Goal: Task Accomplishment & Management: Complete application form

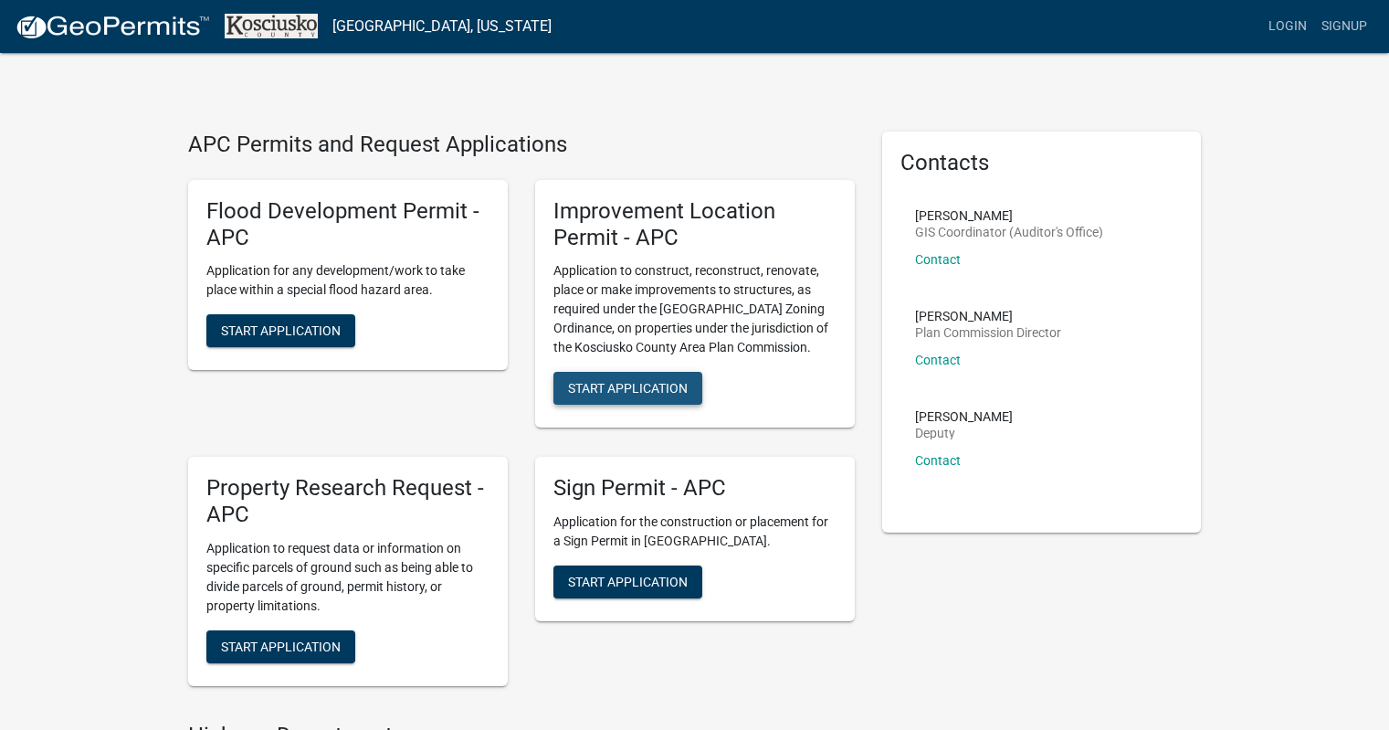
click at [616, 384] on span "Start Application" at bounding box center [628, 388] width 120 height 15
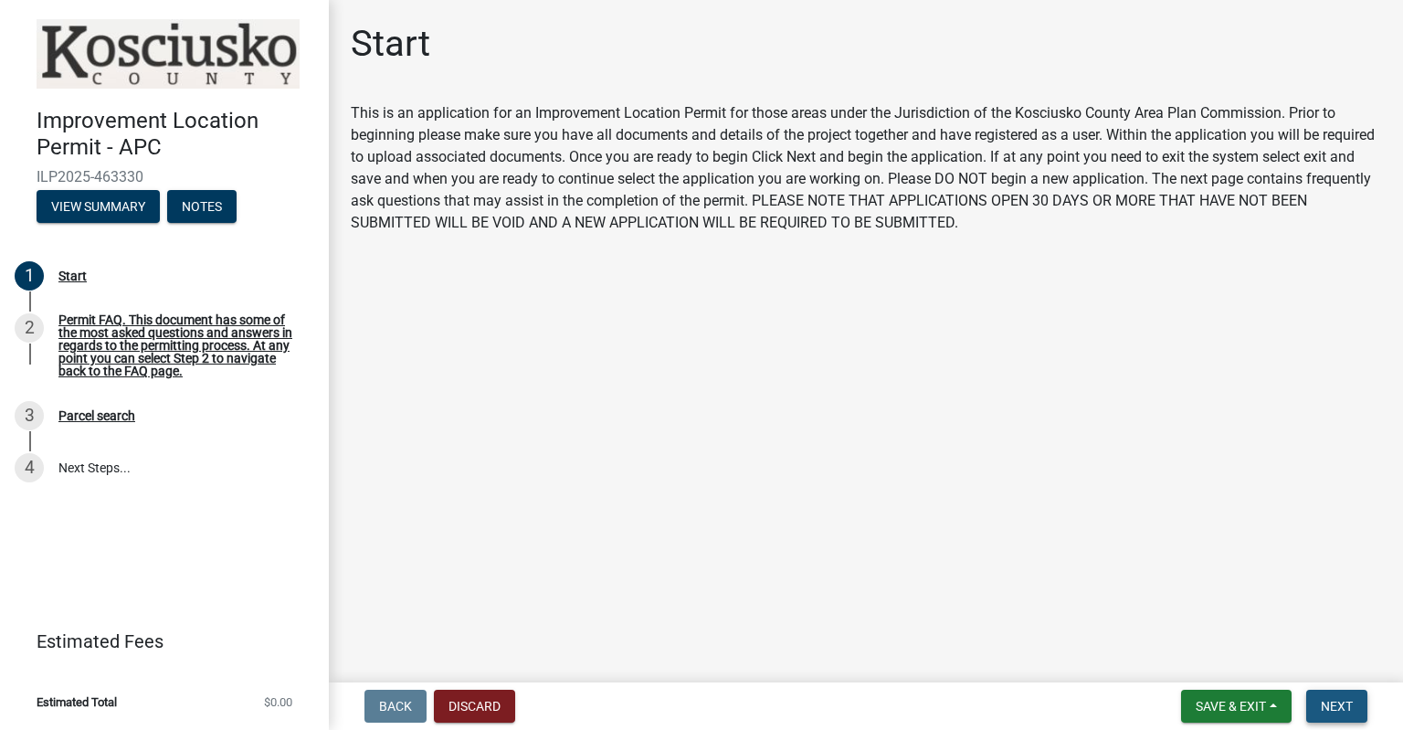
click at [1331, 699] on span "Next" at bounding box center [1337, 706] width 32 height 15
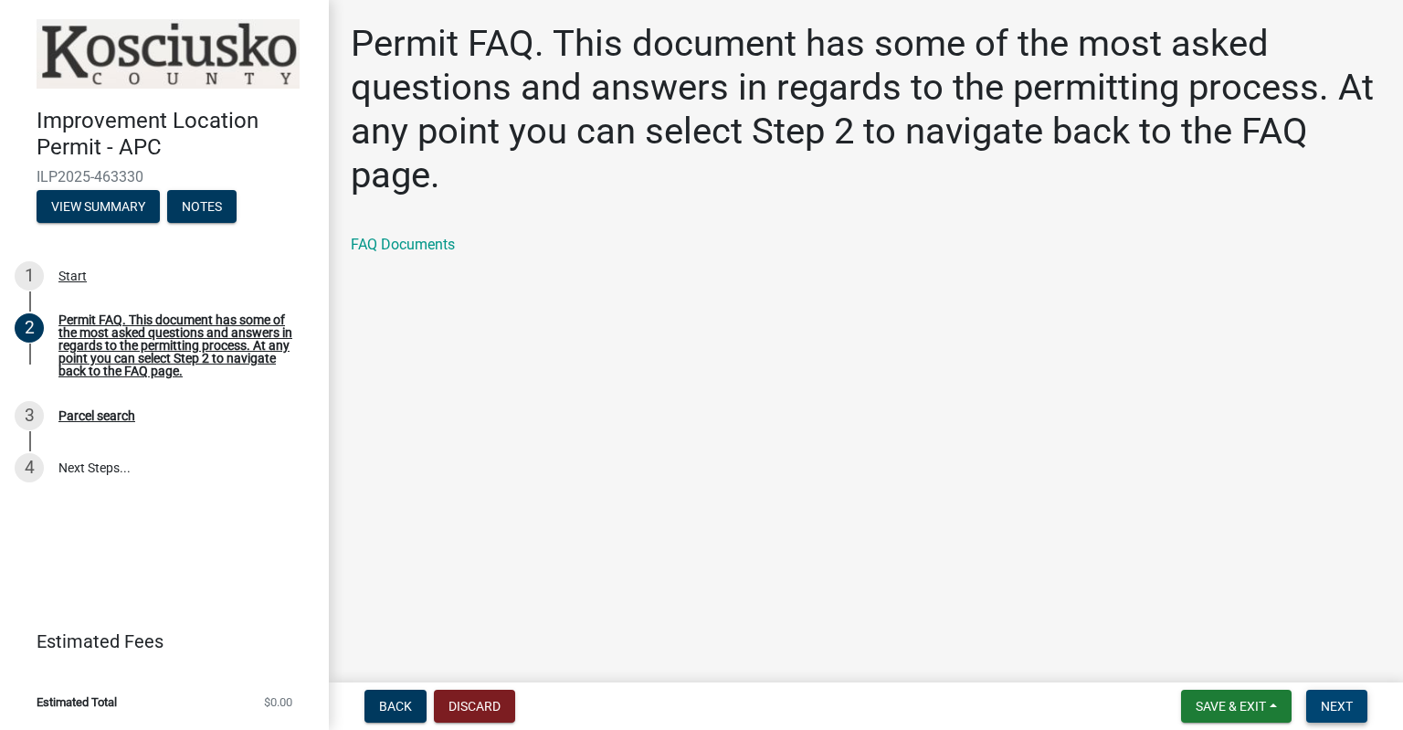
click at [1329, 700] on span "Next" at bounding box center [1337, 706] width 32 height 15
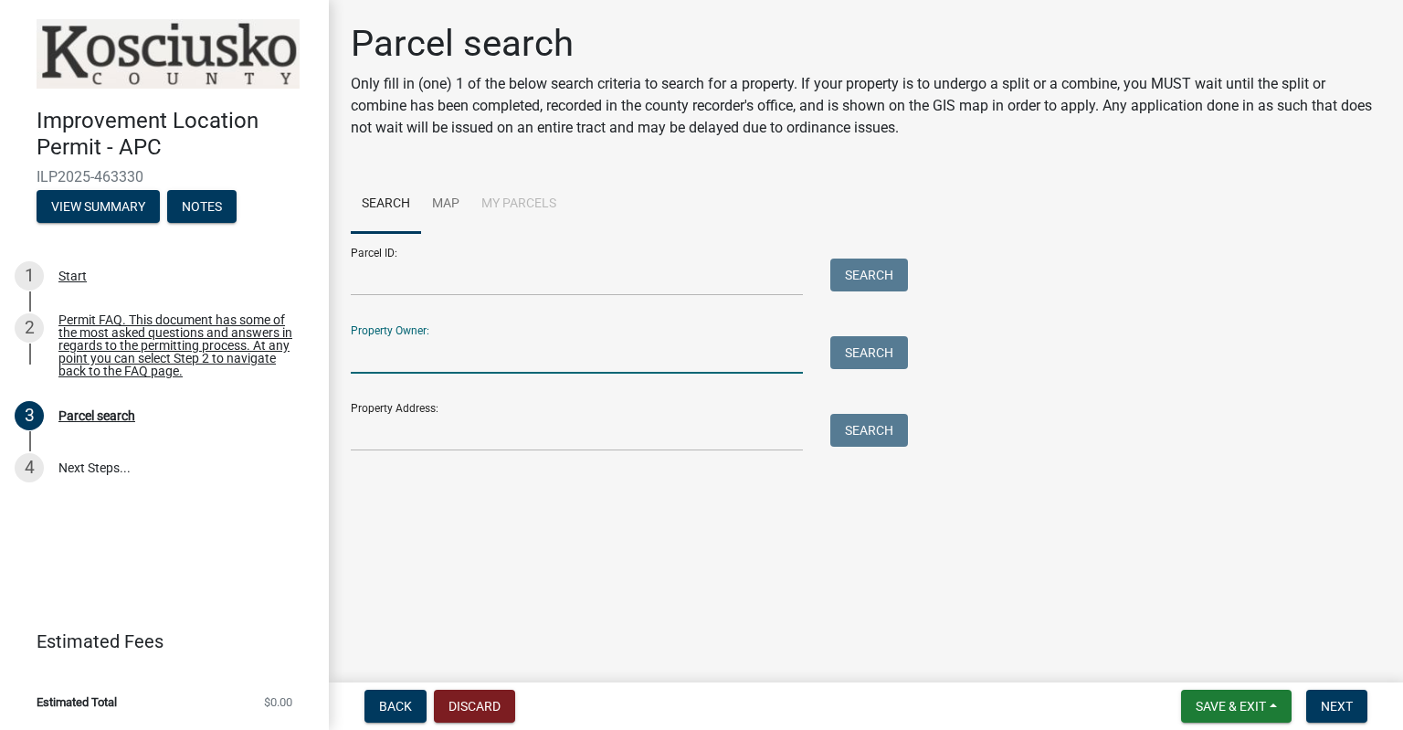
click at [488, 365] on input "Property Owner:" at bounding box center [577, 354] width 452 height 37
type input "[PERSON_NAME]"
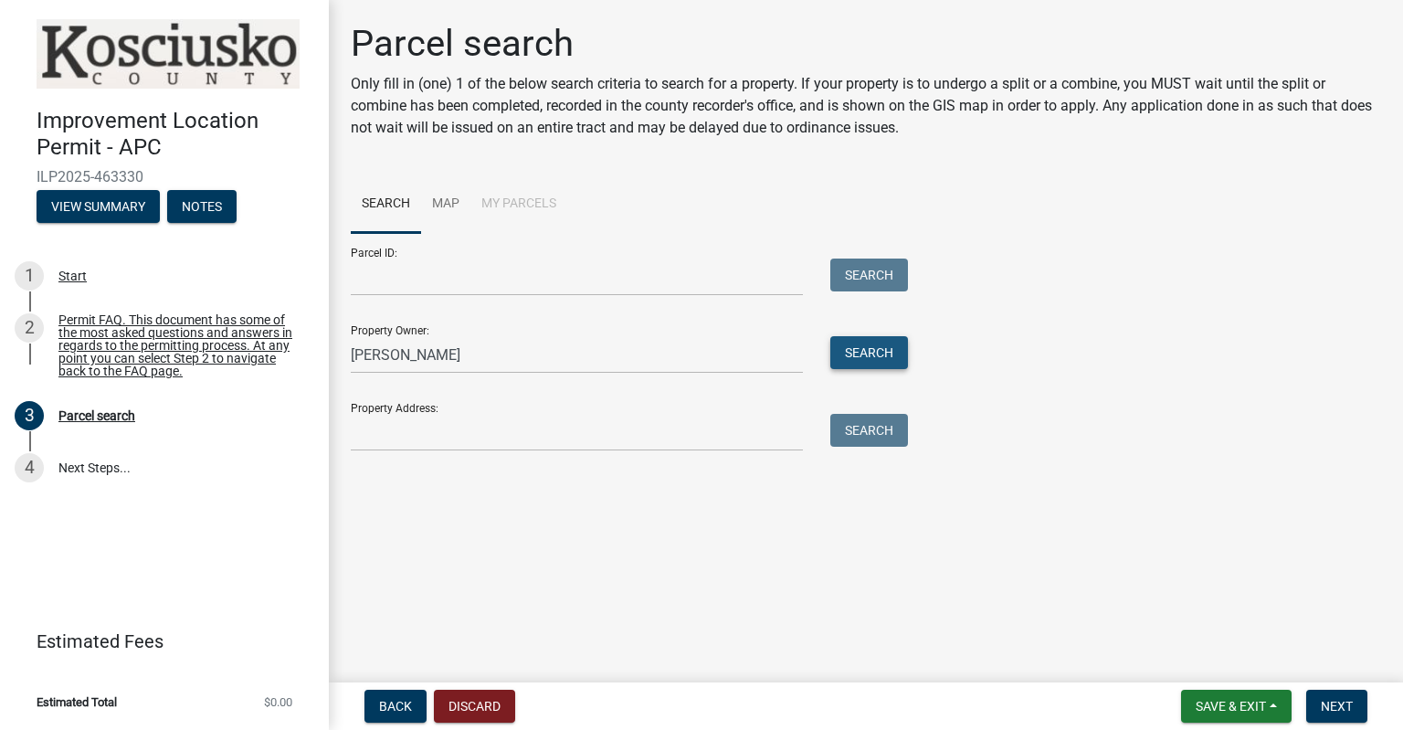
click at [872, 346] on button "Search" at bounding box center [869, 352] width 78 height 33
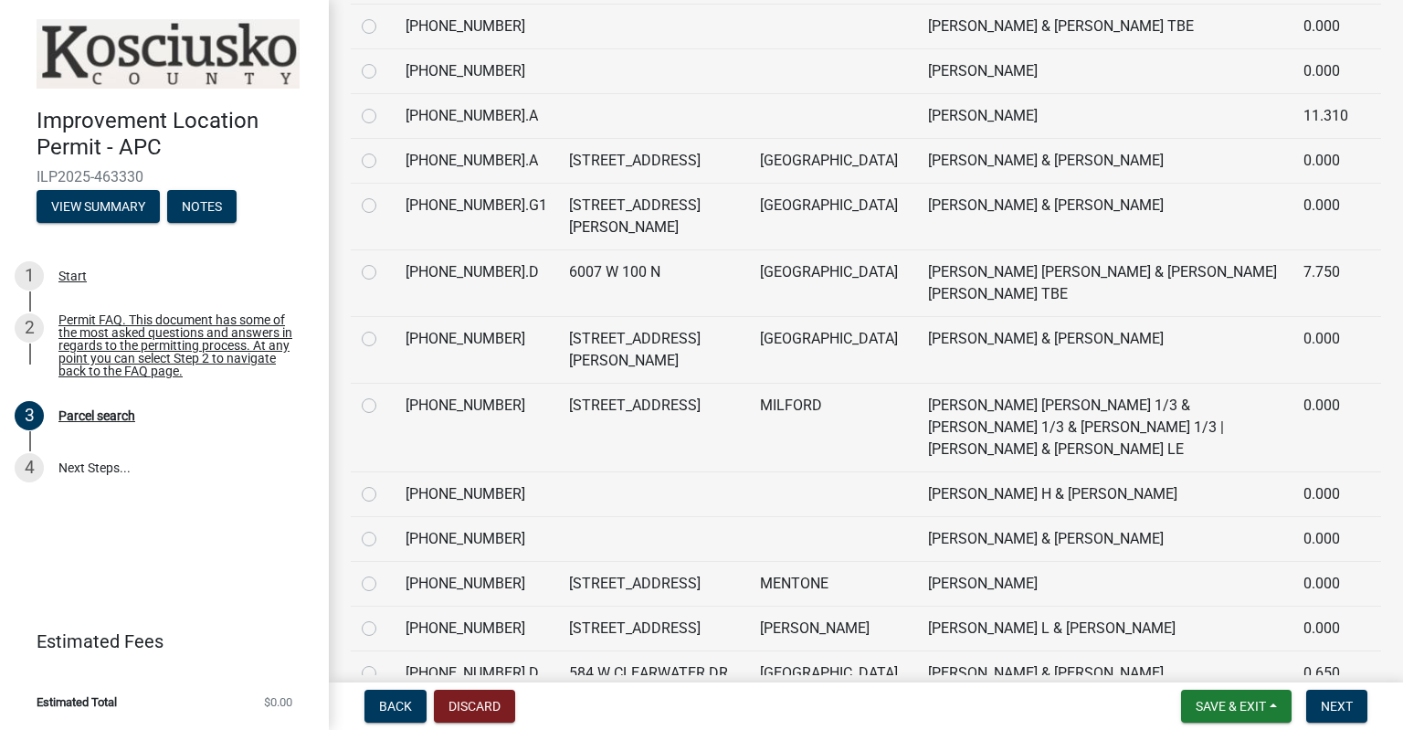
scroll to position [731, 0]
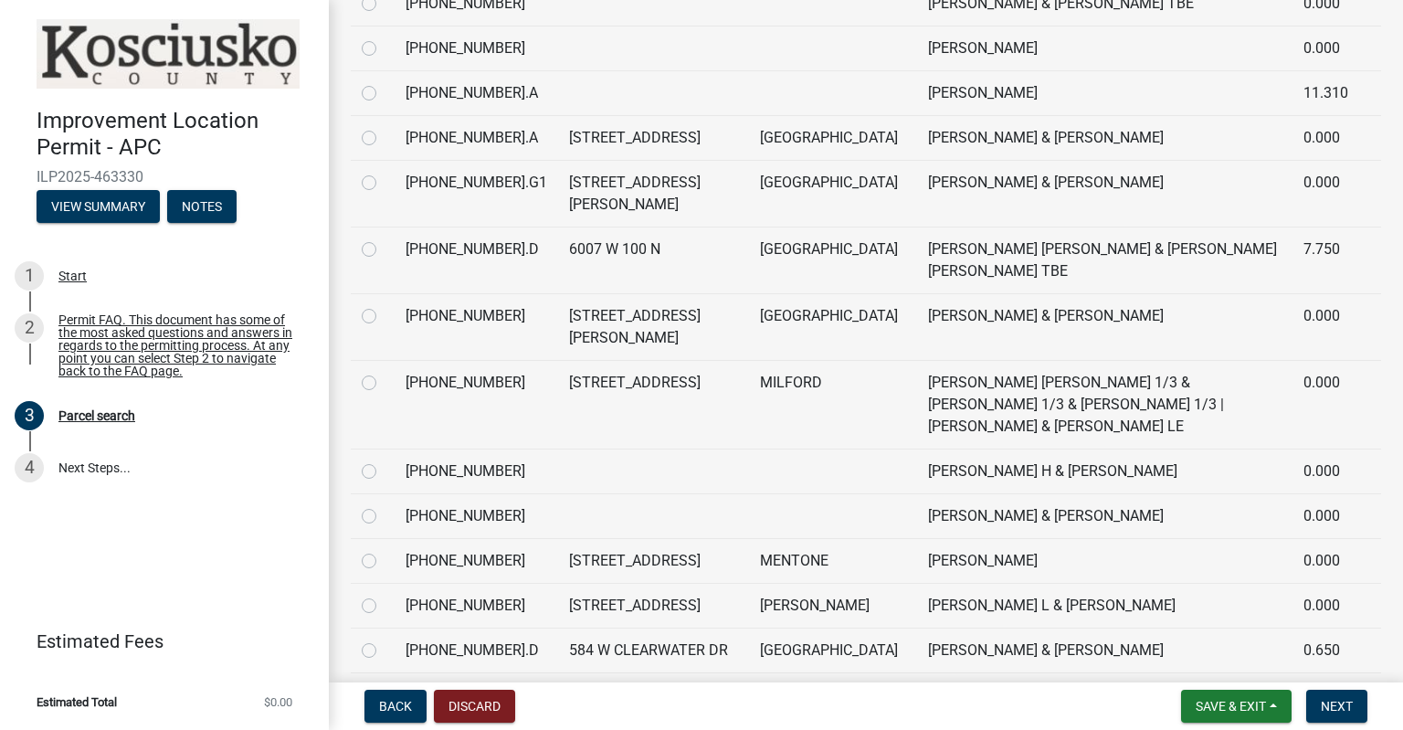
click at [384, 305] on label at bounding box center [384, 305] width 0 height 0
click at [384, 317] on input "radio" at bounding box center [390, 311] width 12 height 12
radio input "true"
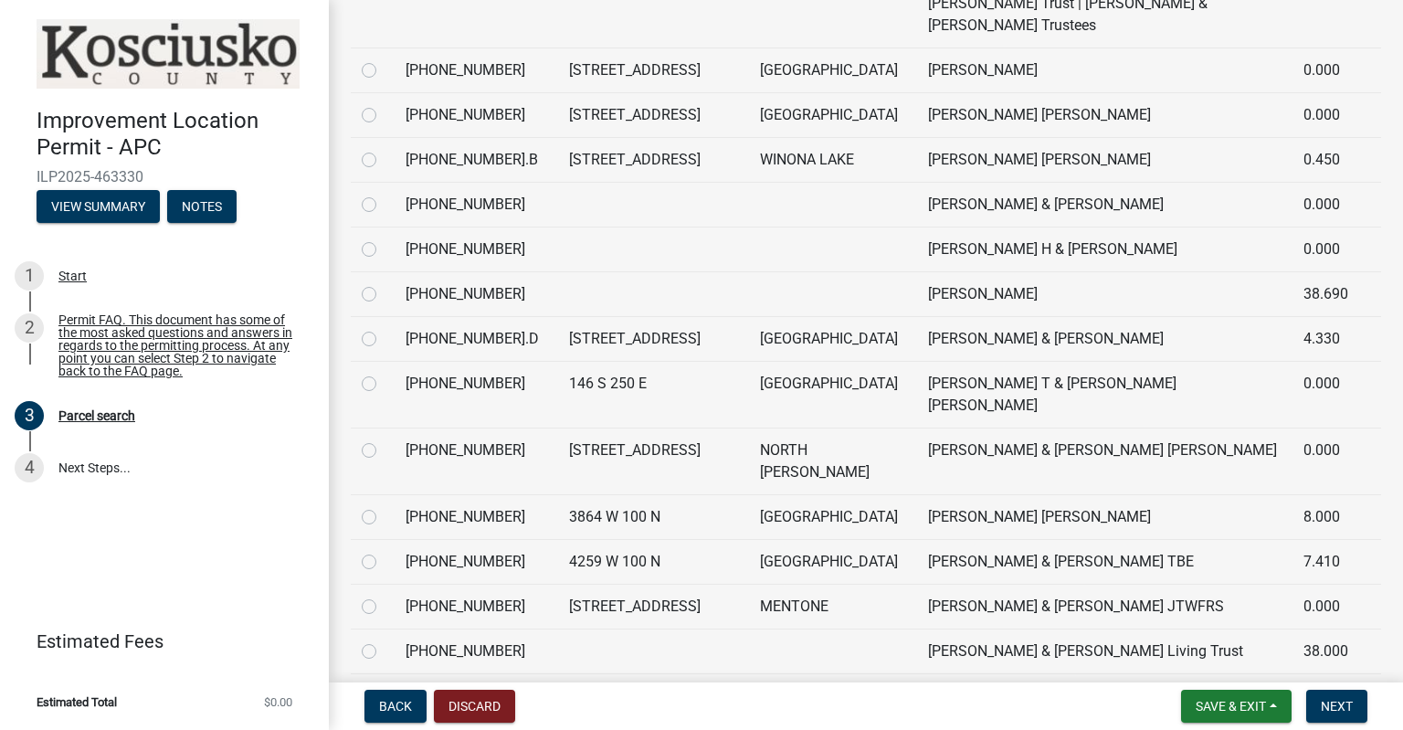
scroll to position [1461, 0]
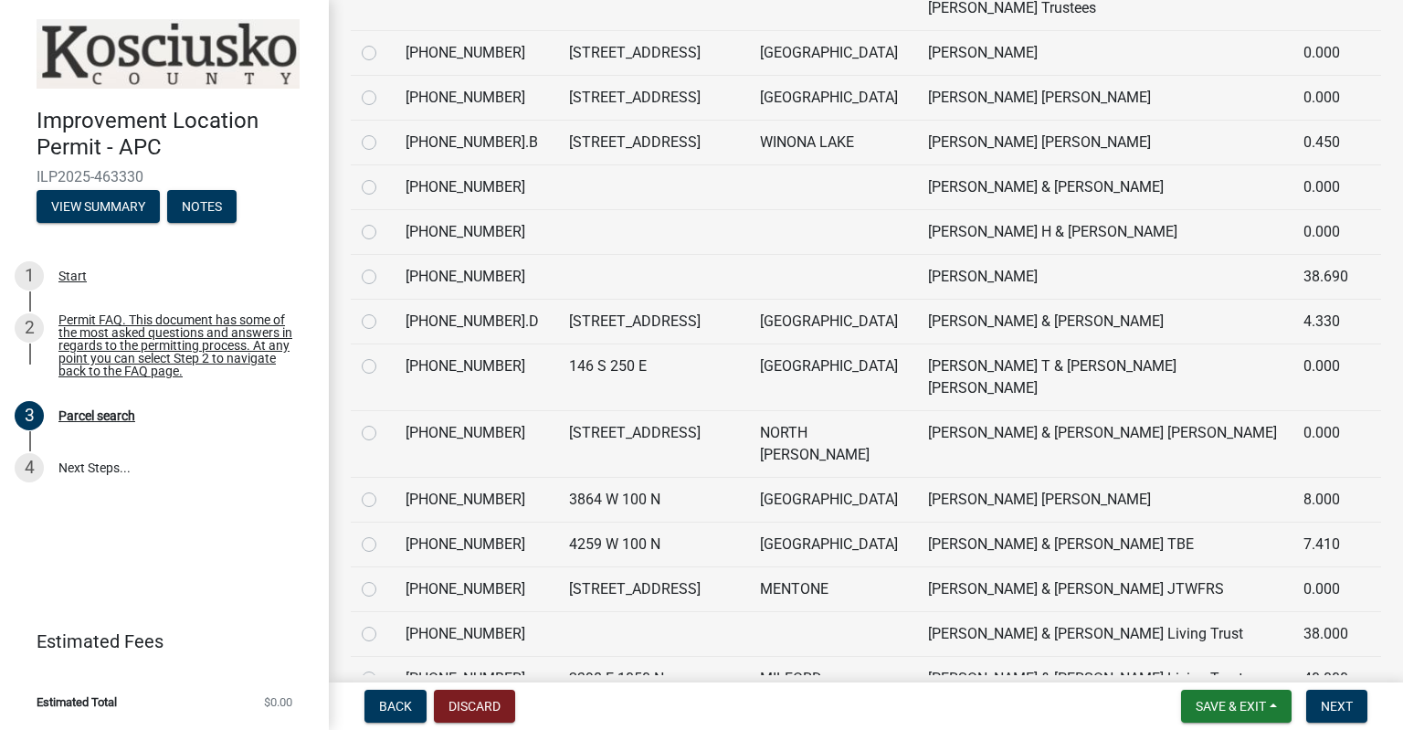
click at [384, 176] on label at bounding box center [384, 176] width 0 height 0
click at [384, 188] on input "radio" at bounding box center [390, 182] width 12 height 12
radio input "true"
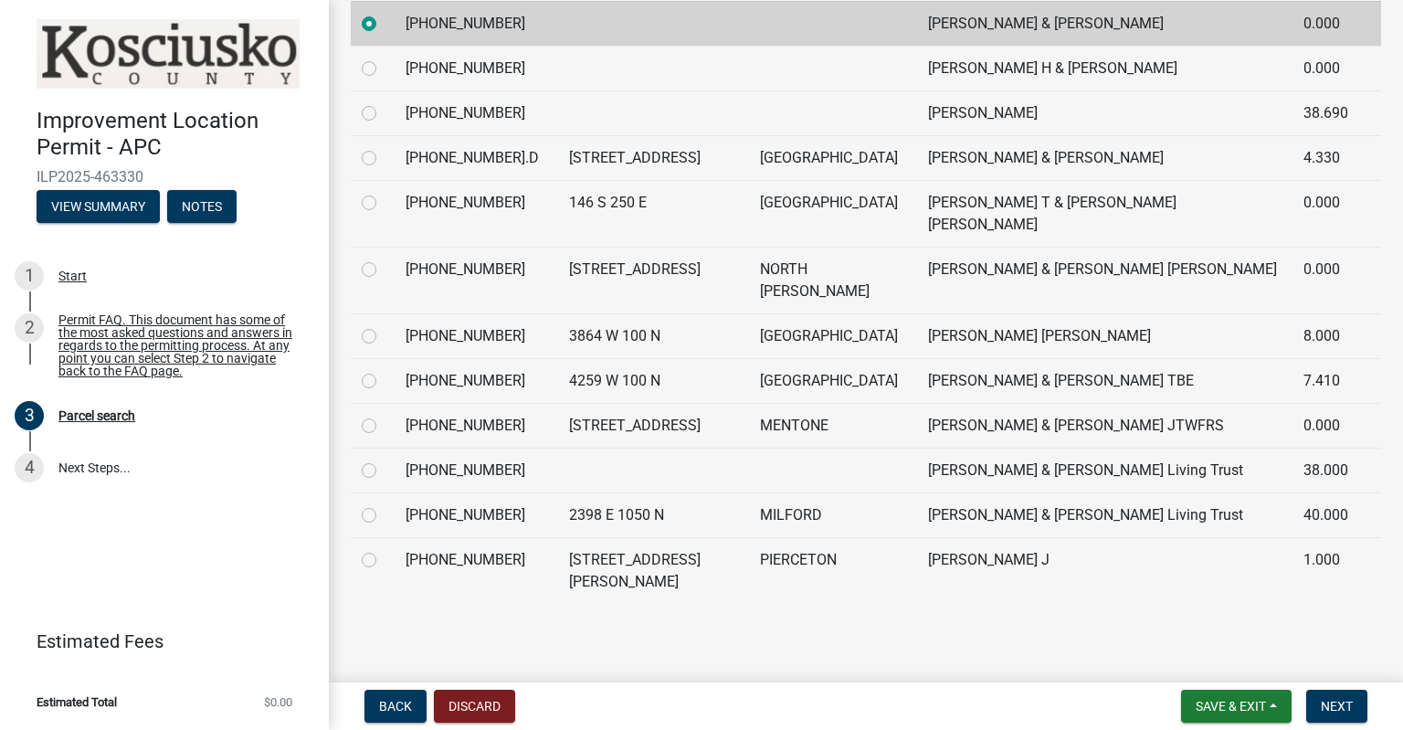
scroll to position [2009, 0]
click at [1322, 708] on span "Next" at bounding box center [1337, 706] width 32 height 15
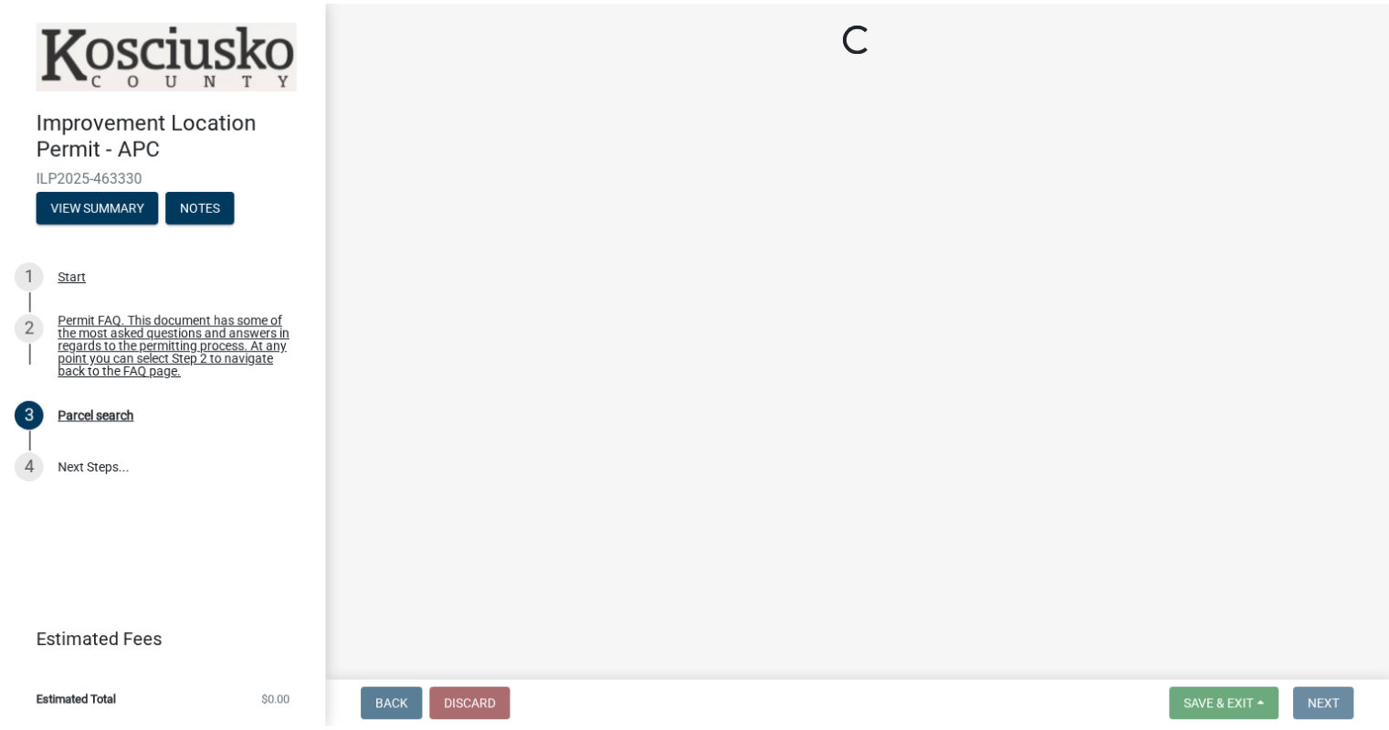
scroll to position [0, 0]
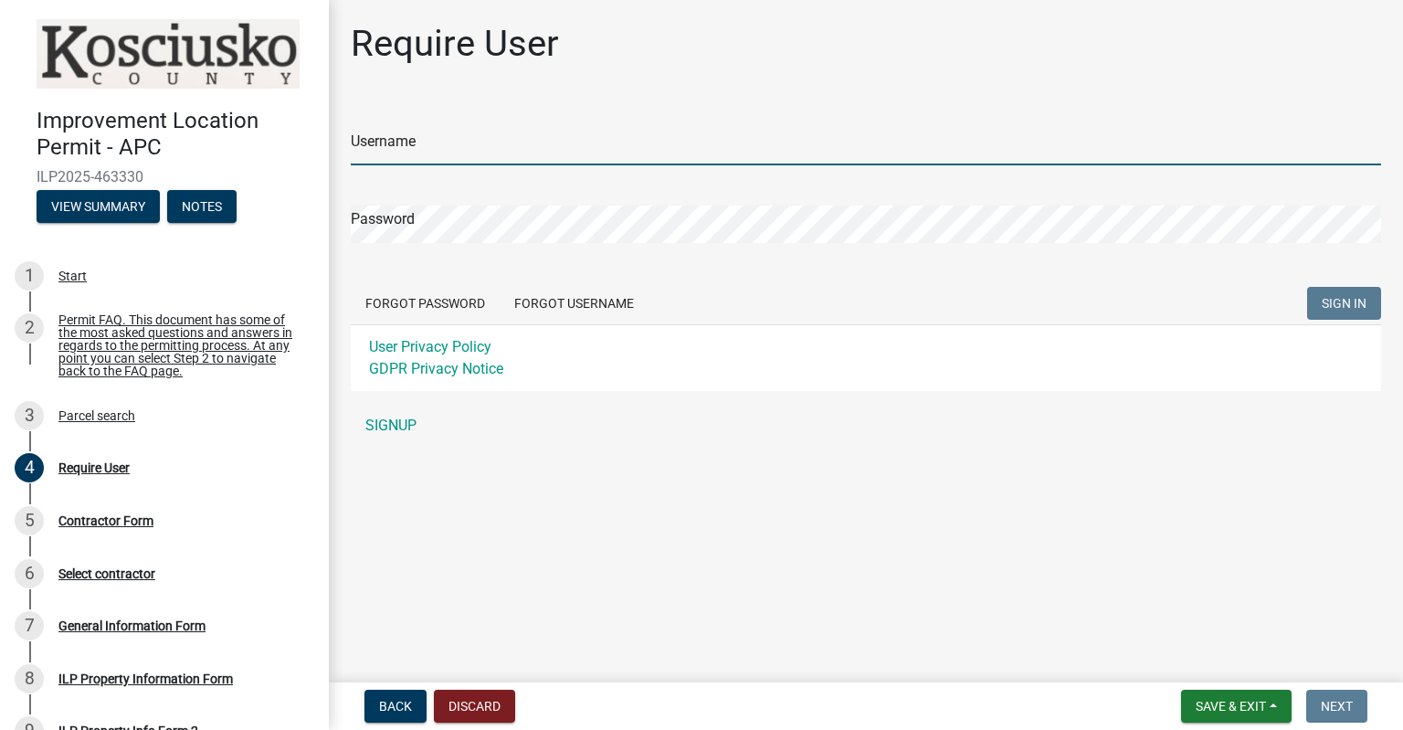
click at [416, 137] on input "Username" at bounding box center [866, 146] width 1030 height 37
click at [380, 140] on input "AmyHurd13" at bounding box center [866, 146] width 1030 height 37
click at [440, 148] on input "Amy Hurd13" at bounding box center [866, 146] width 1030 height 37
type input "[PERSON_NAME]"
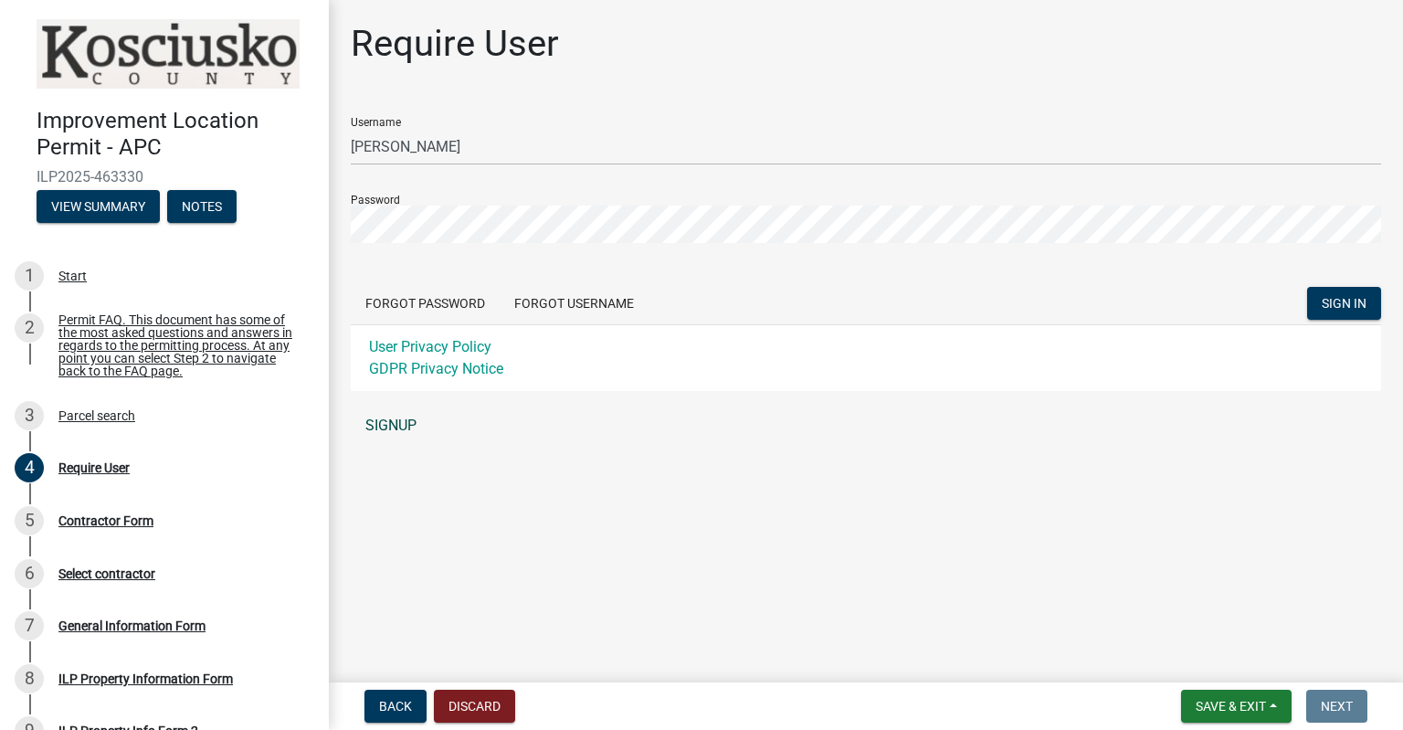
click at [378, 424] on link "SIGNUP" at bounding box center [866, 425] width 1030 height 37
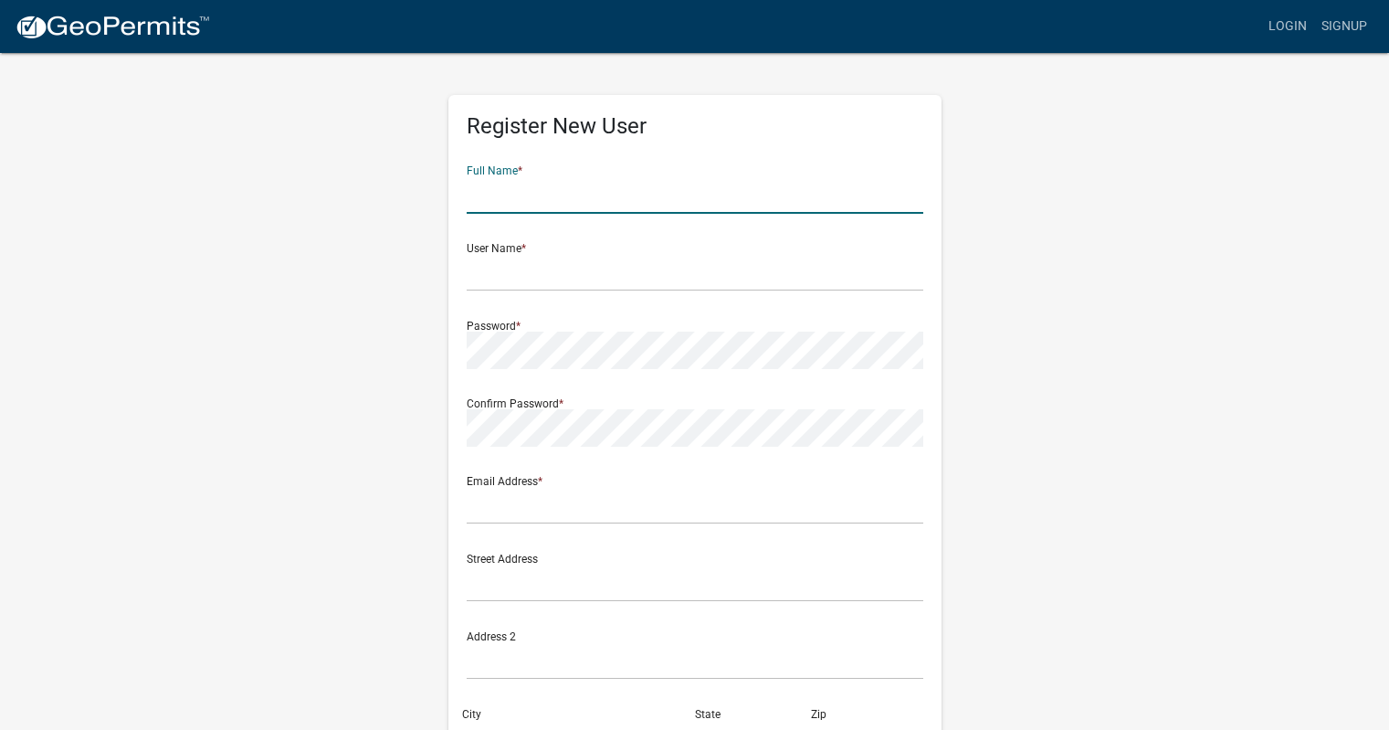
click at [525, 206] on input "text" at bounding box center [695, 194] width 457 height 37
type input "[PERSON_NAME]"
type input "[EMAIL_ADDRESS][DOMAIN_NAME]"
type input "[STREET_ADDRESS][PERSON_NAME]"
type input "[GEOGRAPHIC_DATA]"
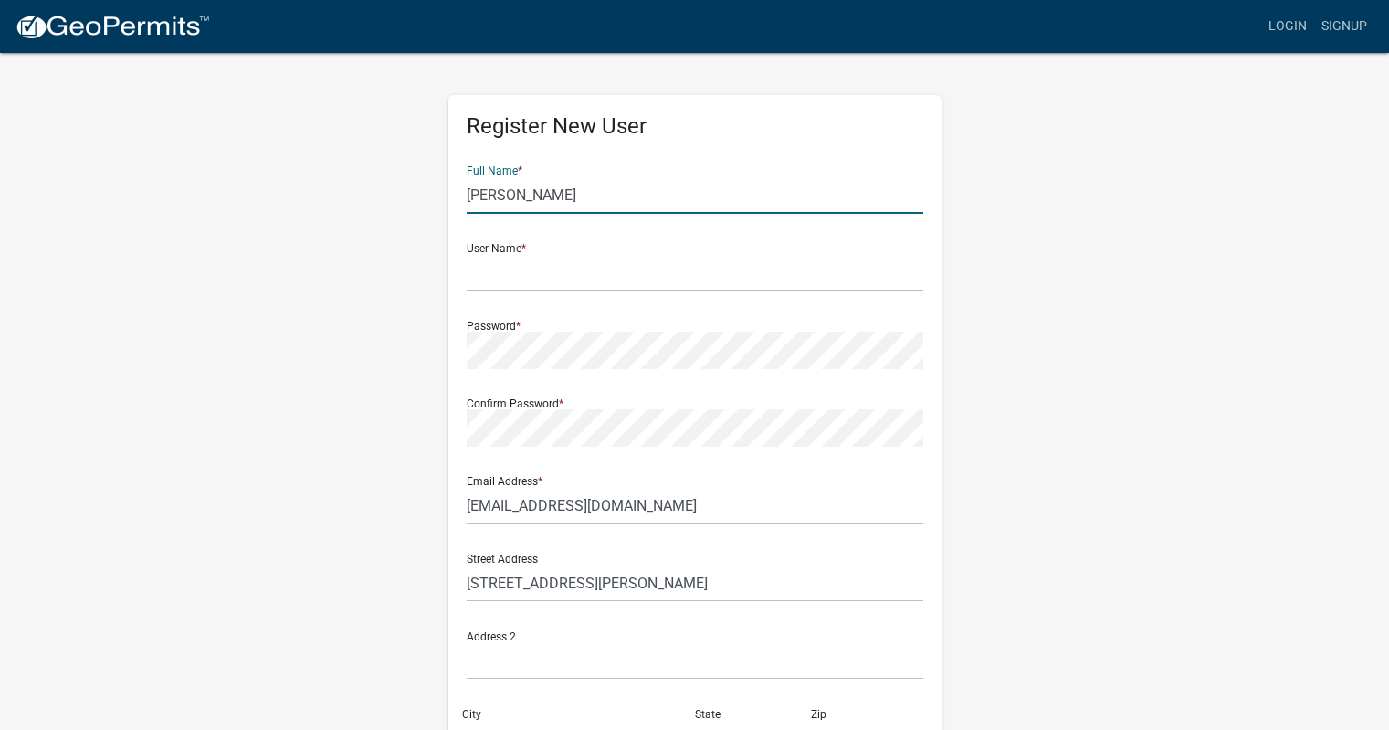
type input "IN"
type input "46580"
type input "5742296332"
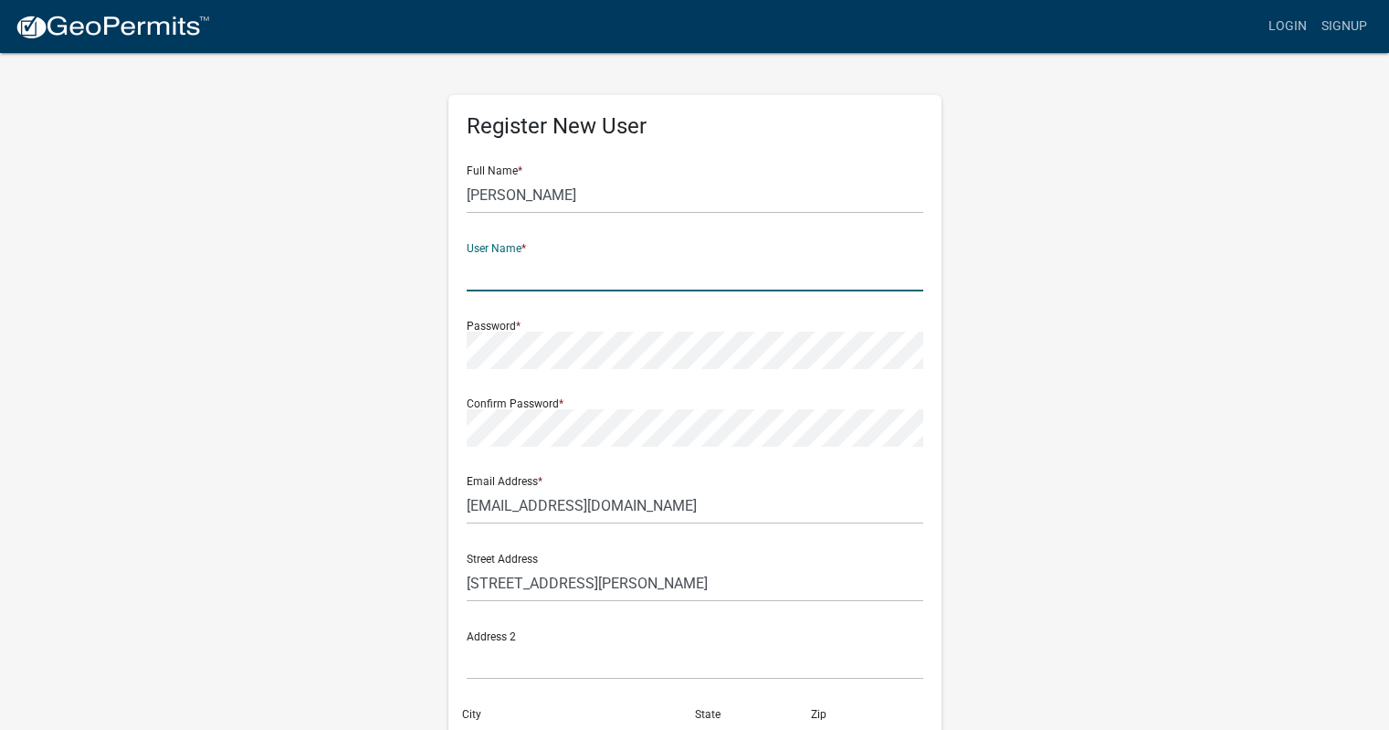
click at [626, 273] on input "text" at bounding box center [695, 272] width 457 height 37
type input "[PERSON_NAME]"
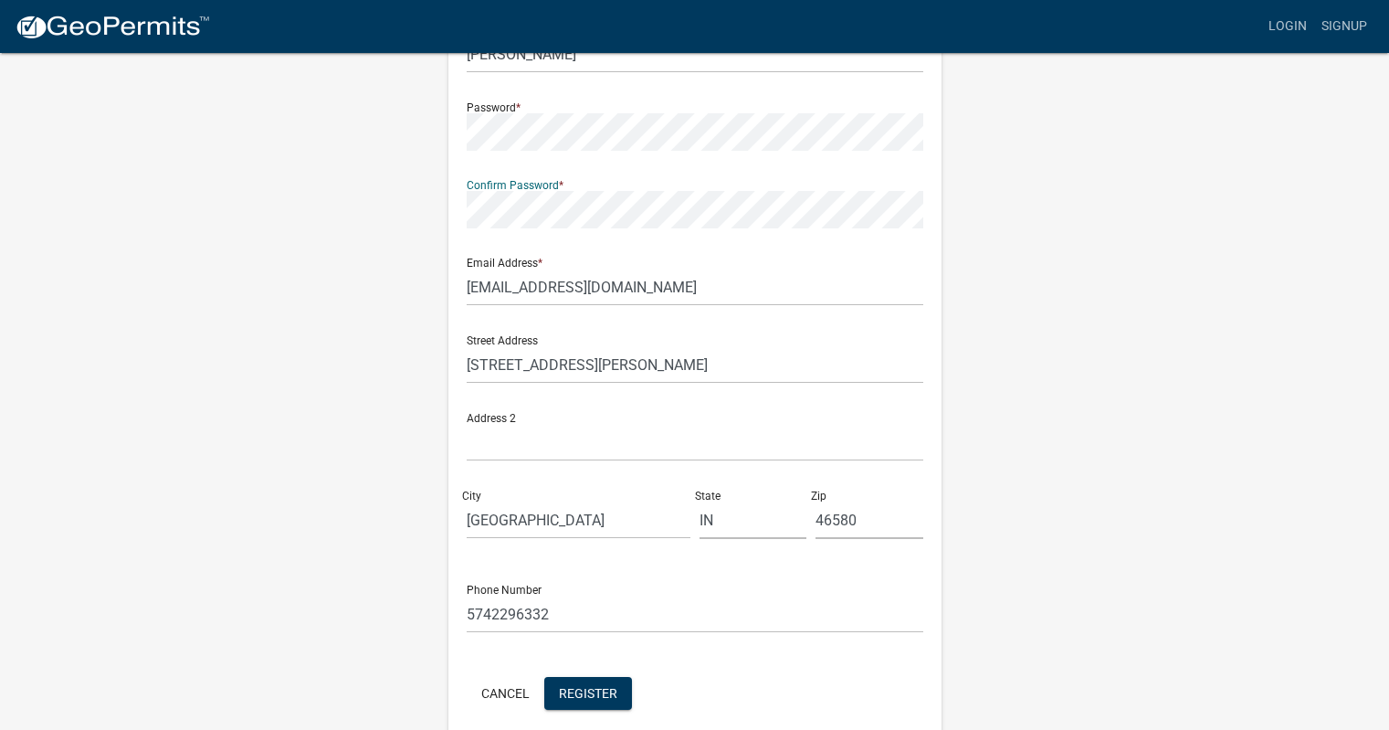
scroll to position [299, 0]
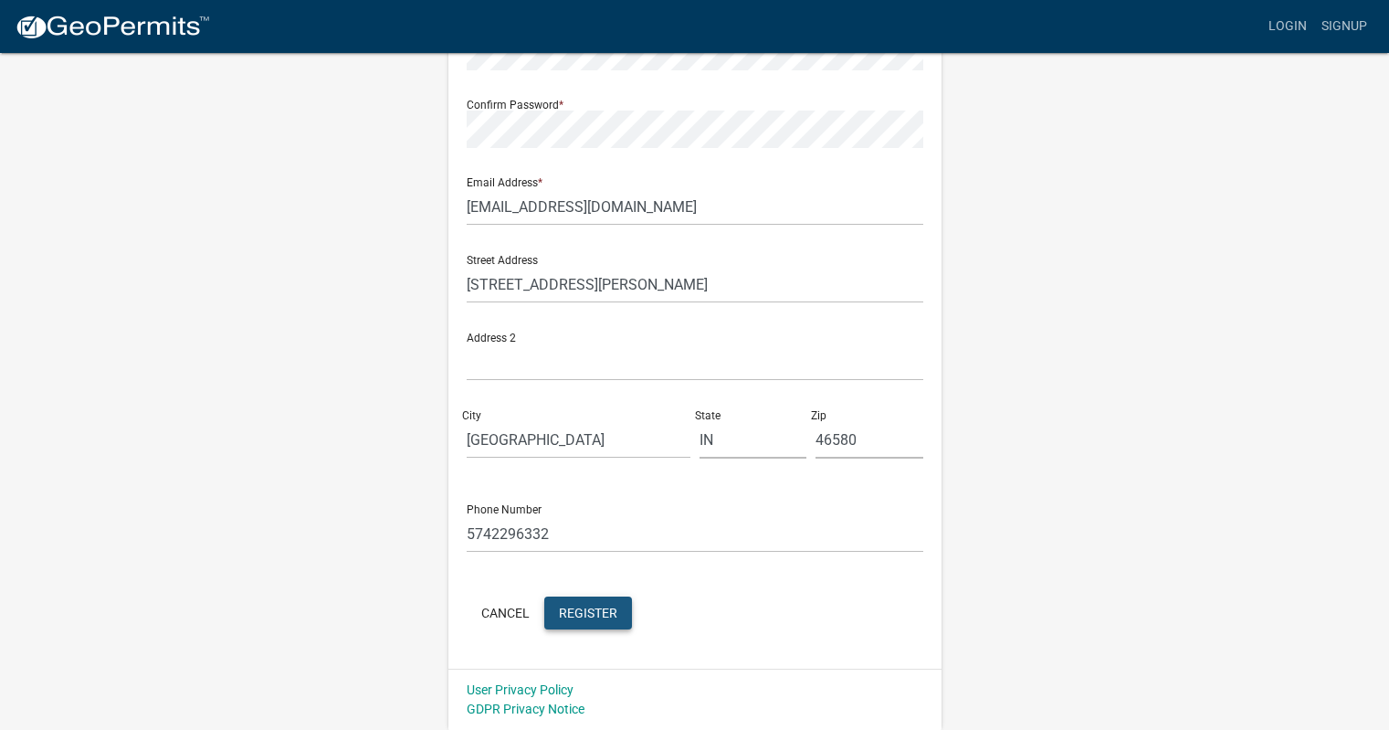
click at [588, 614] on span "Register" at bounding box center [588, 612] width 58 height 15
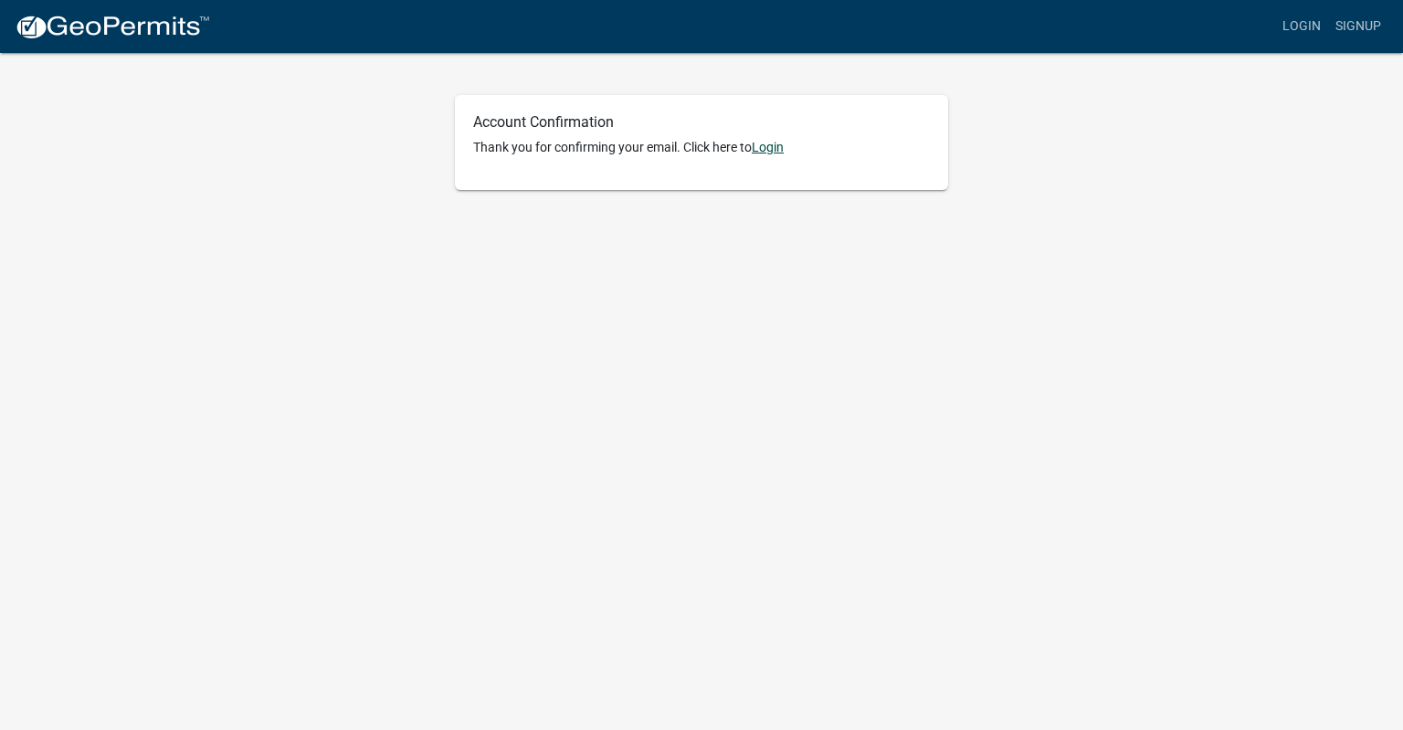
click at [779, 146] on link "Login" at bounding box center [768, 147] width 32 height 15
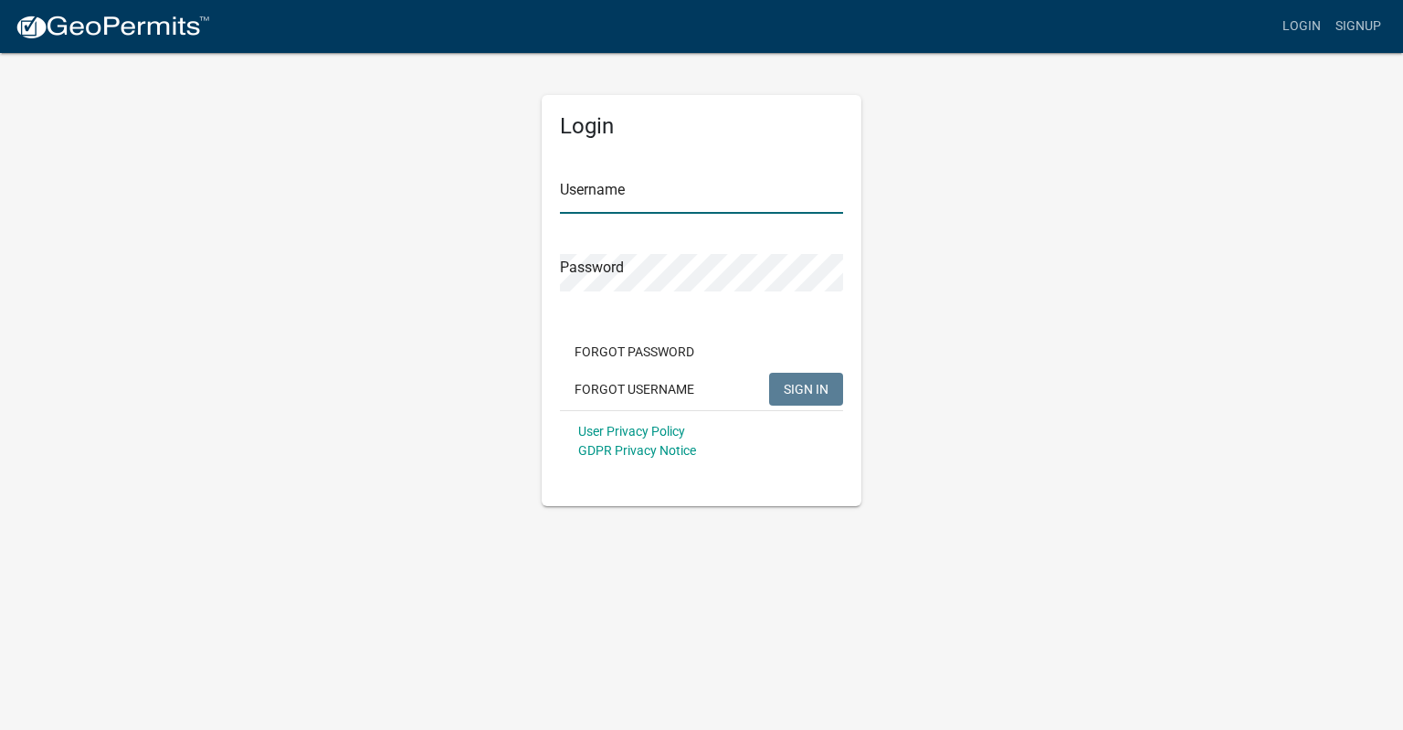
type input "[PERSON_NAME]"
click at [798, 385] on span "SIGN IN" at bounding box center [806, 388] width 45 height 15
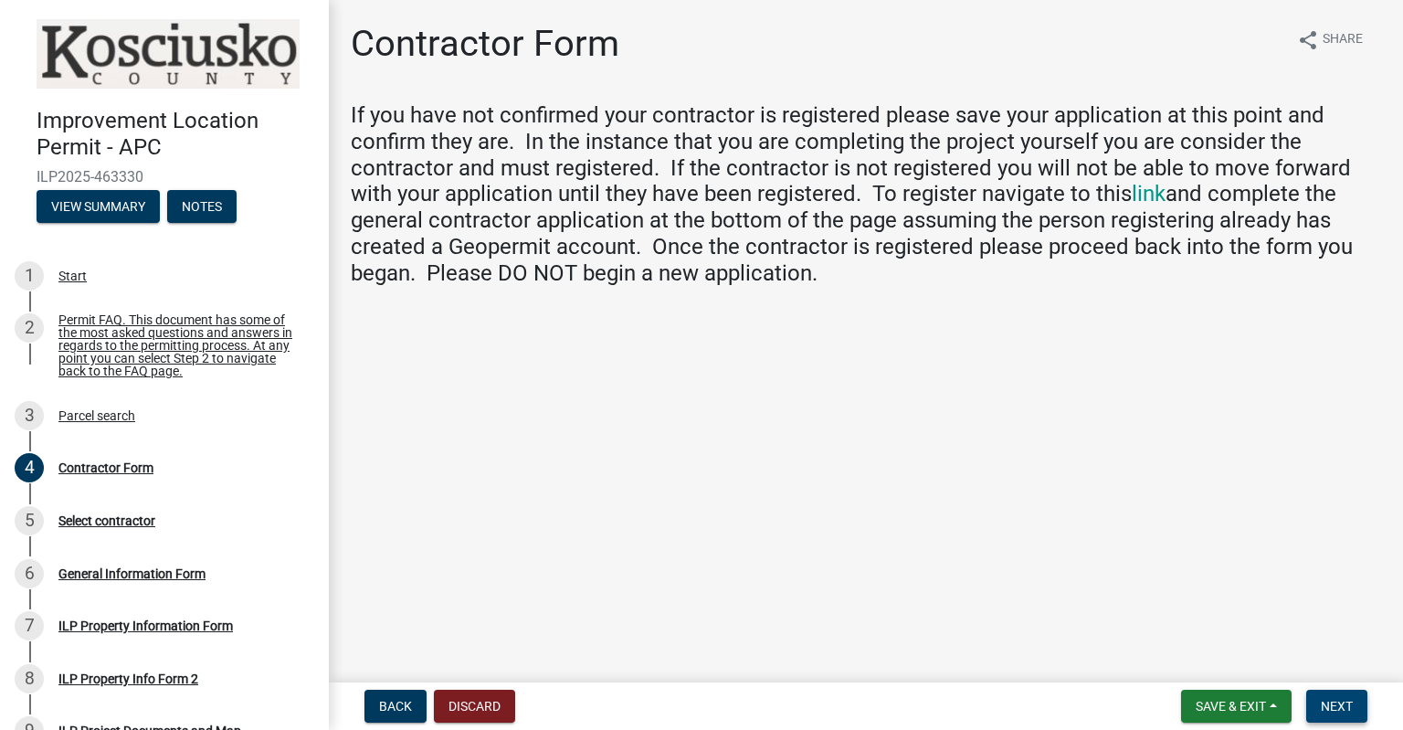
click at [1341, 707] on span "Next" at bounding box center [1337, 706] width 32 height 15
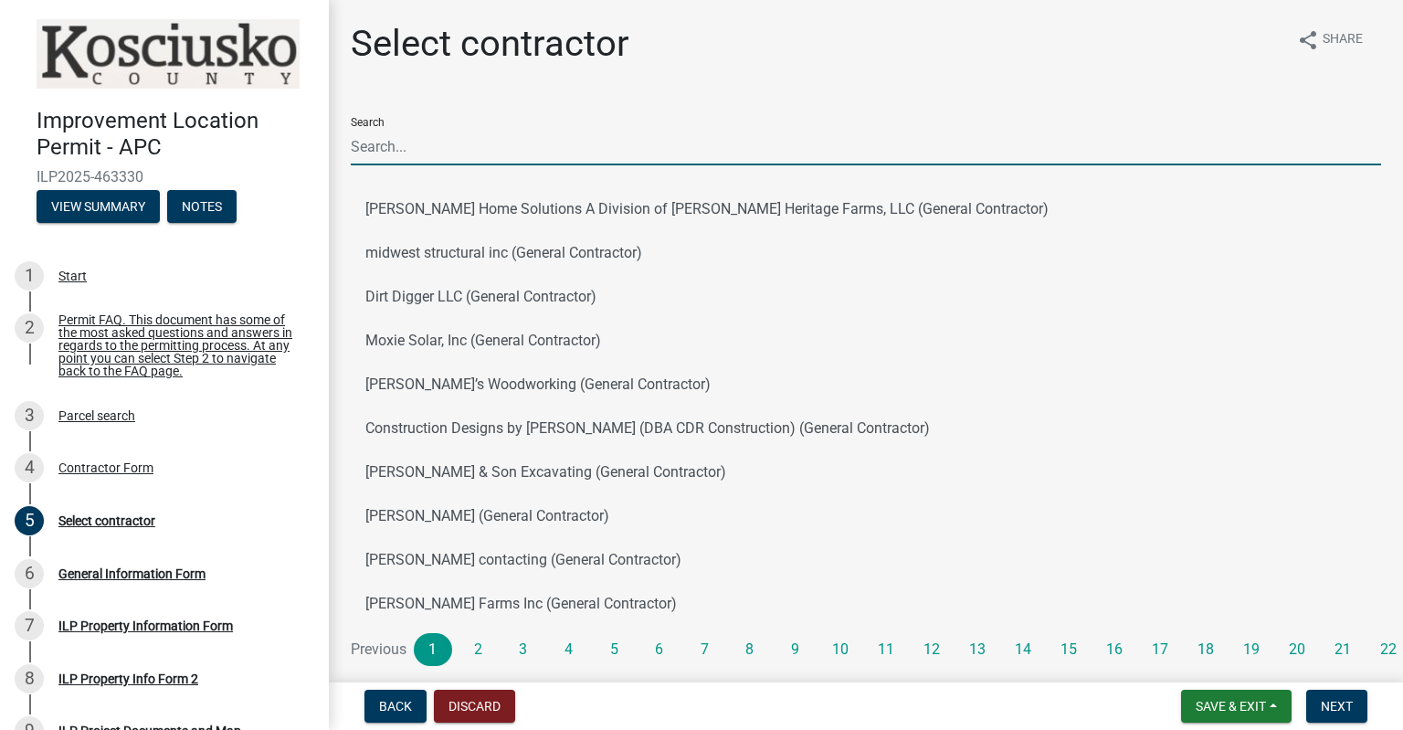
click at [713, 142] on input "Search" at bounding box center [866, 146] width 1030 height 37
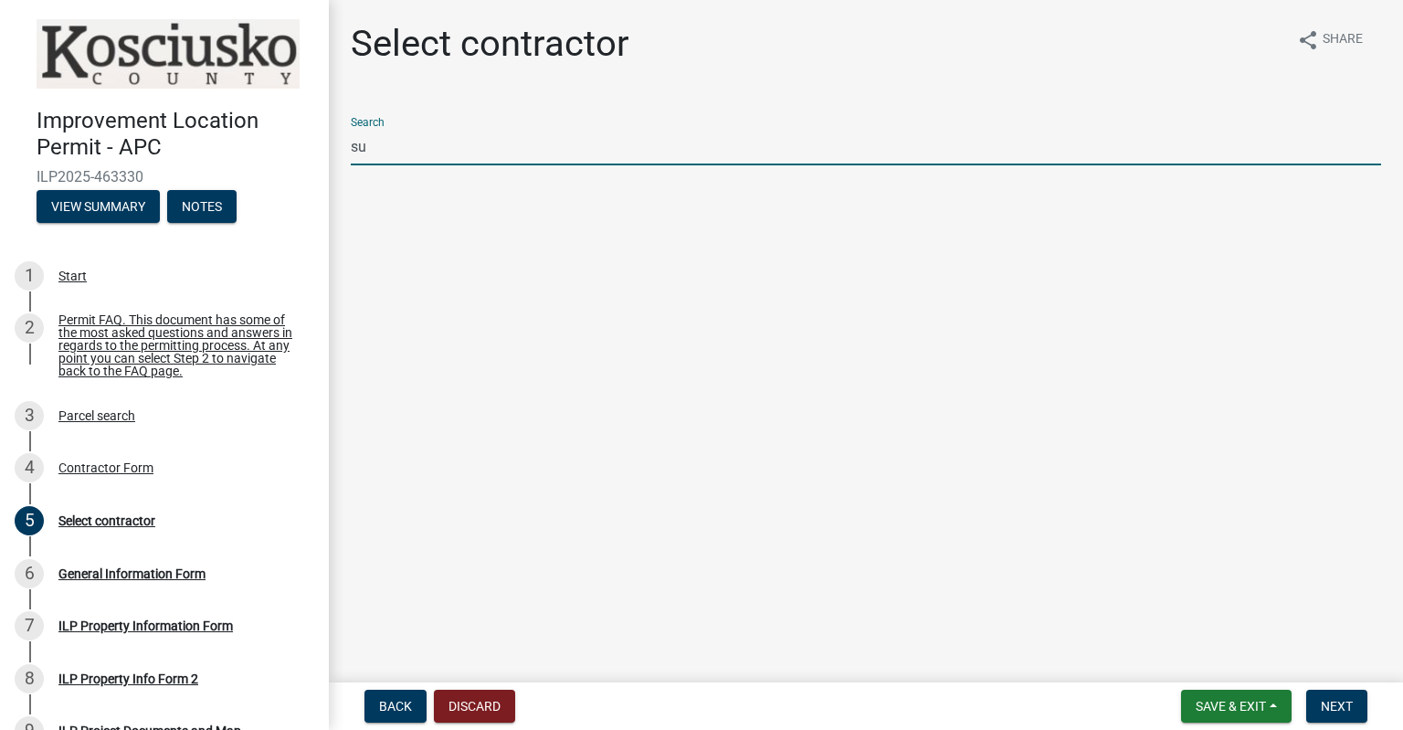
type input "s"
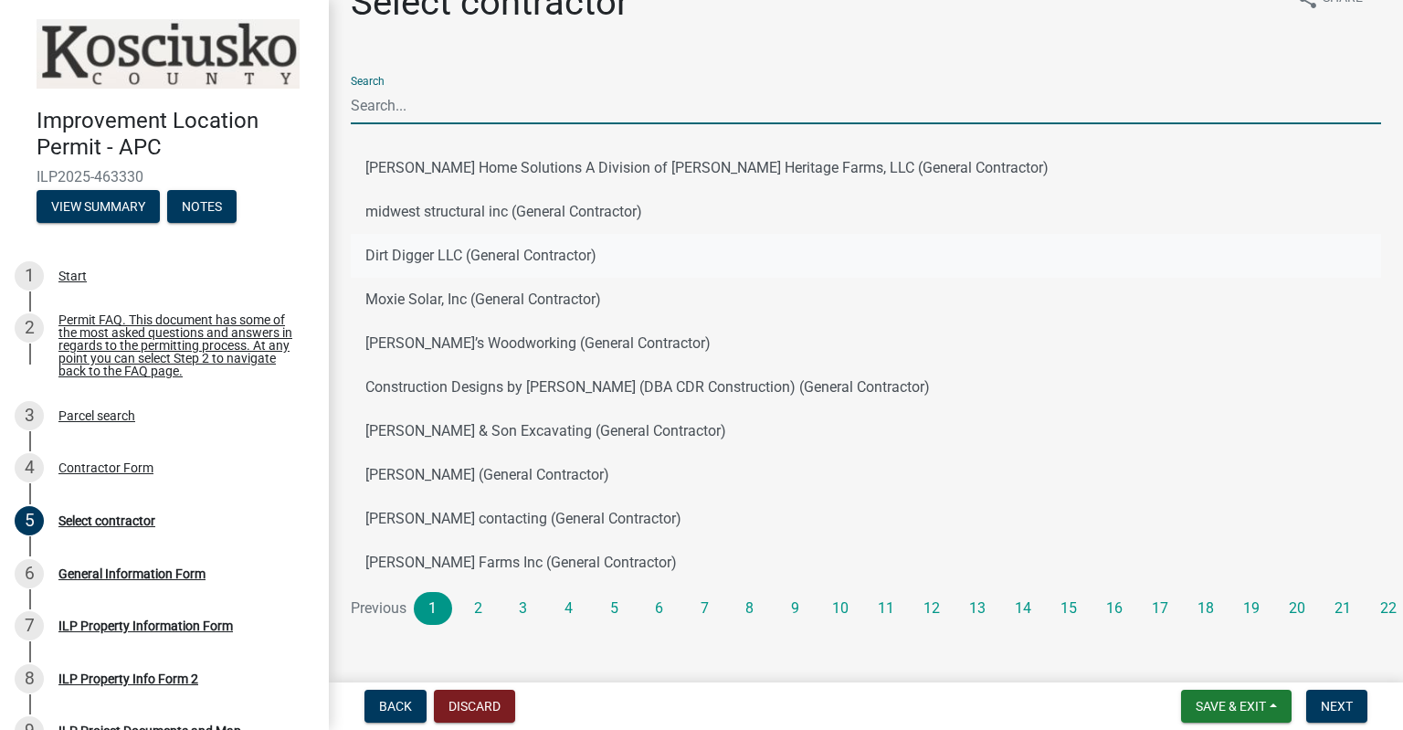
scroll to position [62, 0]
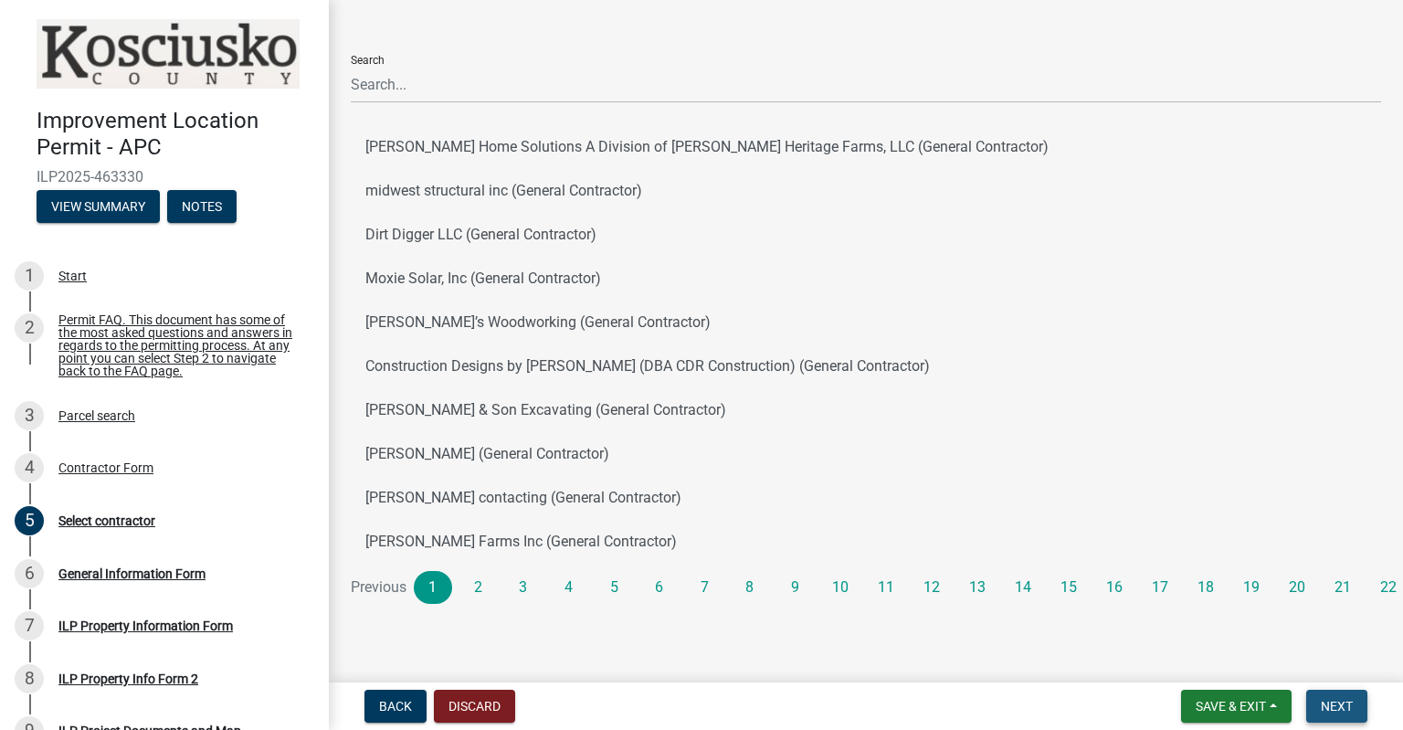
click at [1342, 701] on span "Next" at bounding box center [1337, 706] width 32 height 15
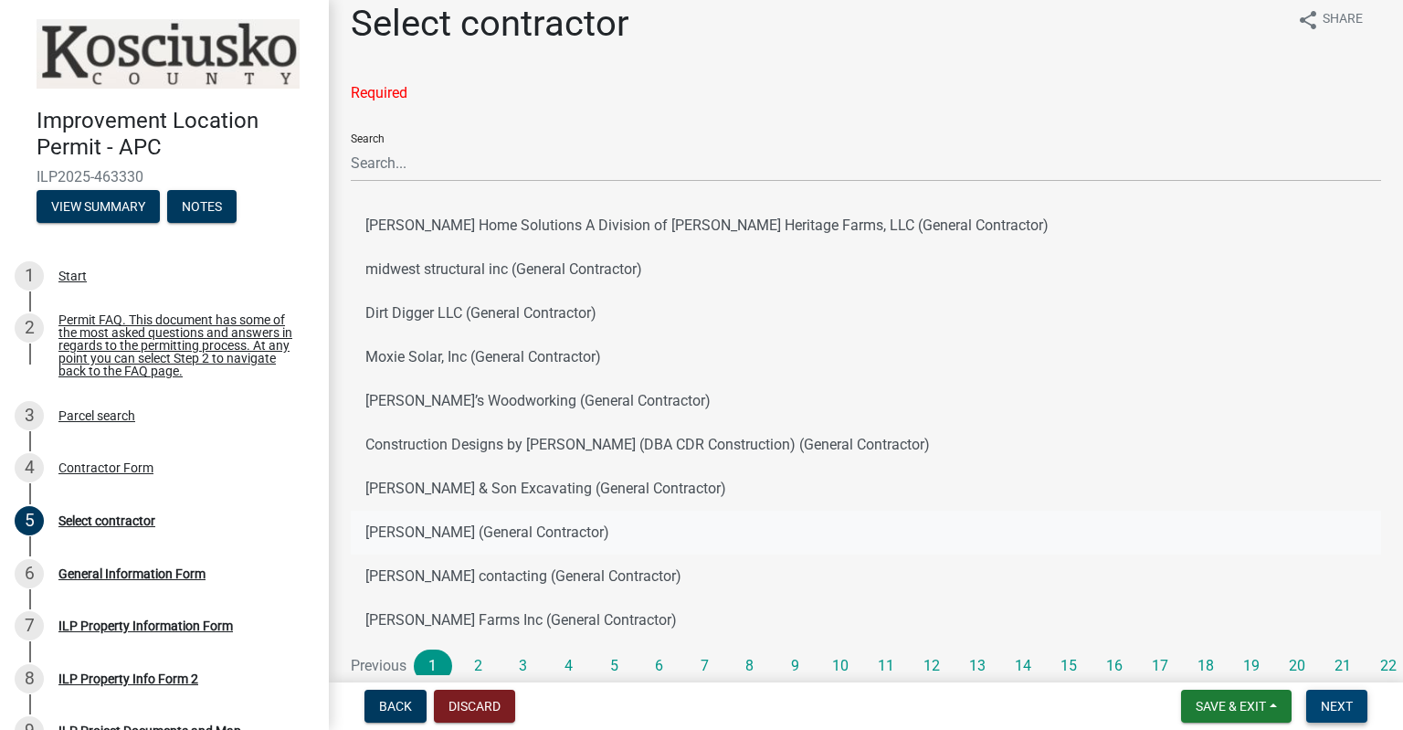
scroll to position [0, 0]
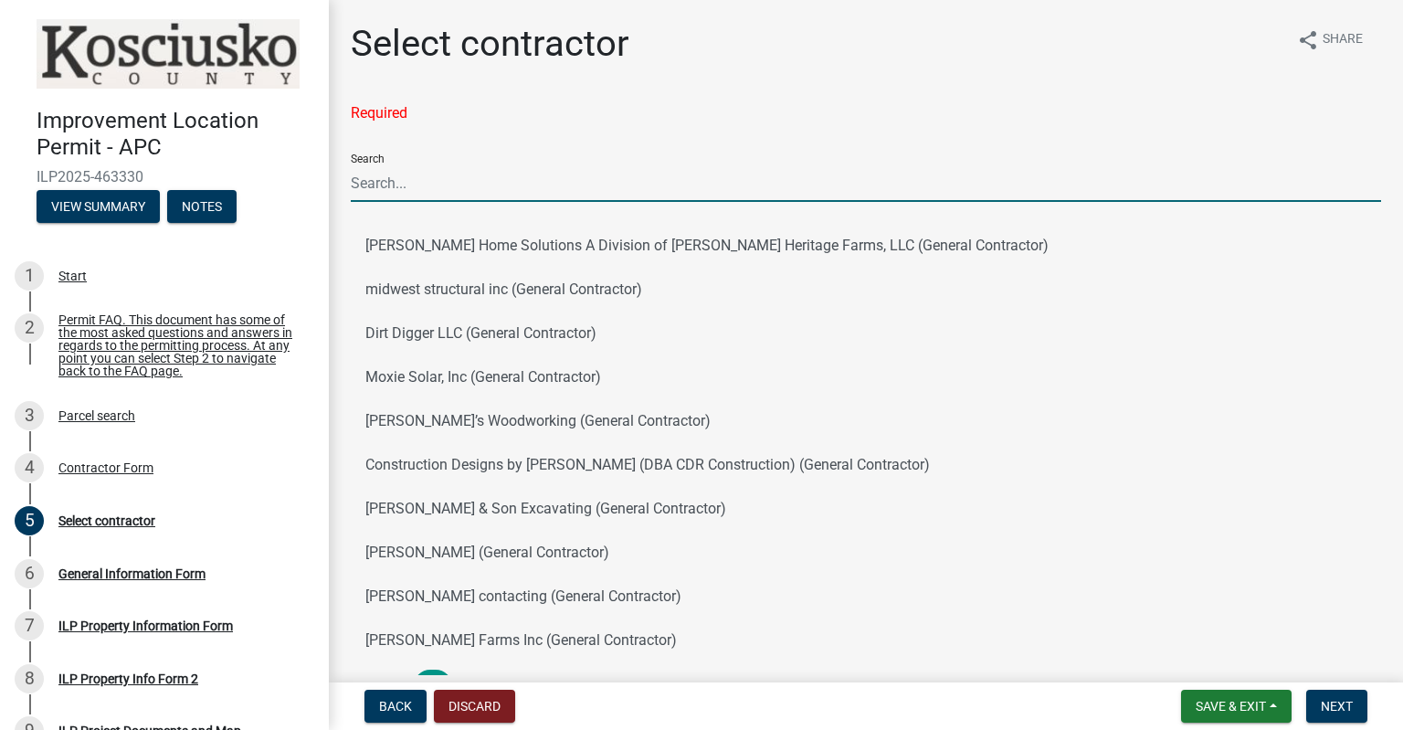
click at [610, 180] on input "Search" at bounding box center [866, 182] width 1030 height 37
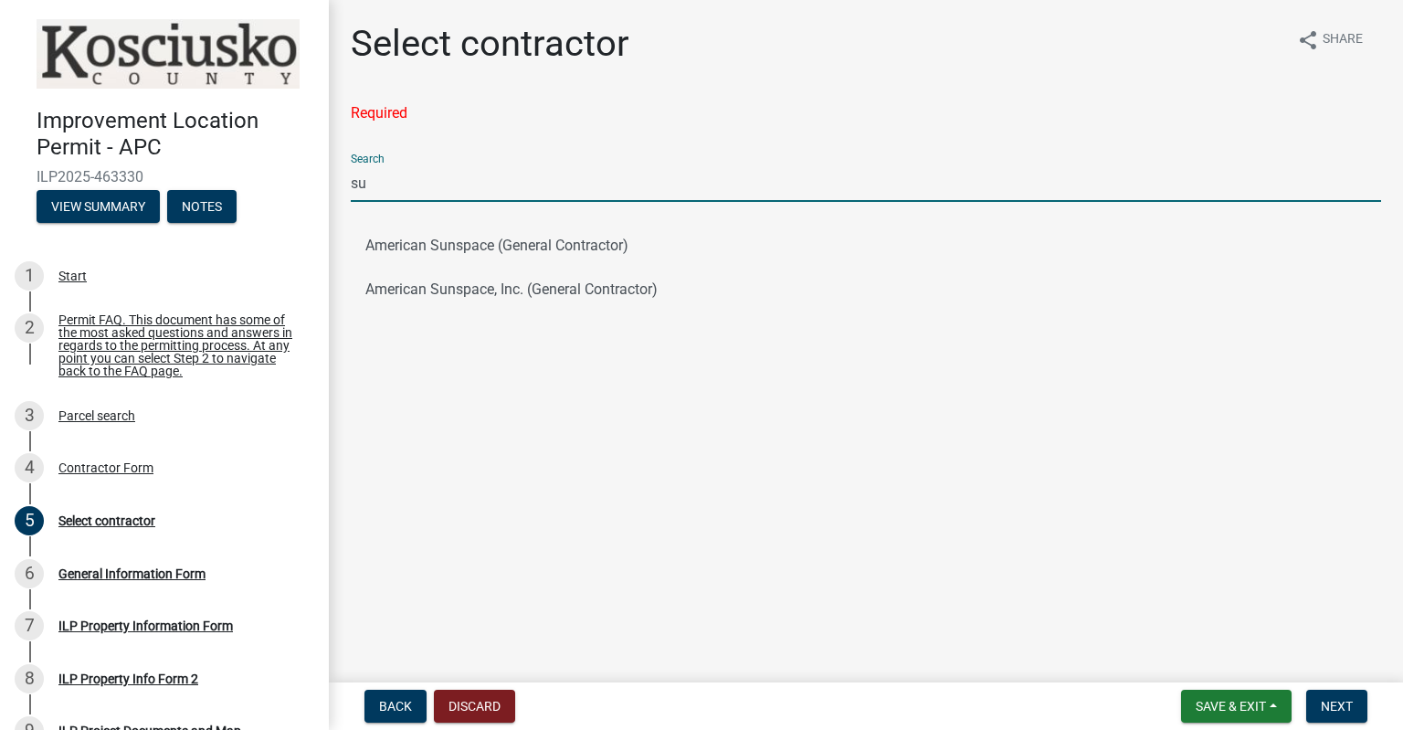
type input "s"
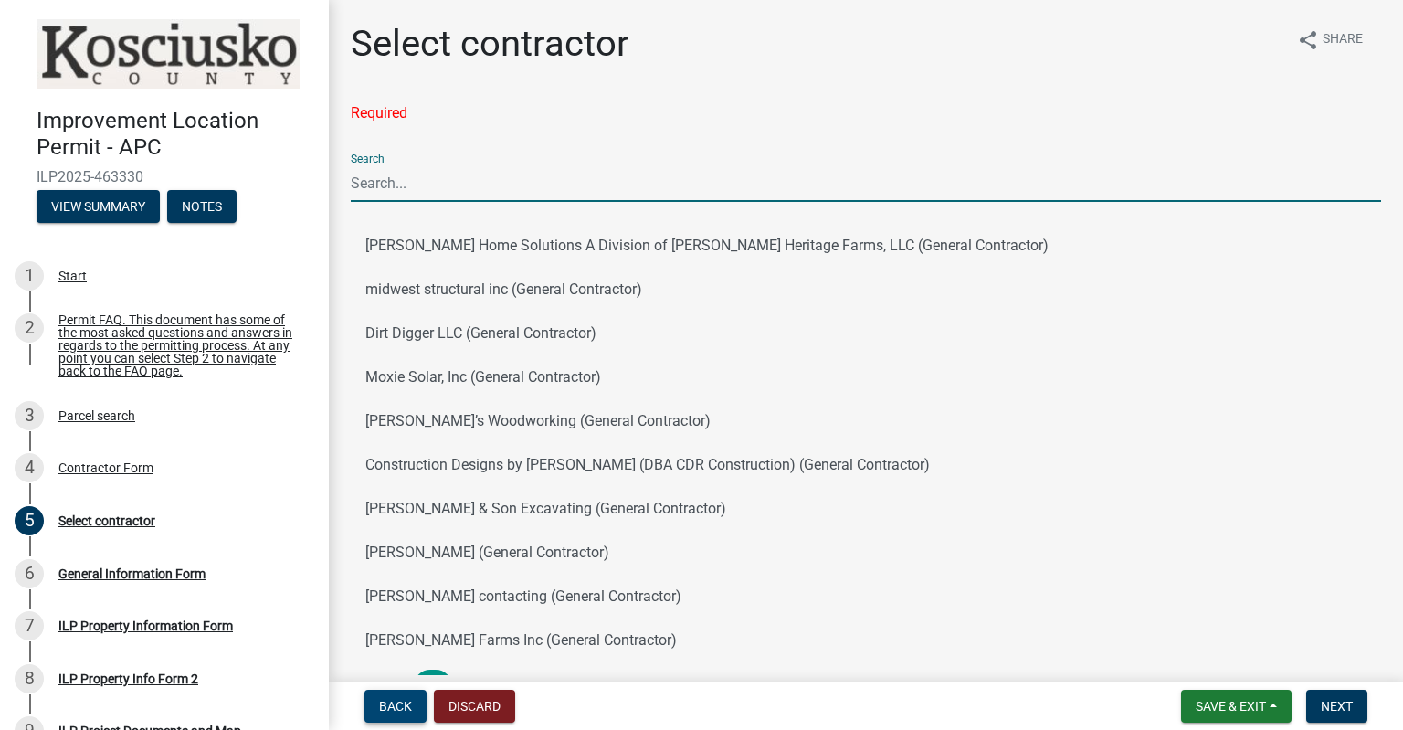
click at [390, 702] on span "Back" at bounding box center [395, 706] width 33 height 15
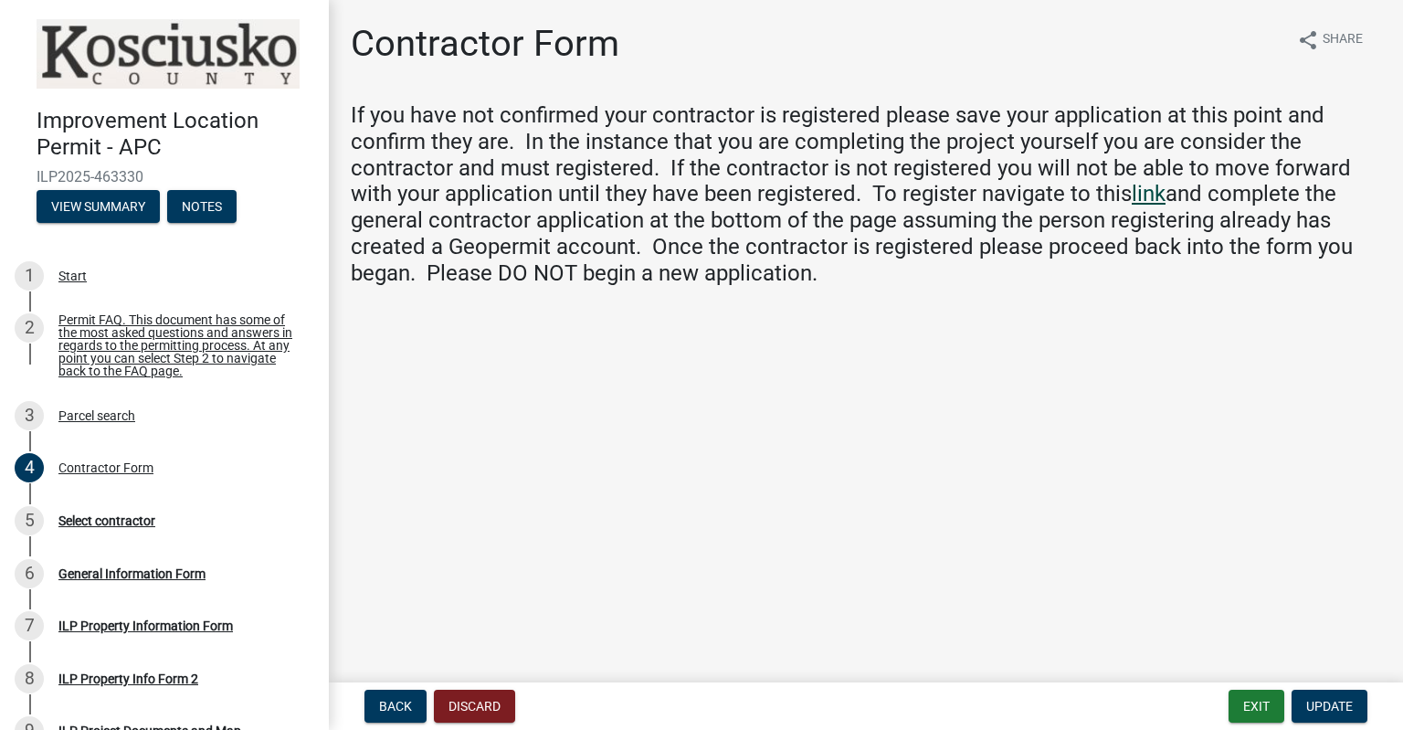
click at [1154, 195] on link "link" at bounding box center [1148, 194] width 34 height 26
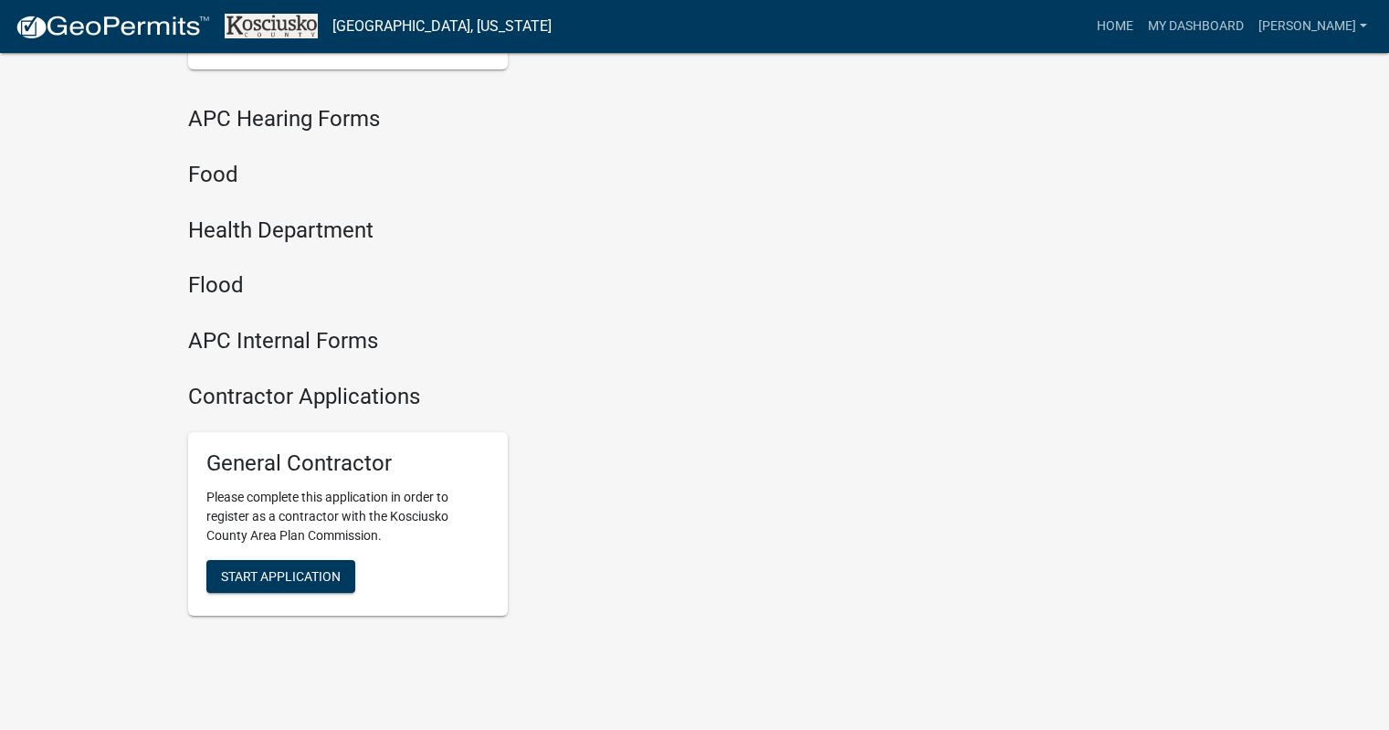
scroll to position [2360, 0]
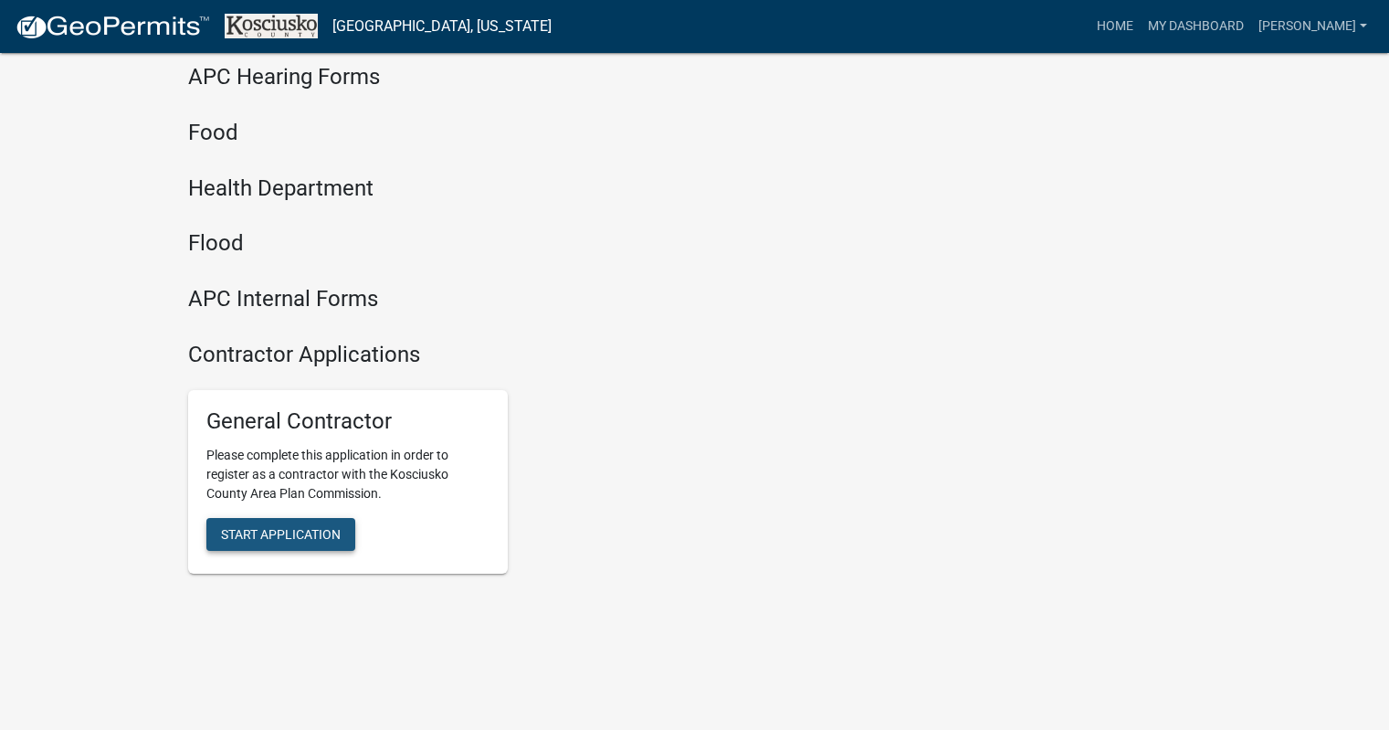
click at [283, 531] on span "Start Application" at bounding box center [281, 533] width 120 height 15
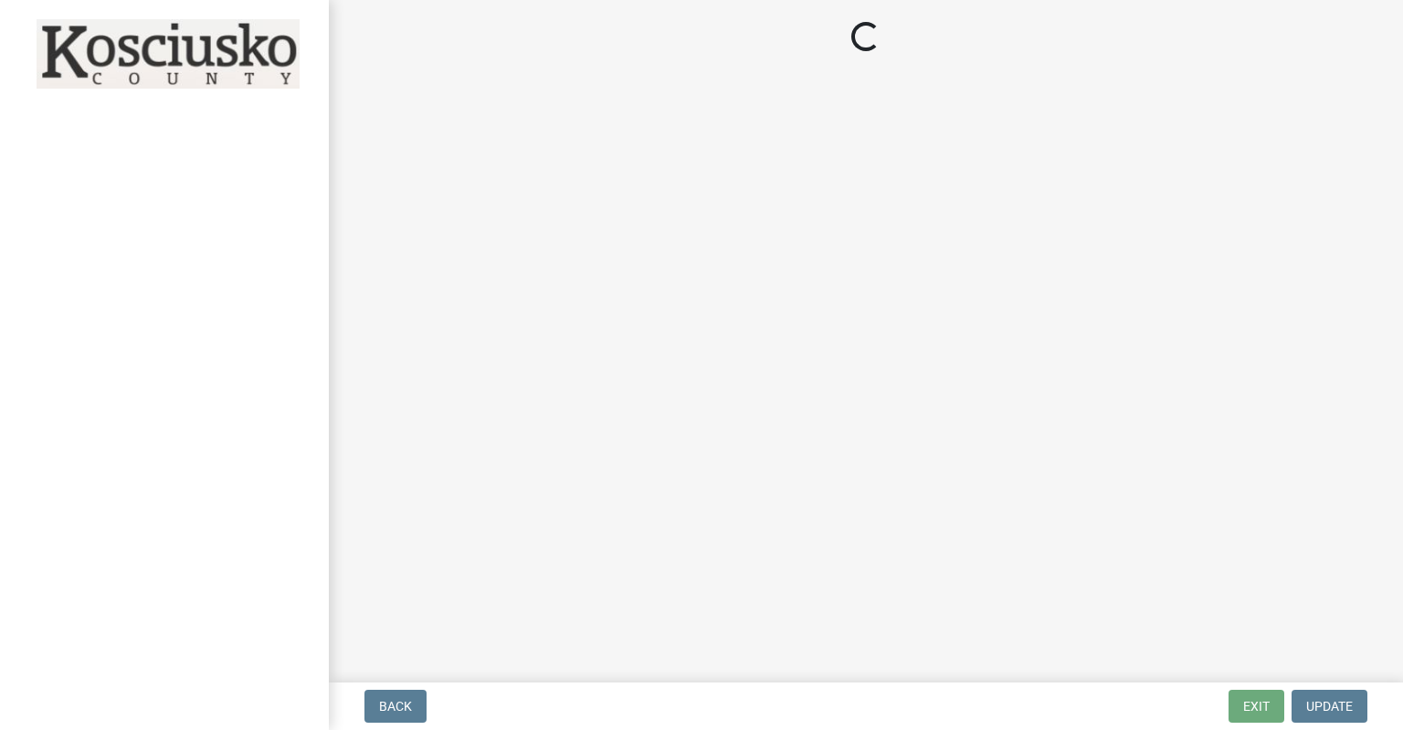
select select "IN"
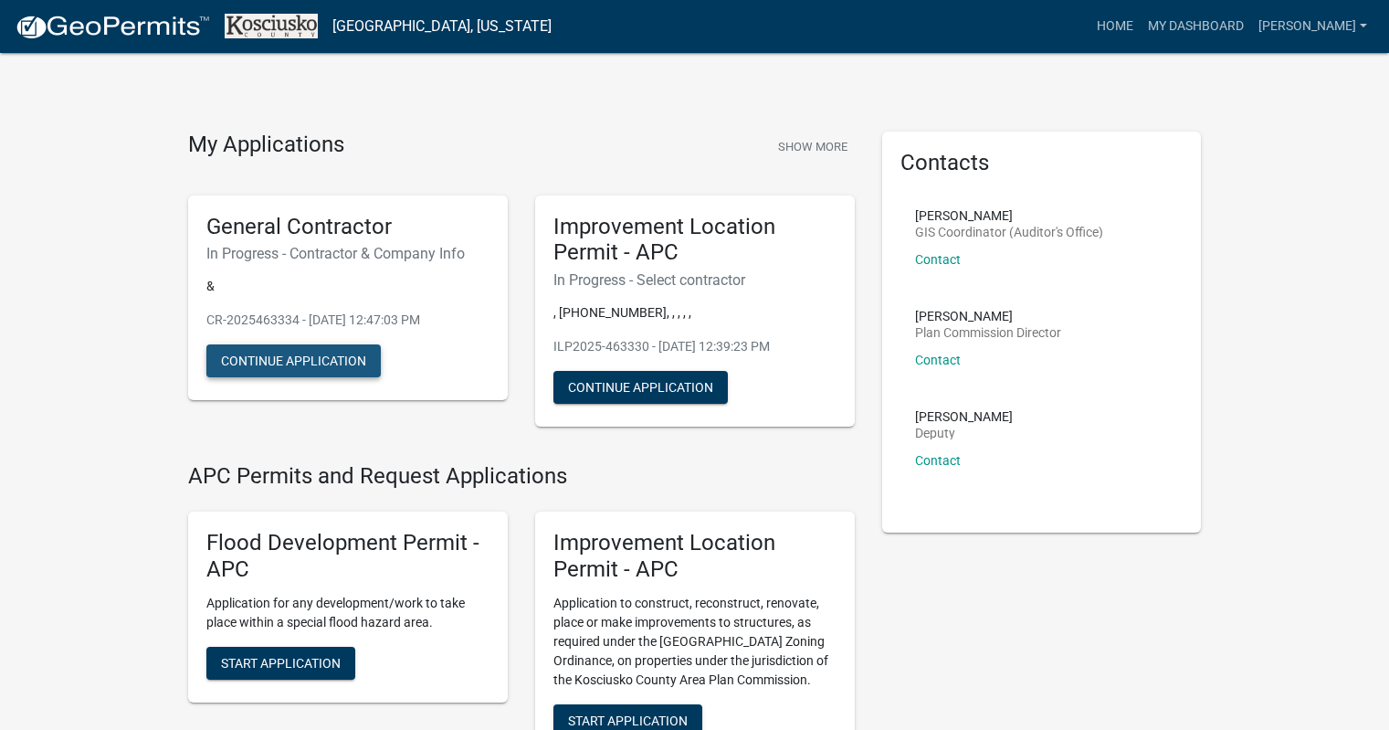
click at [343, 354] on button "Continue Application" at bounding box center [293, 360] width 174 height 33
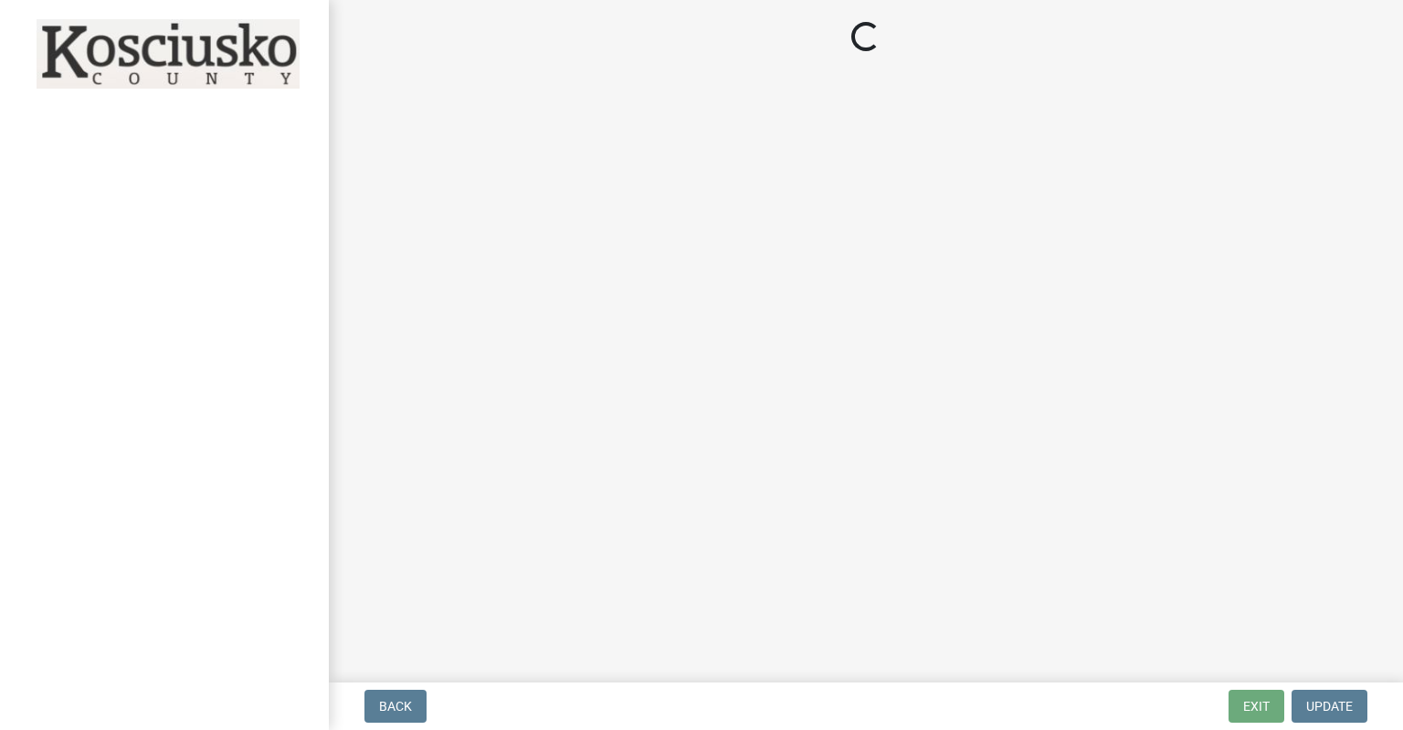
select select "IN"
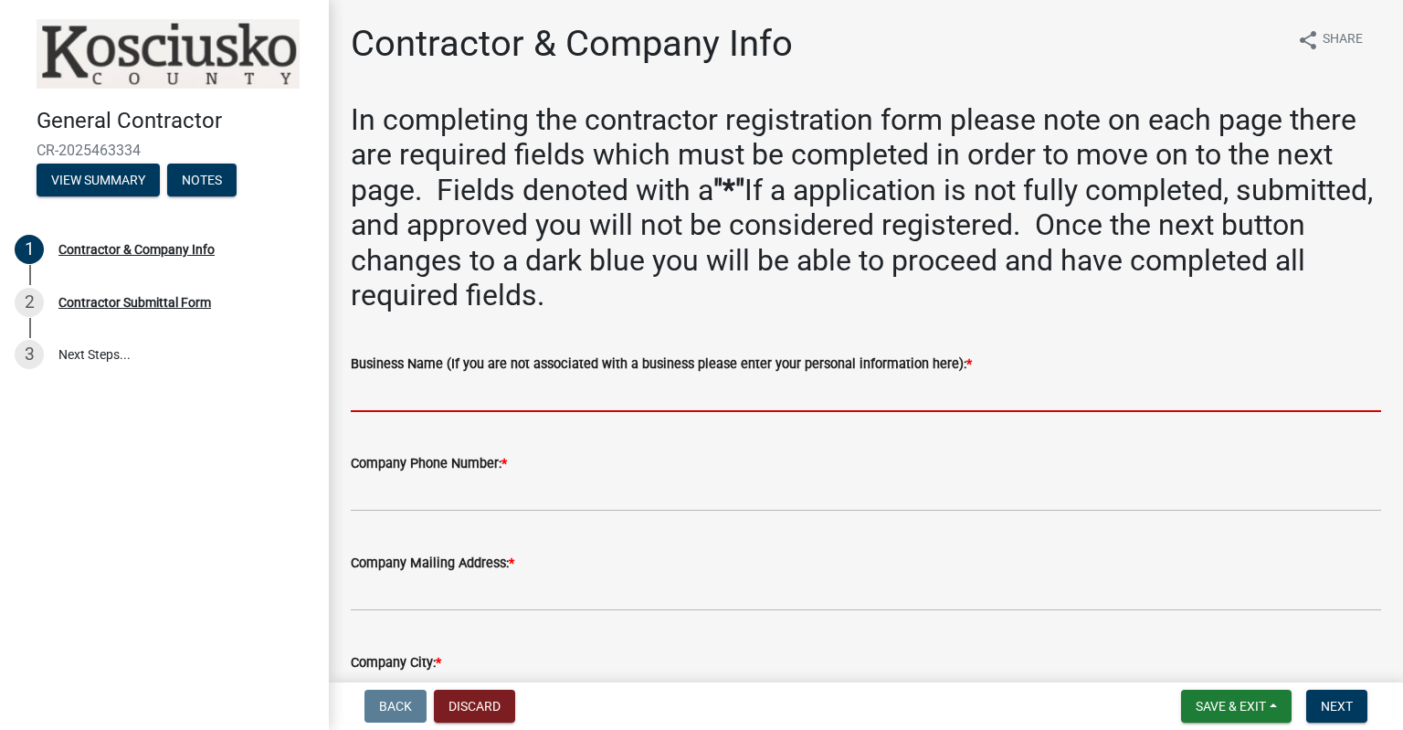
click at [700, 395] on input "Business Name (If you are not associated with a business please enter your pers…" at bounding box center [866, 392] width 1030 height 37
type input "[PERSON_NAME]"
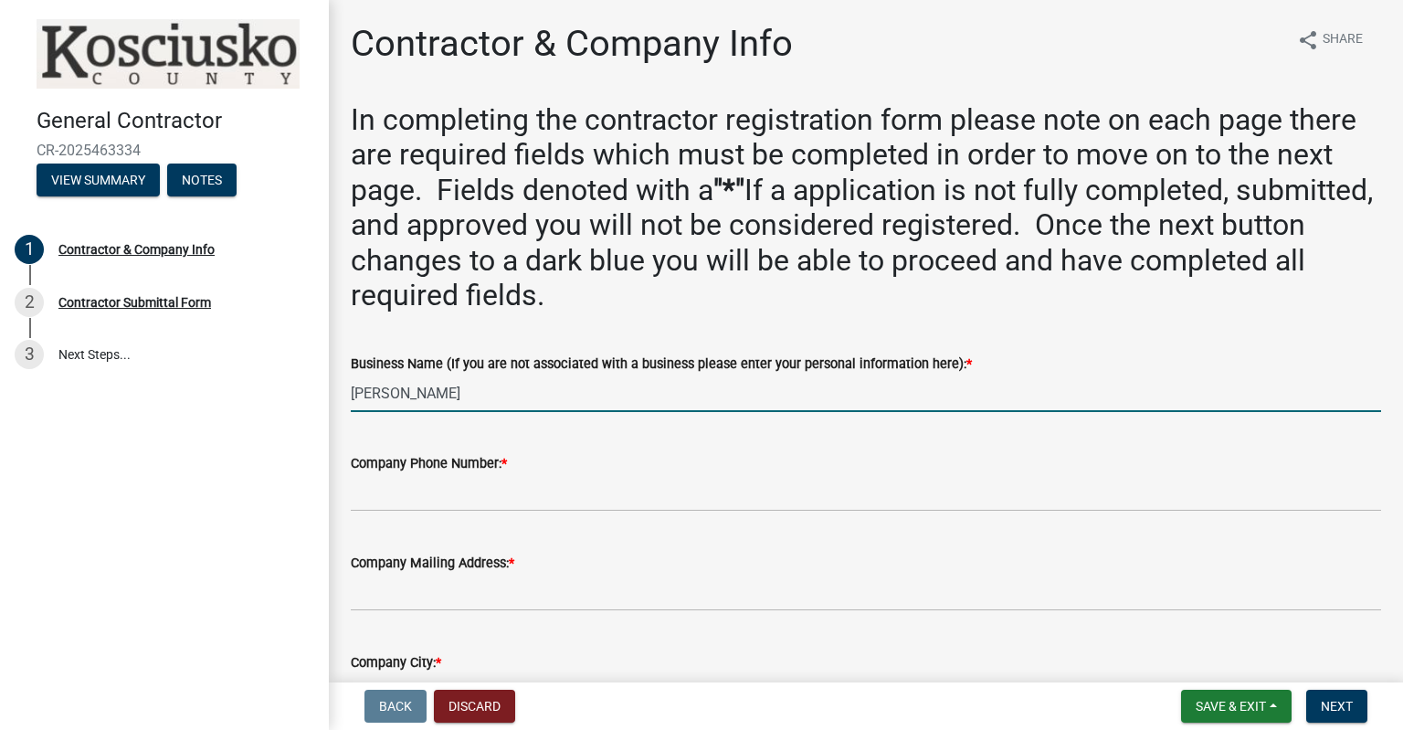
type input "5742296332"
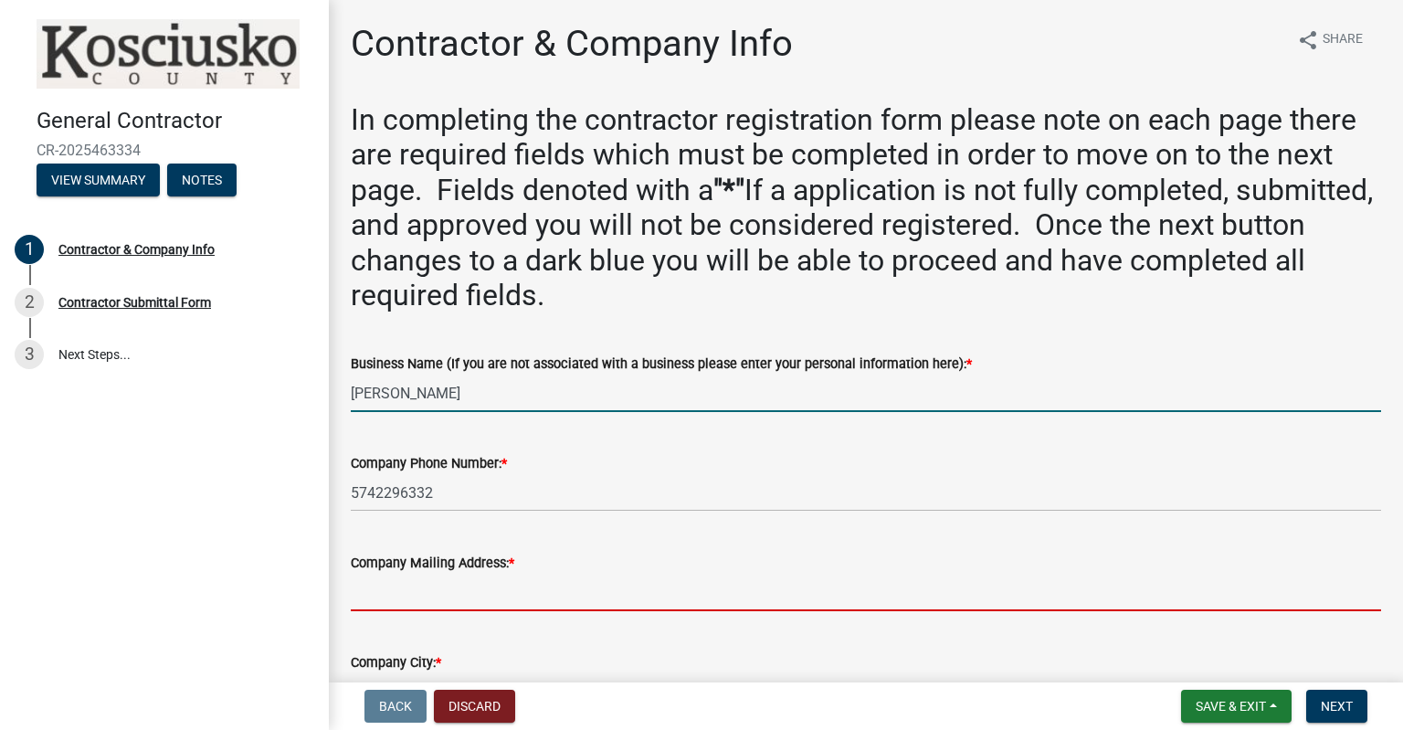
type input "[STREET_ADDRESS][PERSON_NAME]"
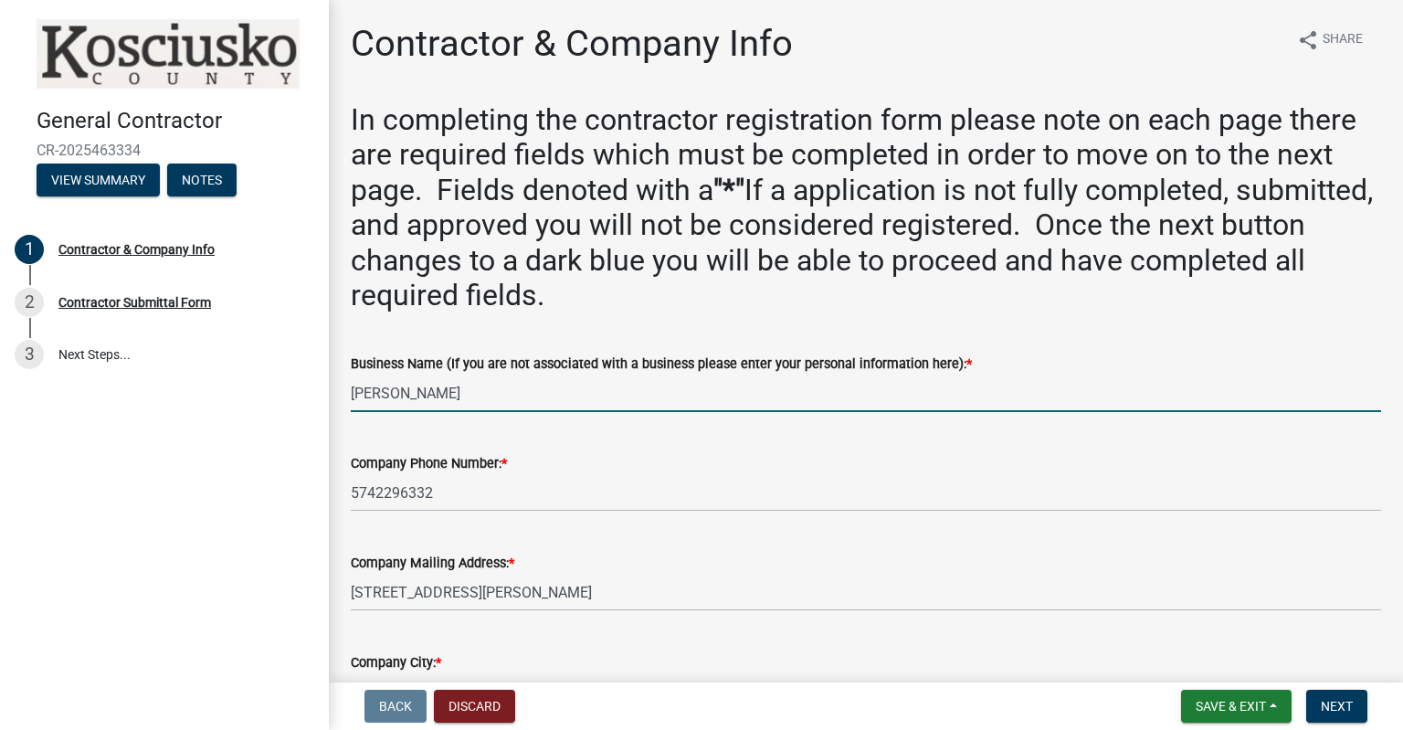
type input "[GEOGRAPHIC_DATA]"
select select "IN"
type input "46580"
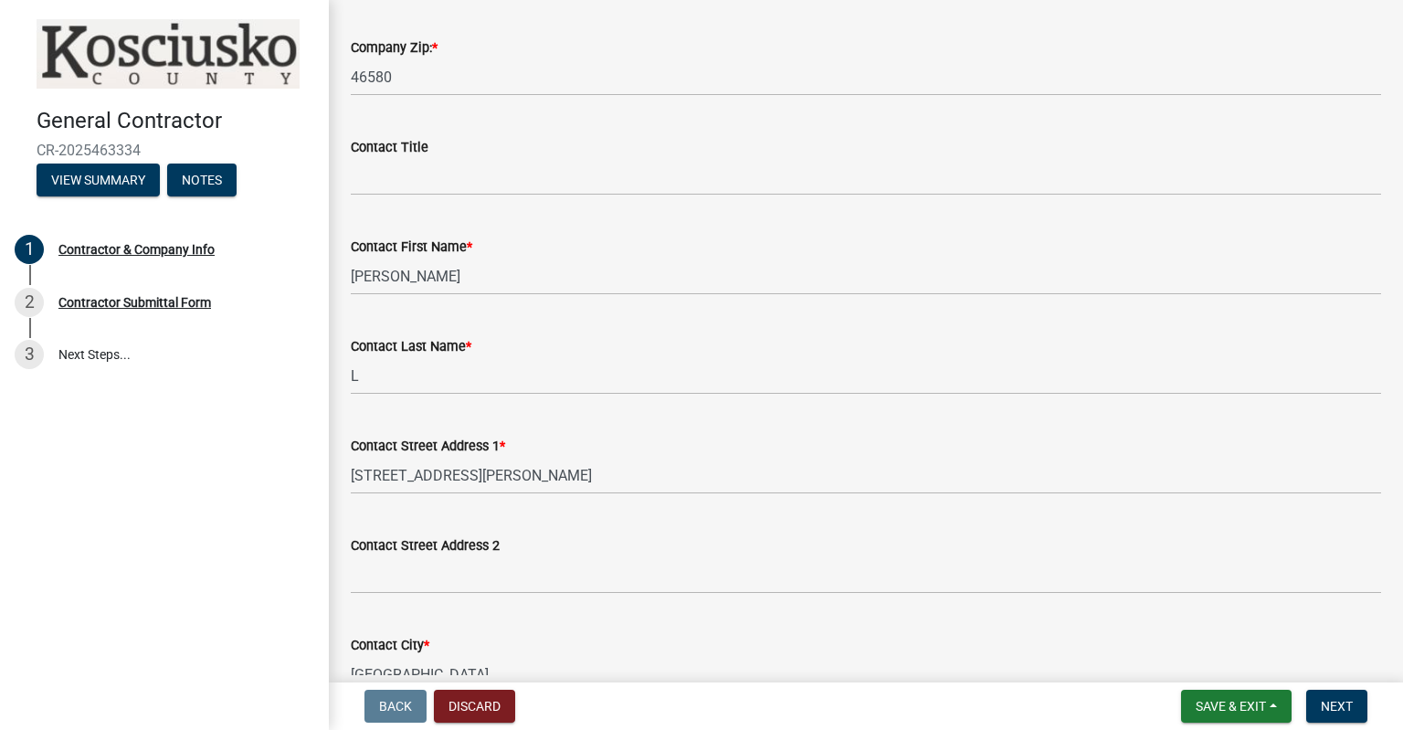
scroll to position [913, 0]
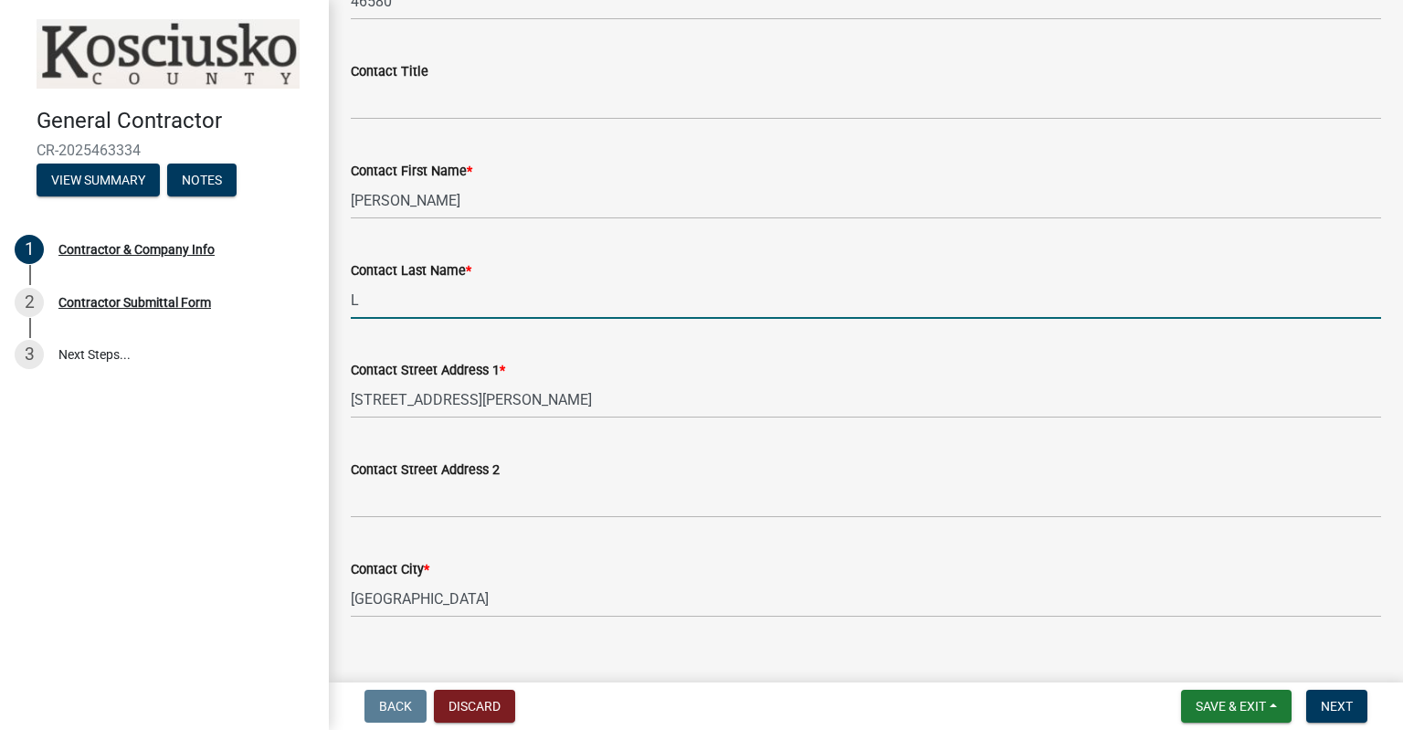
click at [468, 291] on input "L" at bounding box center [866, 299] width 1030 height 37
type input "[PERSON_NAME]"
click at [694, 368] on div "Contact Street Address 1 *" at bounding box center [866, 370] width 1030 height 22
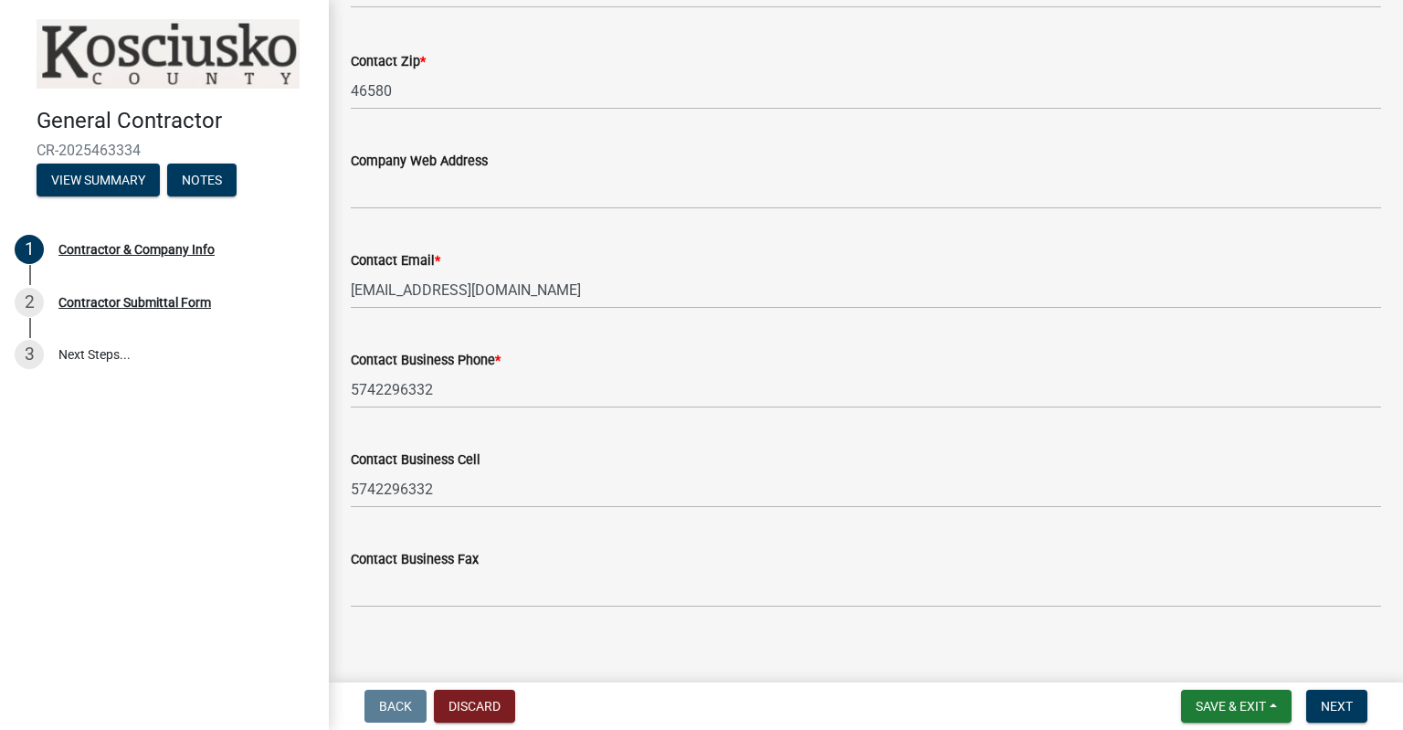
scroll to position [1662, 0]
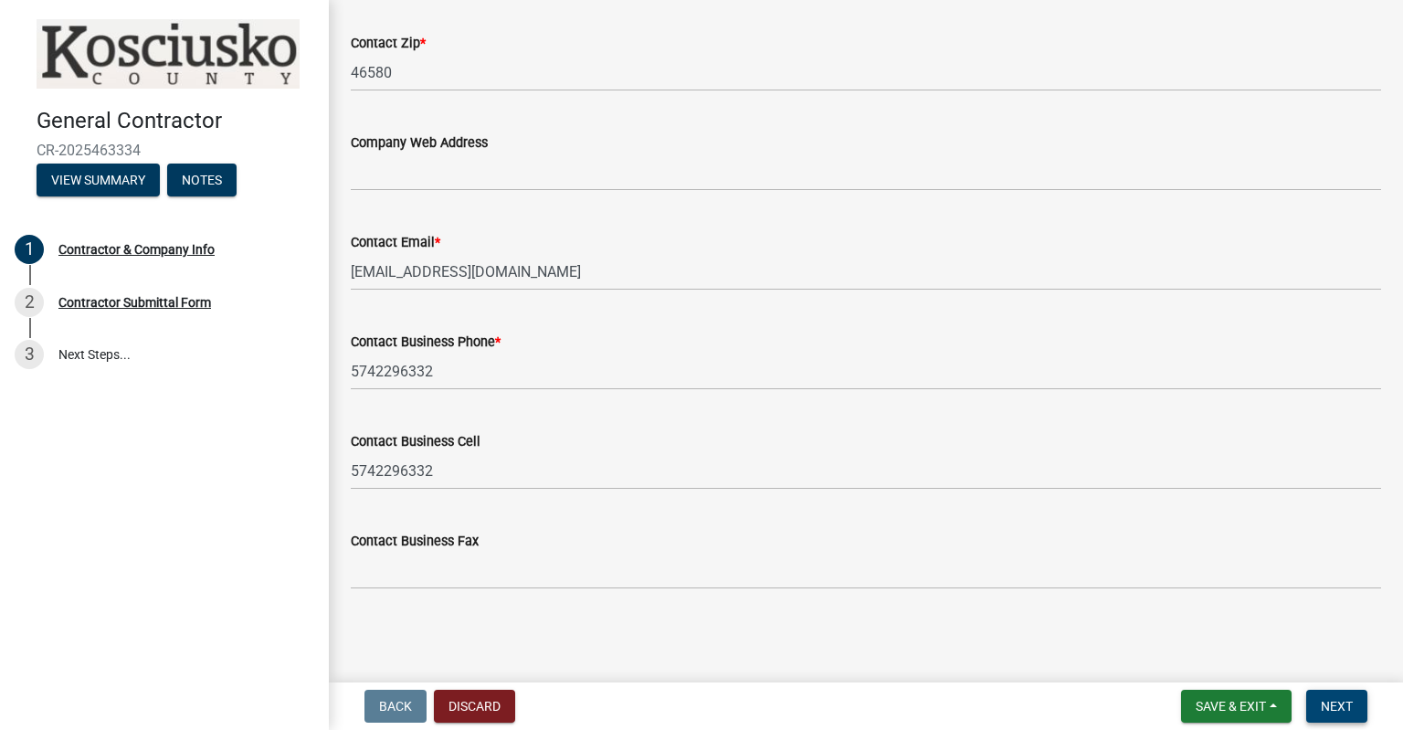
click at [1329, 700] on span "Next" at bounding box center [1337, 706] width 32 height 15
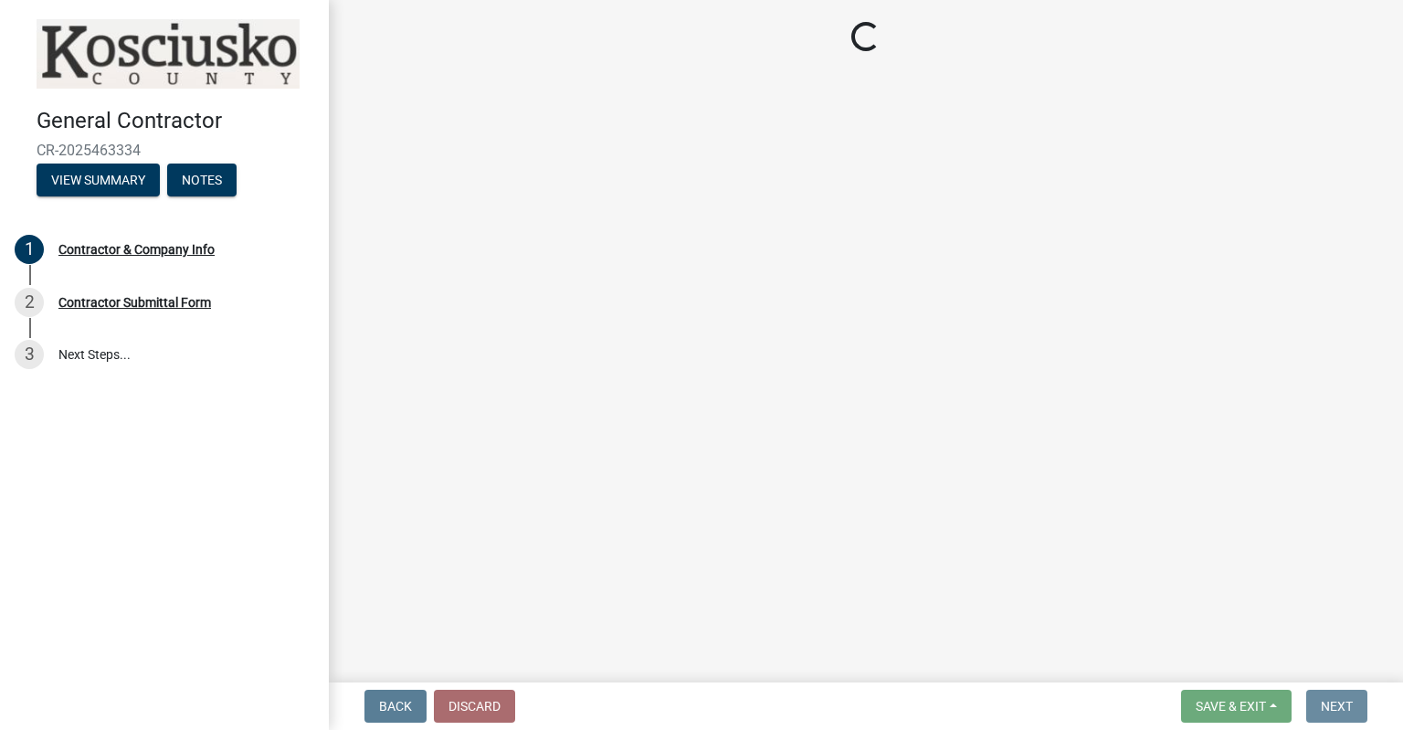
scroll to position [0, 0]
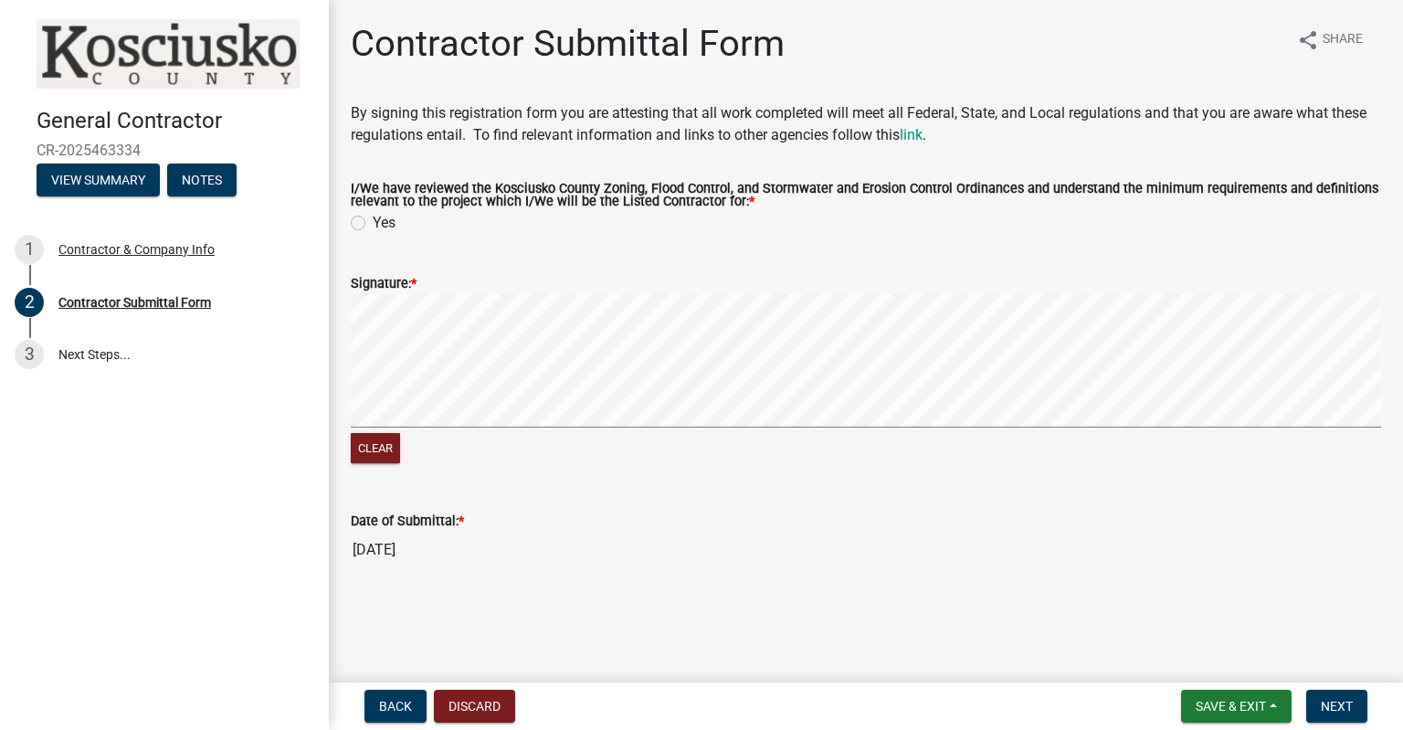
click at [373, 222] on label "Yes" at bounding box center [384, 223] width 23 height 22
click at [373, 222] on input "Yes" at bounding box center [379, 218] width 12 height 12
radio input "true"
click at [416, 279] on span "*" at bounding box center [413, 284] width 5 height 16
drag, startPoint x: 349, startPoint y: 427, endPoint x: 569, endPoint y: 448, distance: 221.1
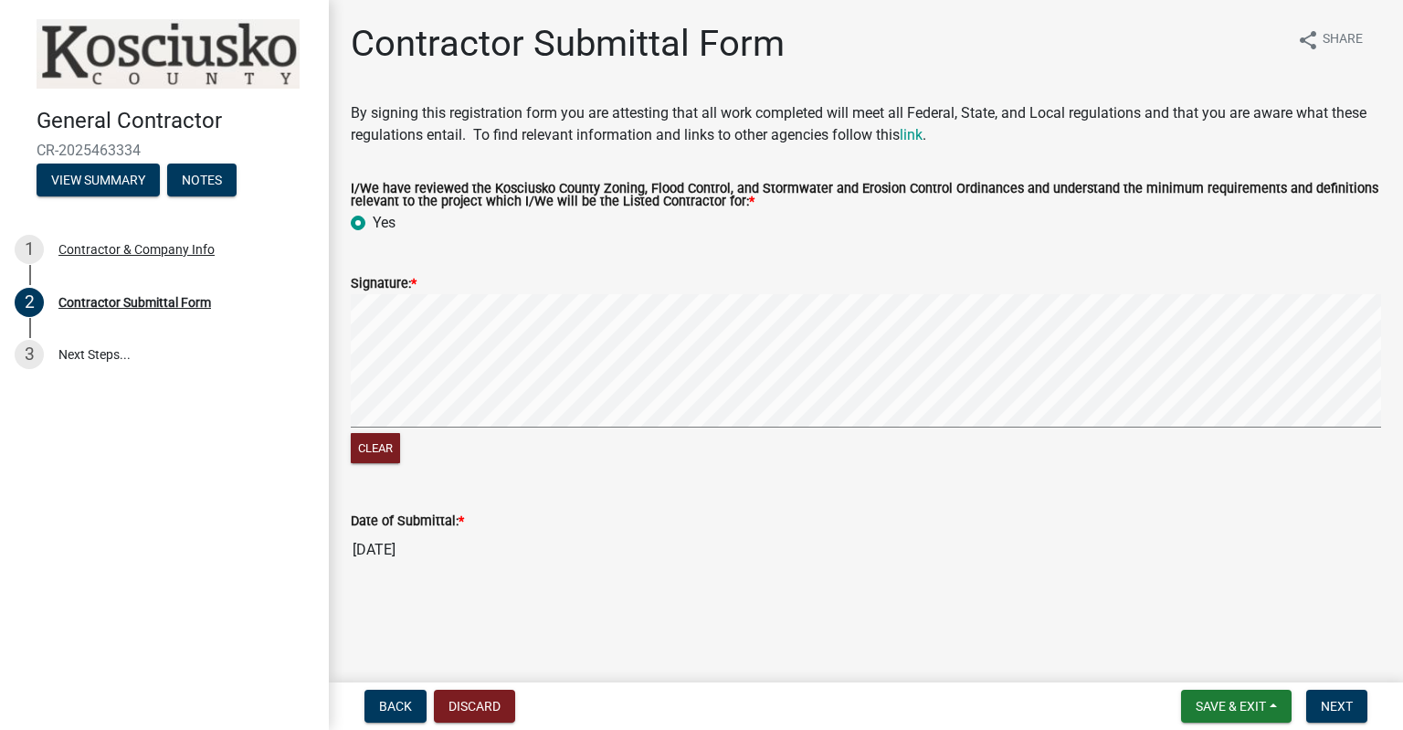
click at [569, 448] on div "Clear" at bounding box center [866, 450] width 1030 height 35
click at [1331, 700] on span "Next" at bounding box center [1337, 706] width 32 height 15
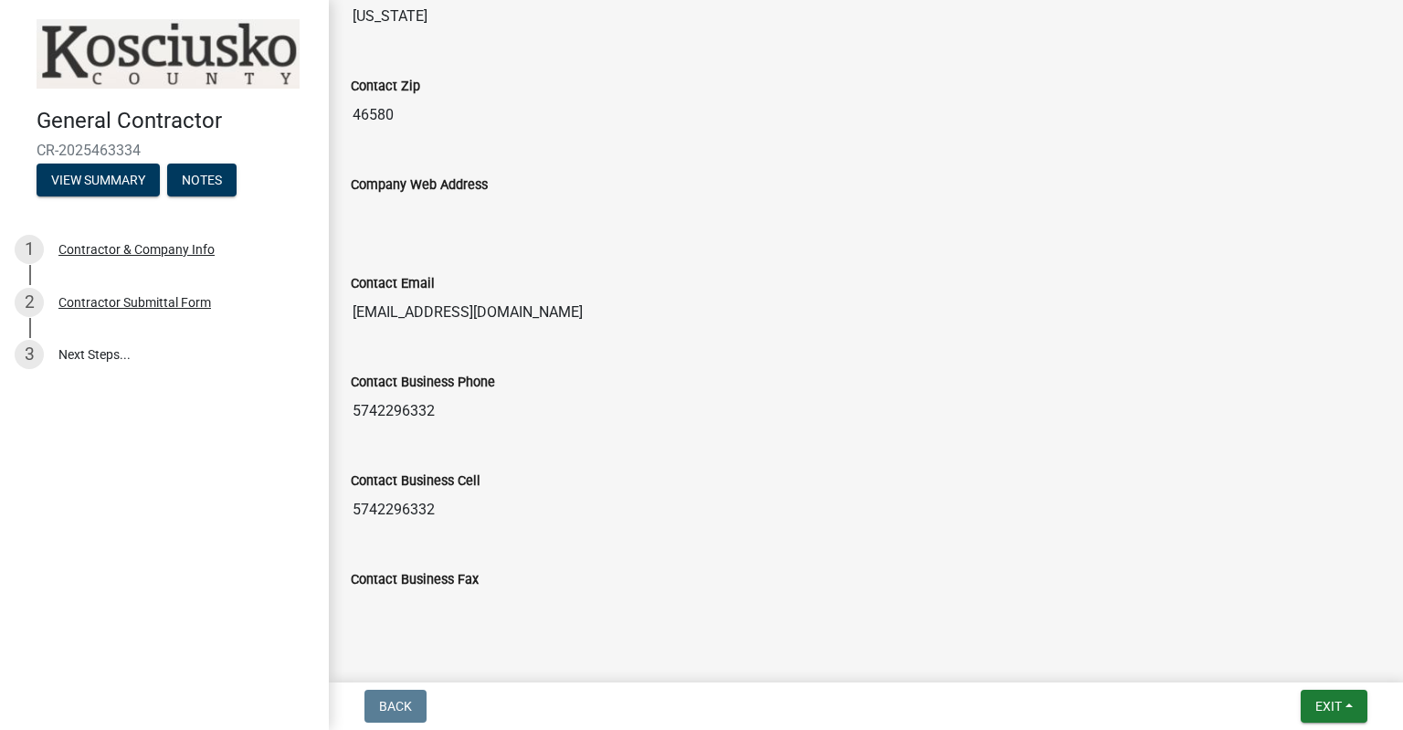
scroll to position [1735, 0]
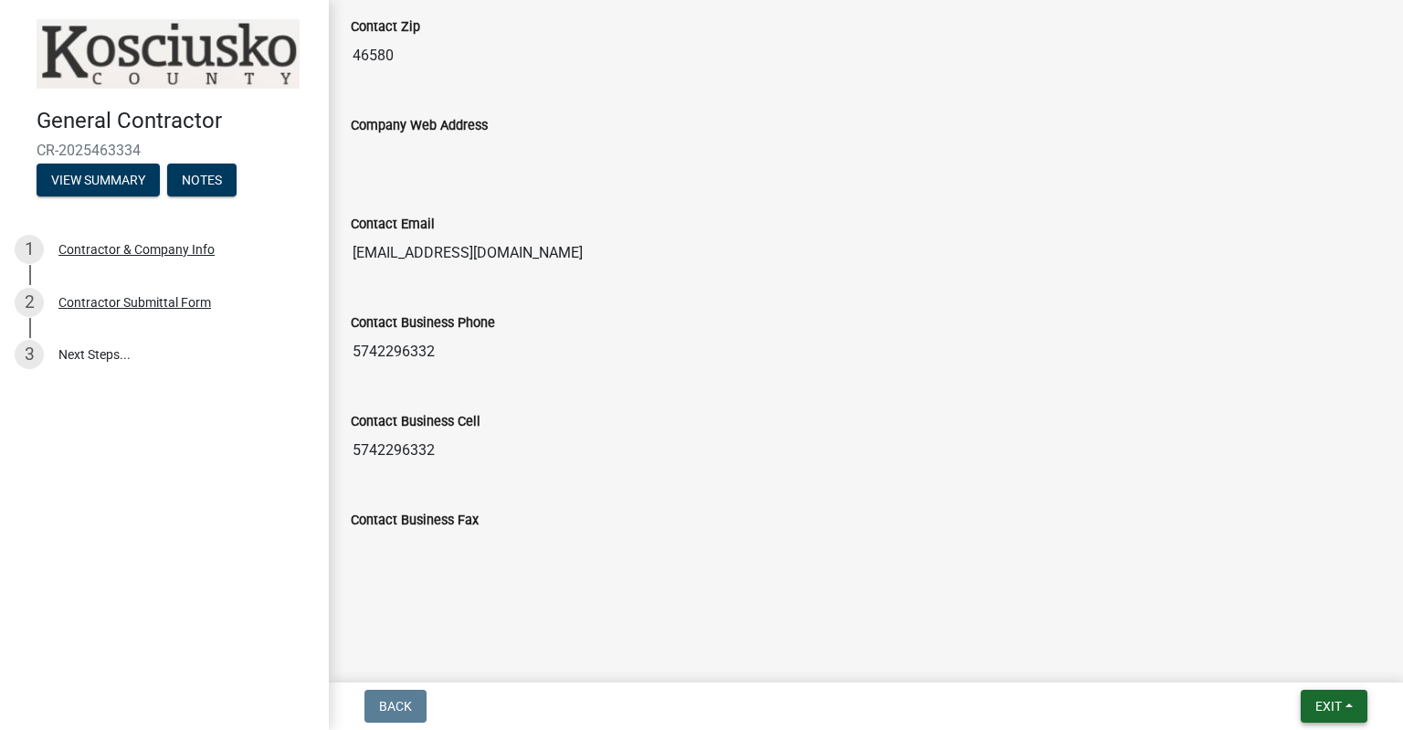
click at [1333, 703] on span "Exit" at bounding box center [1328, 706] width 26 height 15
click at [1255, 614] on button "Save" at bounding box center [1295, 615] width 146 height 44
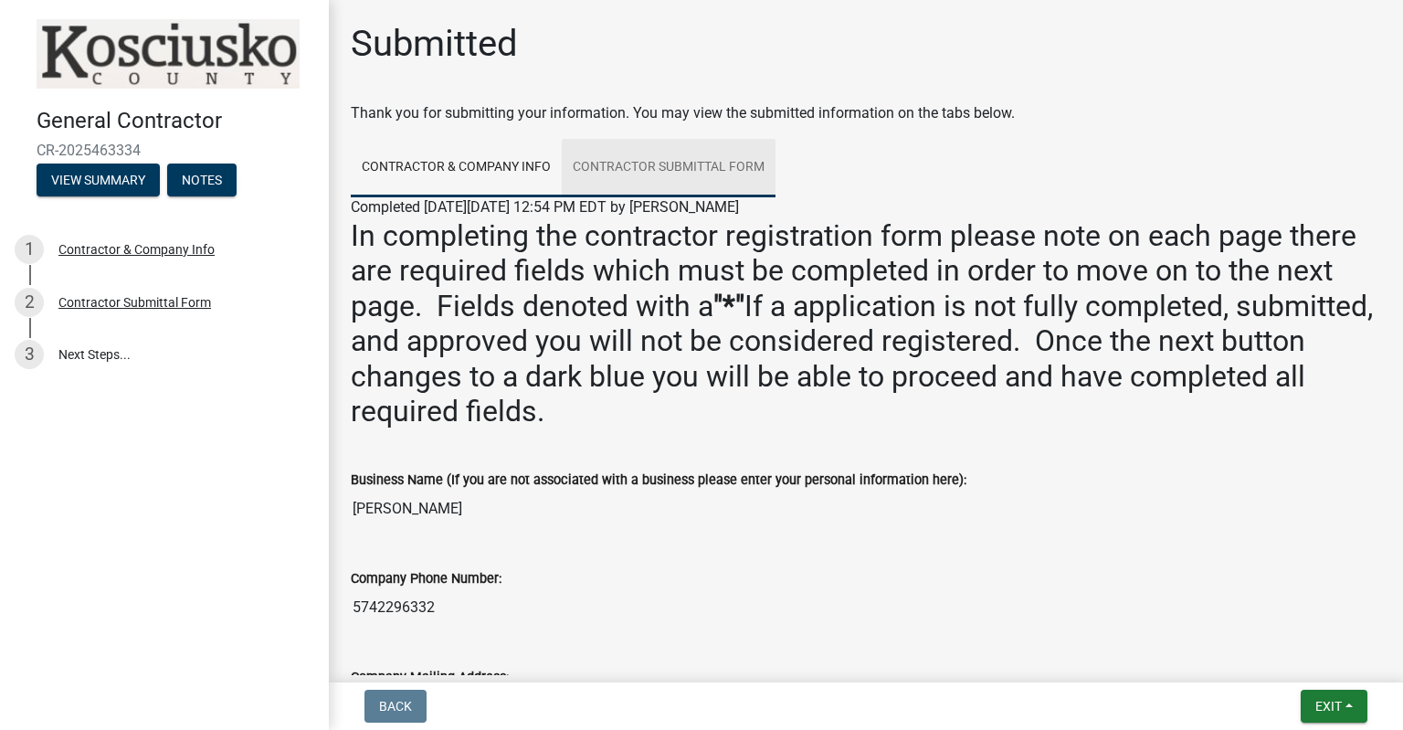
click at [720, 166] on link "Contractor Submittal Form" at bounding box center [669, 168] width 214 height 58
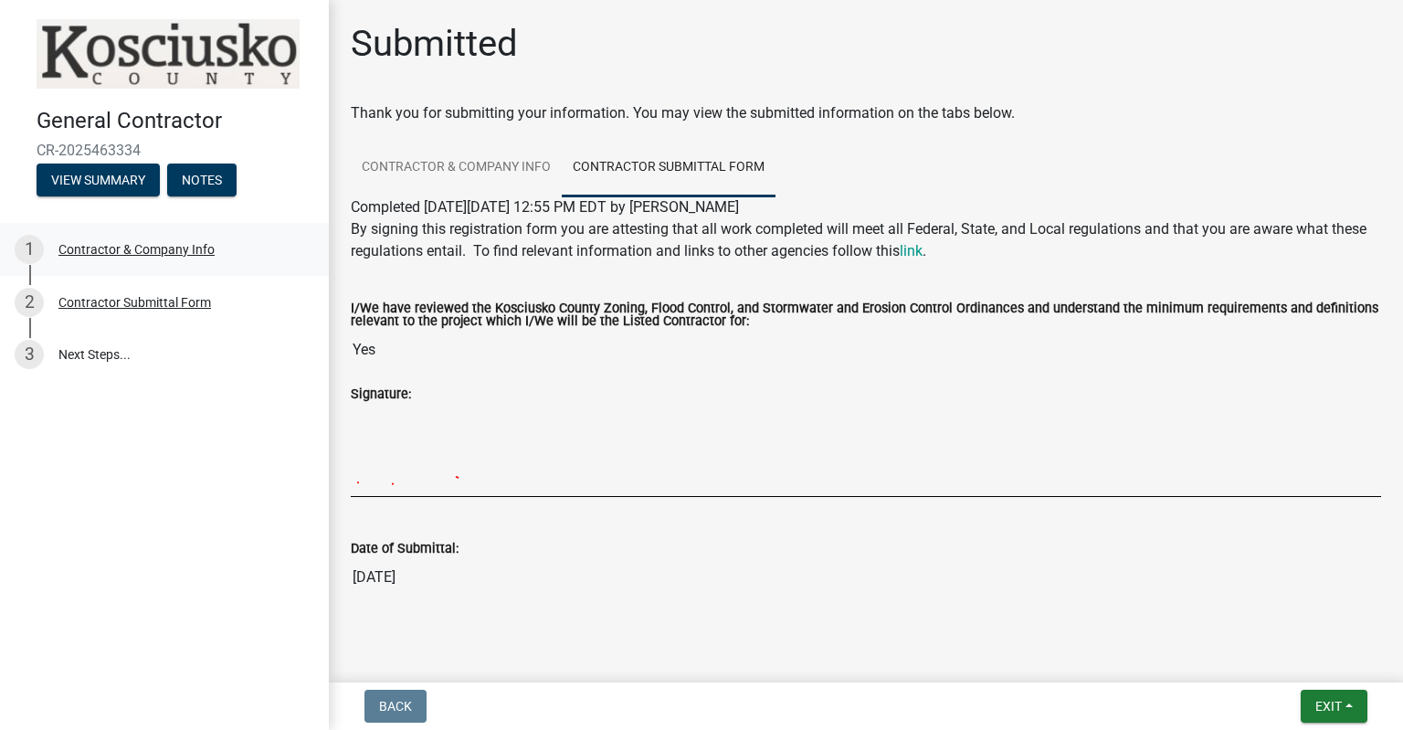
click at [146, 250] on div "Contractor & Company Info" at bounding box center [136, 249] width 156 height 13
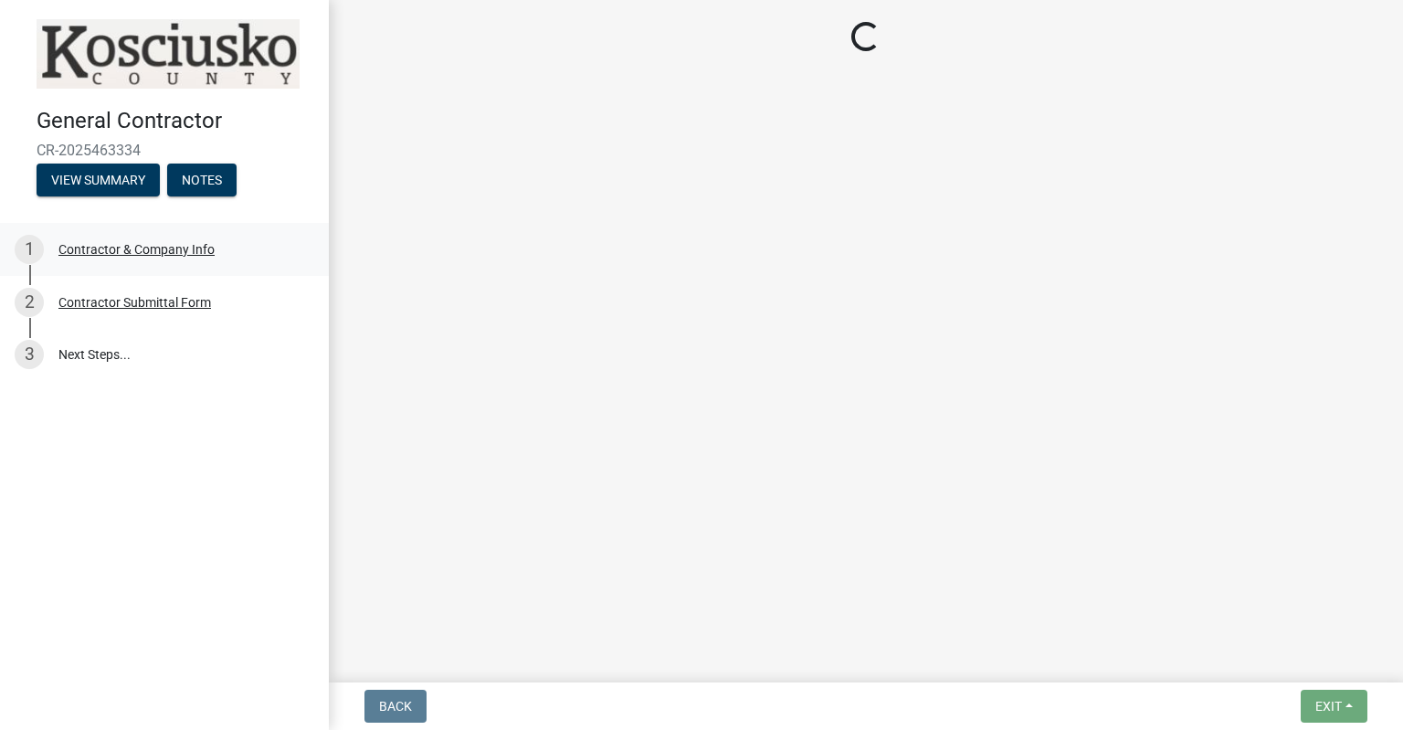
select select "IN"
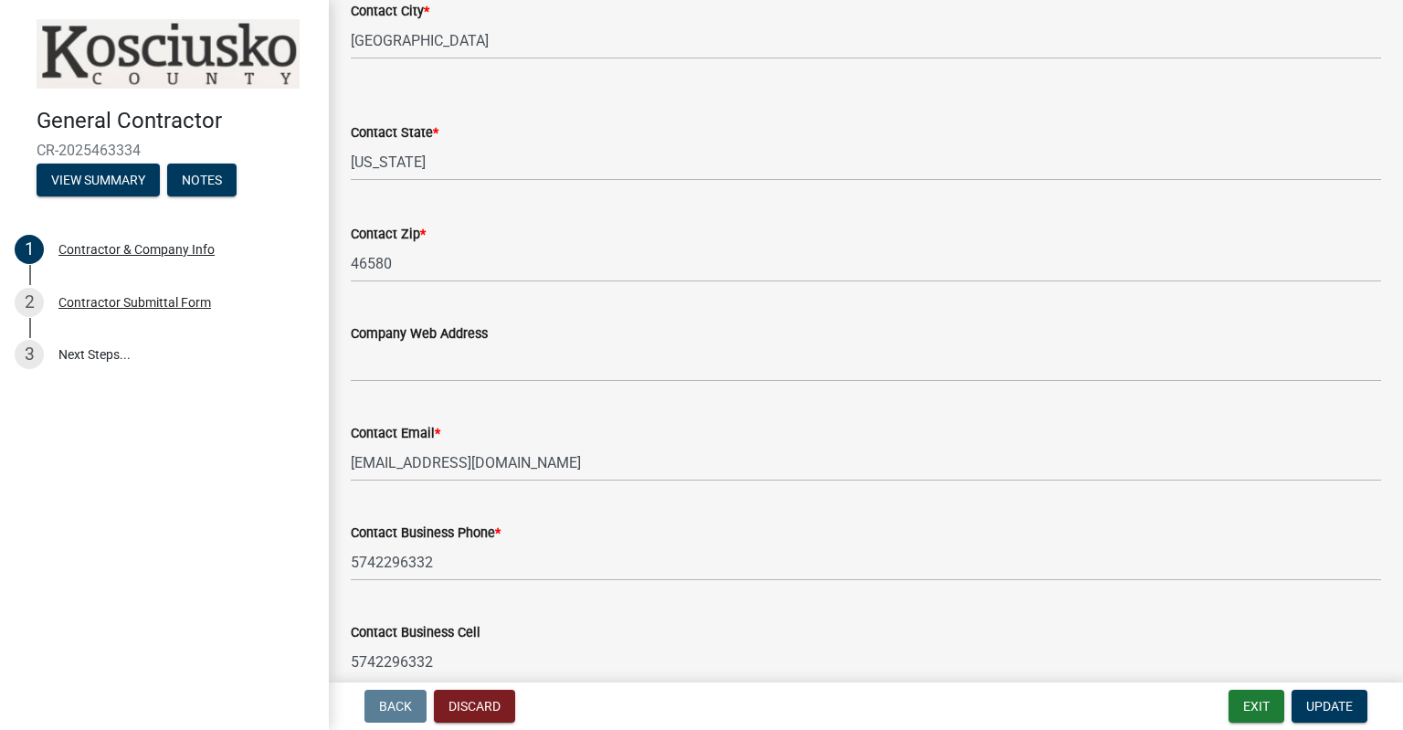
scroll to position [1662, 0]
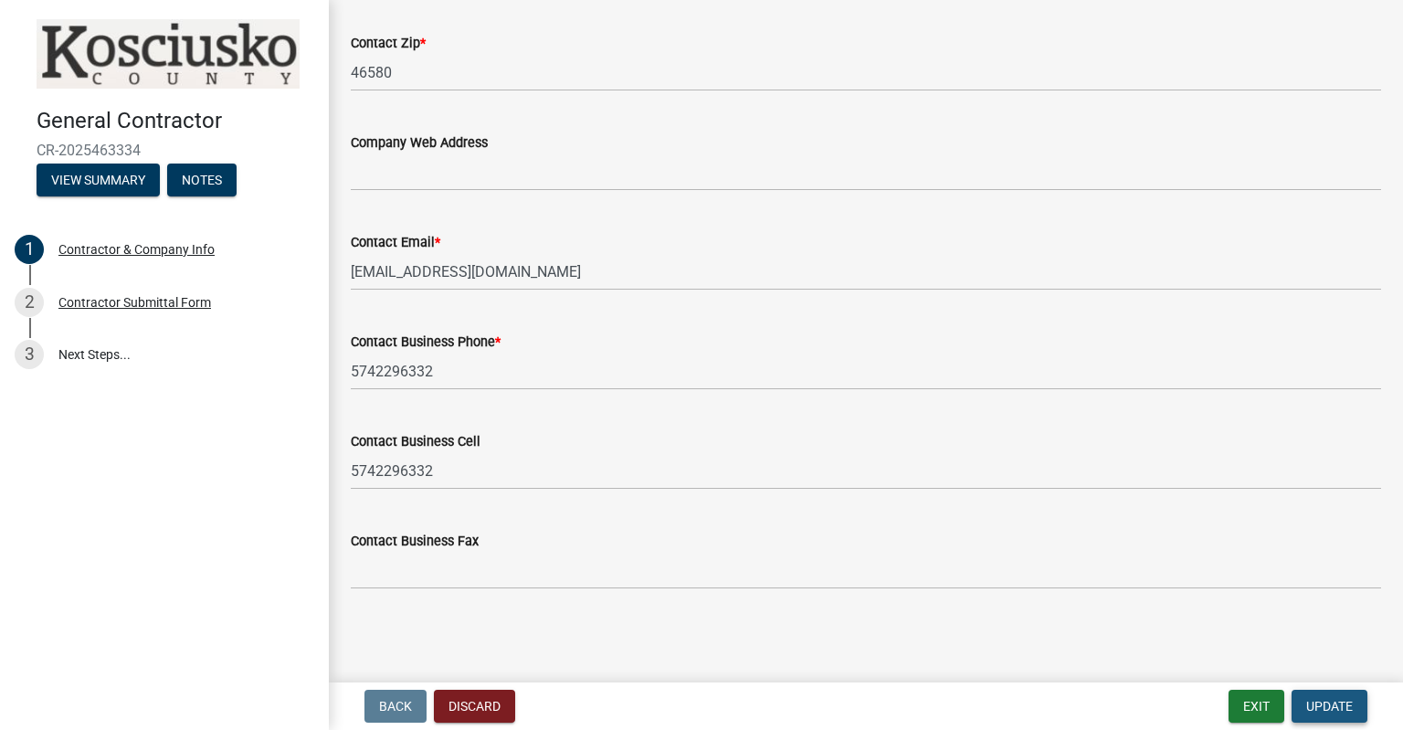
click at [1328, 710] on span "Update" at bounding box center [1329, 706] width 47 height 15
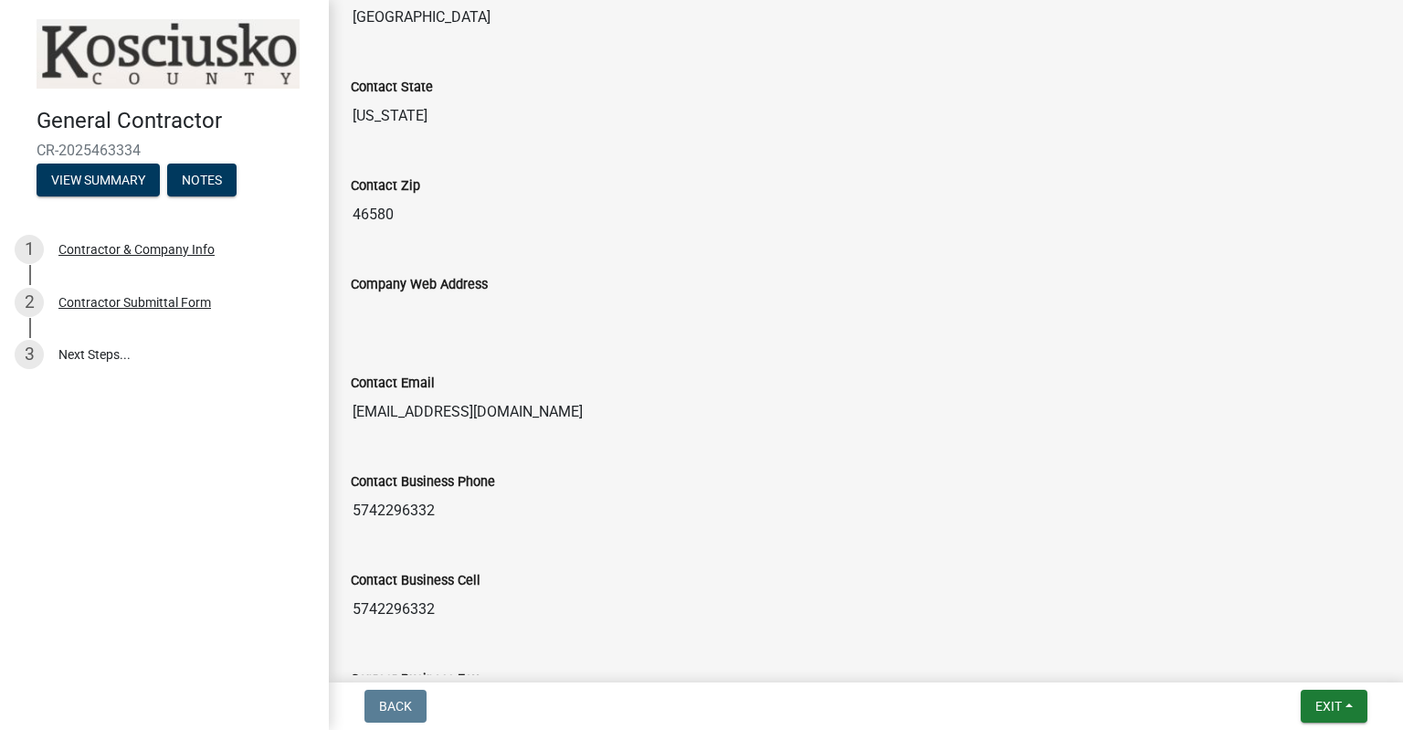
scroll to position [1735, 0]
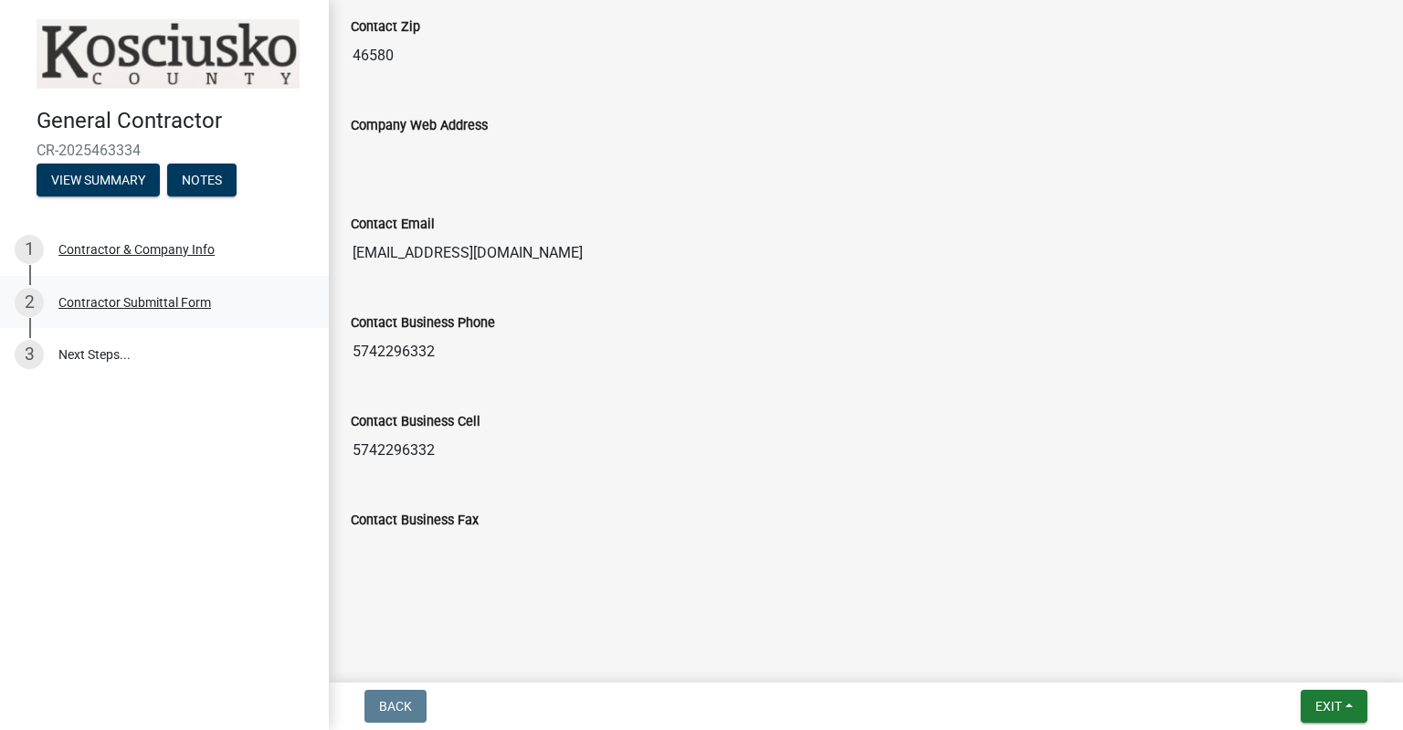
click at [155, 298] on div "Contractor Submittal Form" at bounding box center [134, 302] width 153 height 13
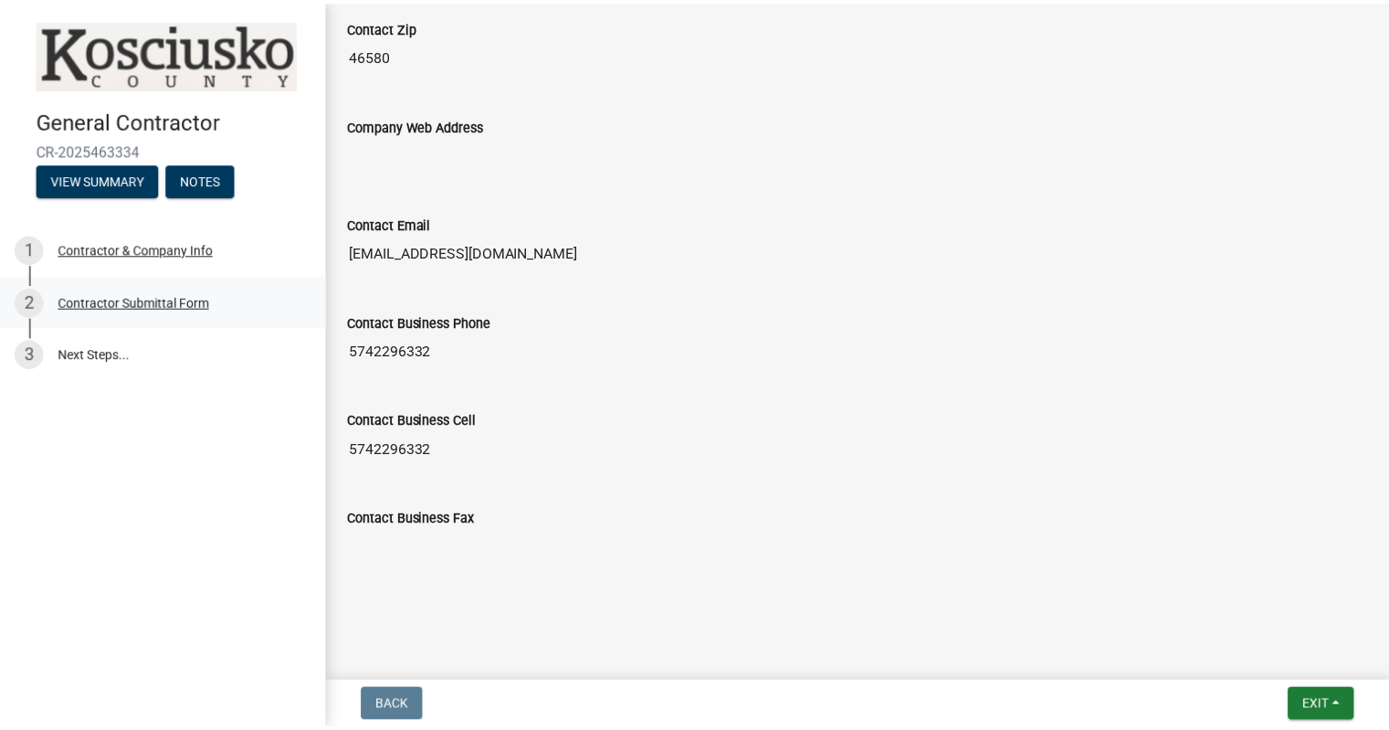
scroll to position [0, 0]
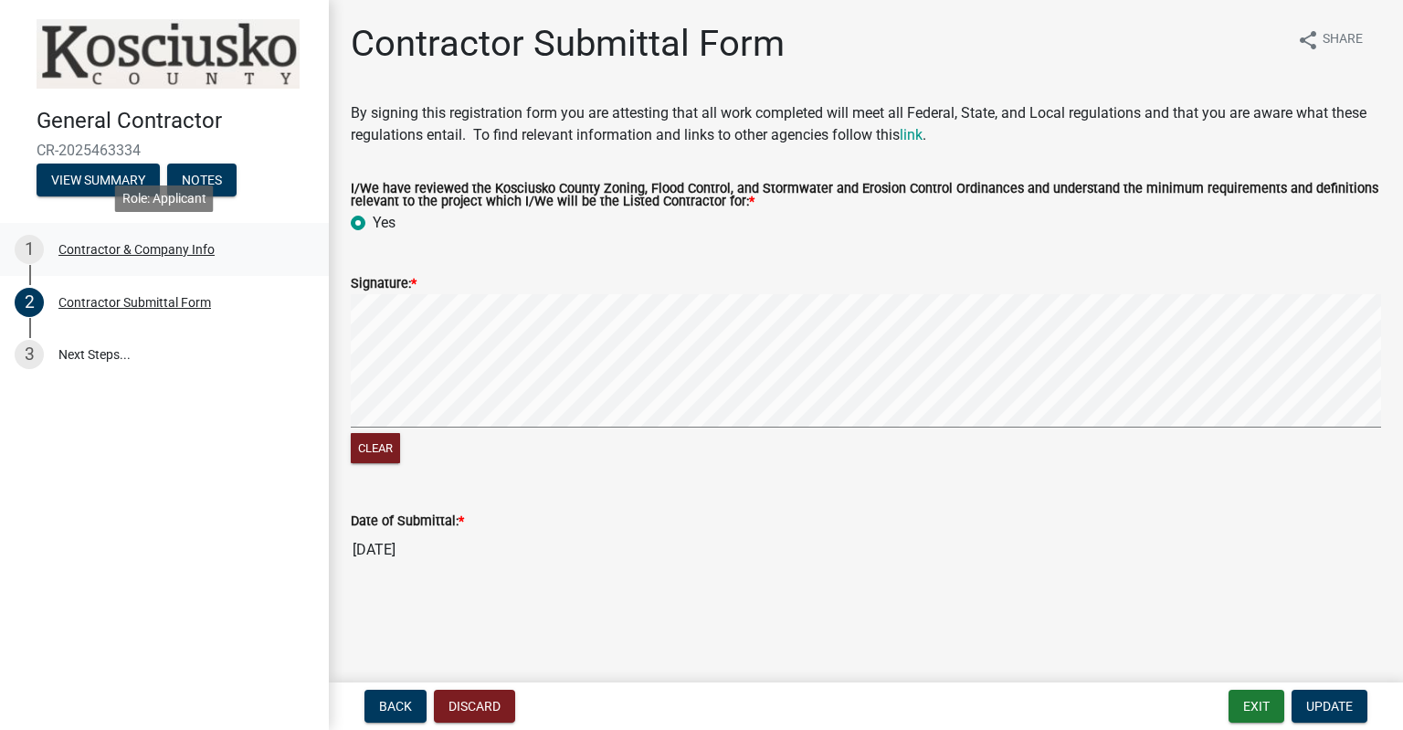
click at [187, 246] on div "Contractor & Company Info" at bounding box center [136, 249] width 156 height 13
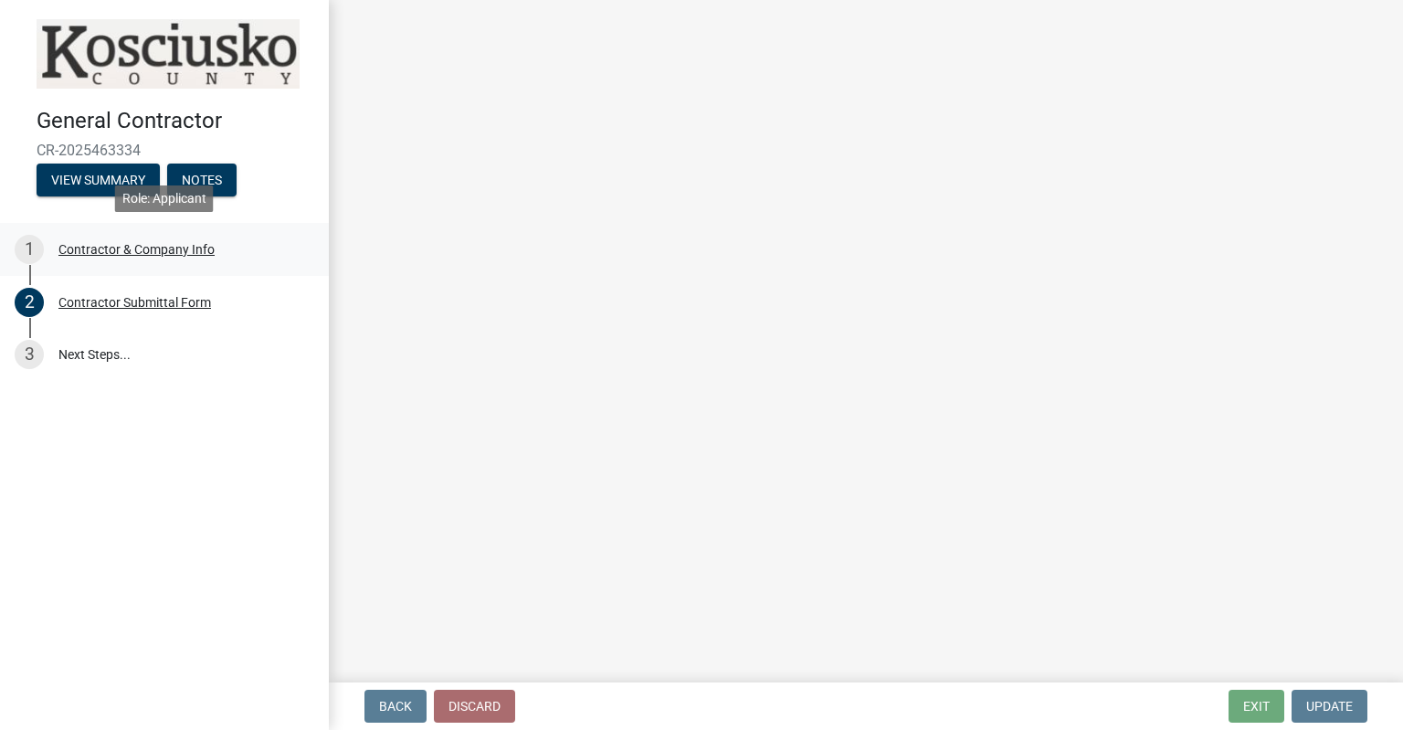
select select "IN"
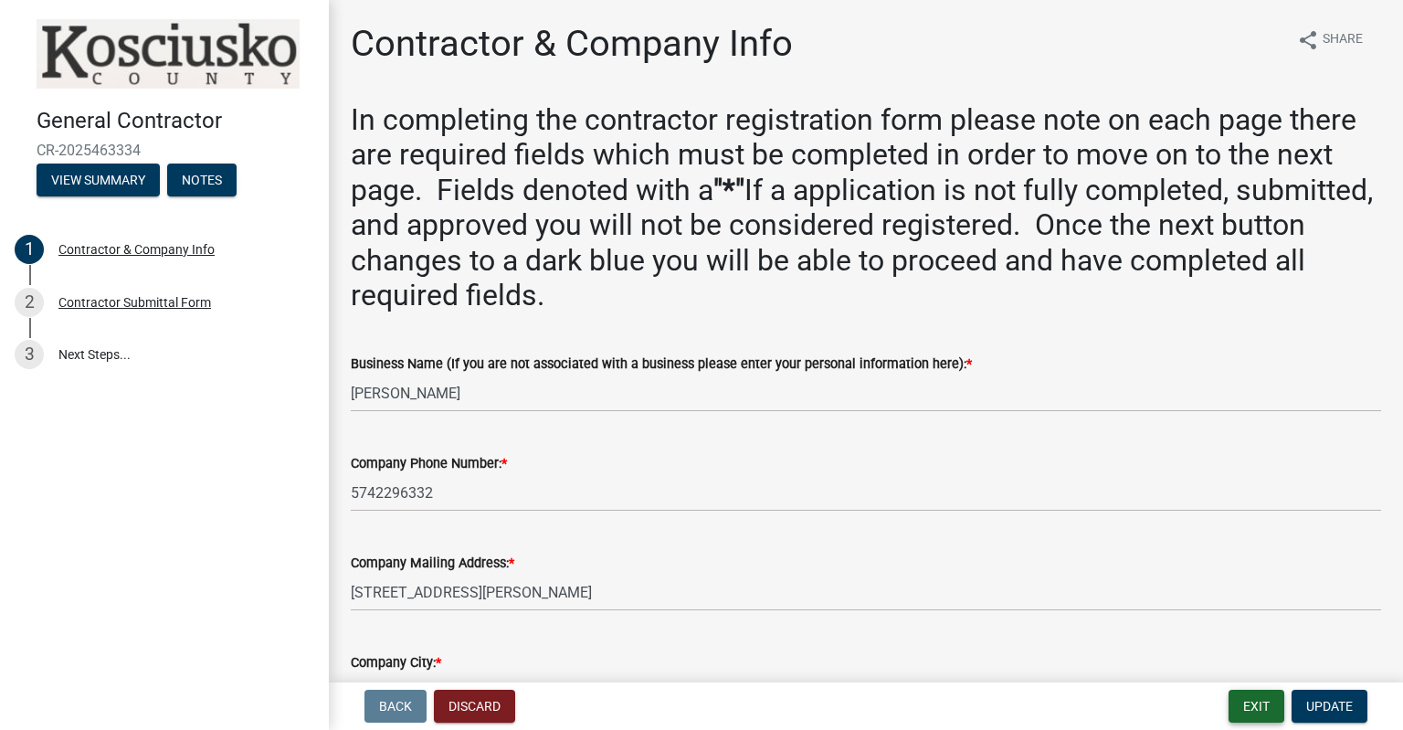
click at [1266, 713] on button "Exit" at bounding box center [1256, 705] width 56 height 33
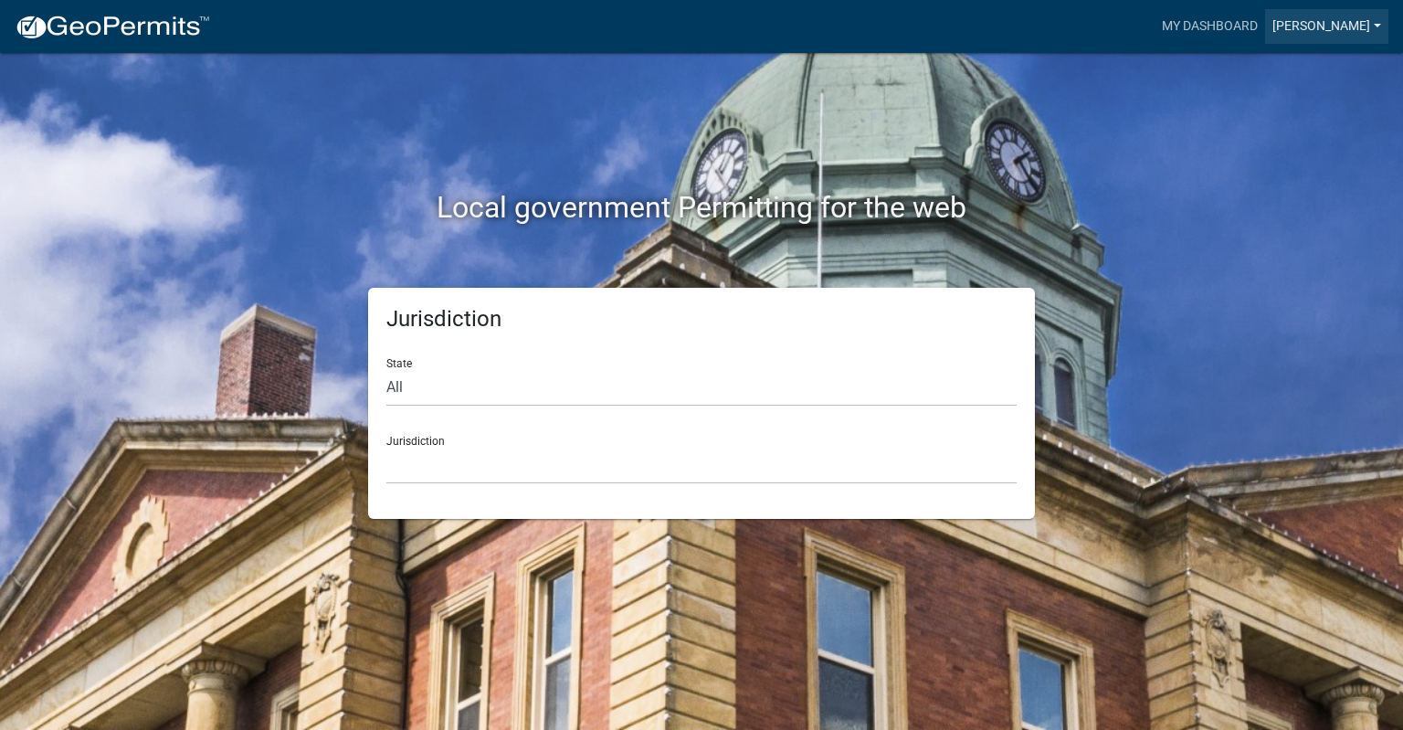
click at [1375, 25] on link "[PERSON_NAME]" at bounding box center [1326, 26] width 123 height 35
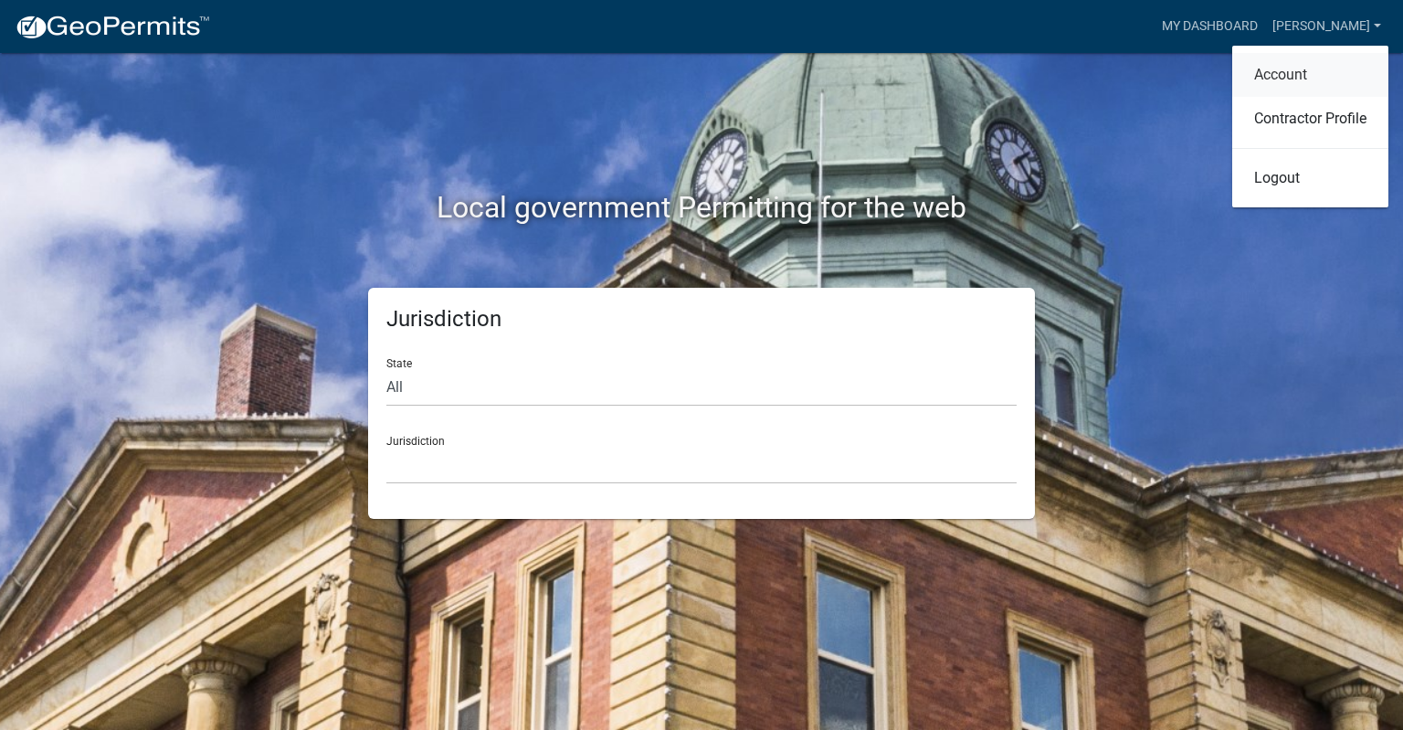
click at [1289, 74] on link "Account" at bounding box center [1310, 75] width 156 height 44
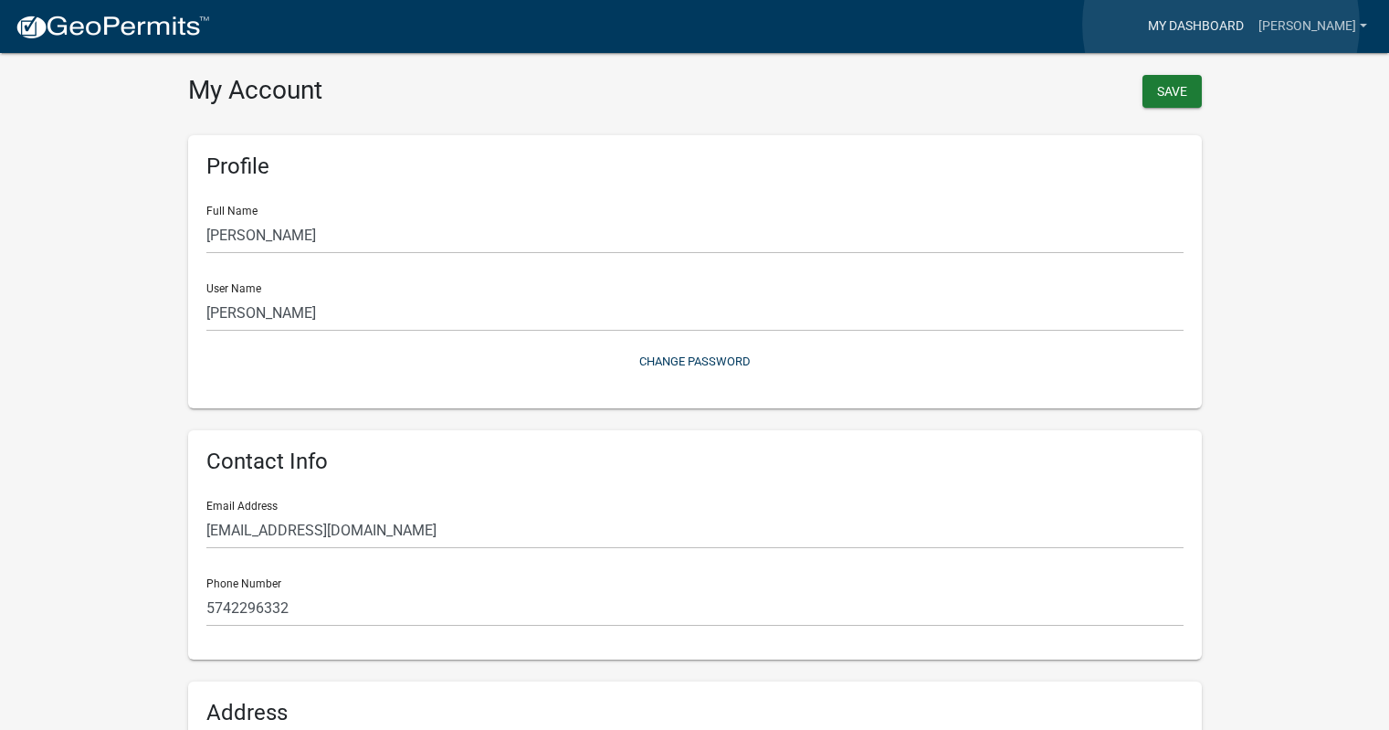
click at [1221, 25] on link "My Dashboard" at bounding box center [1196, 26] width 110 height 35
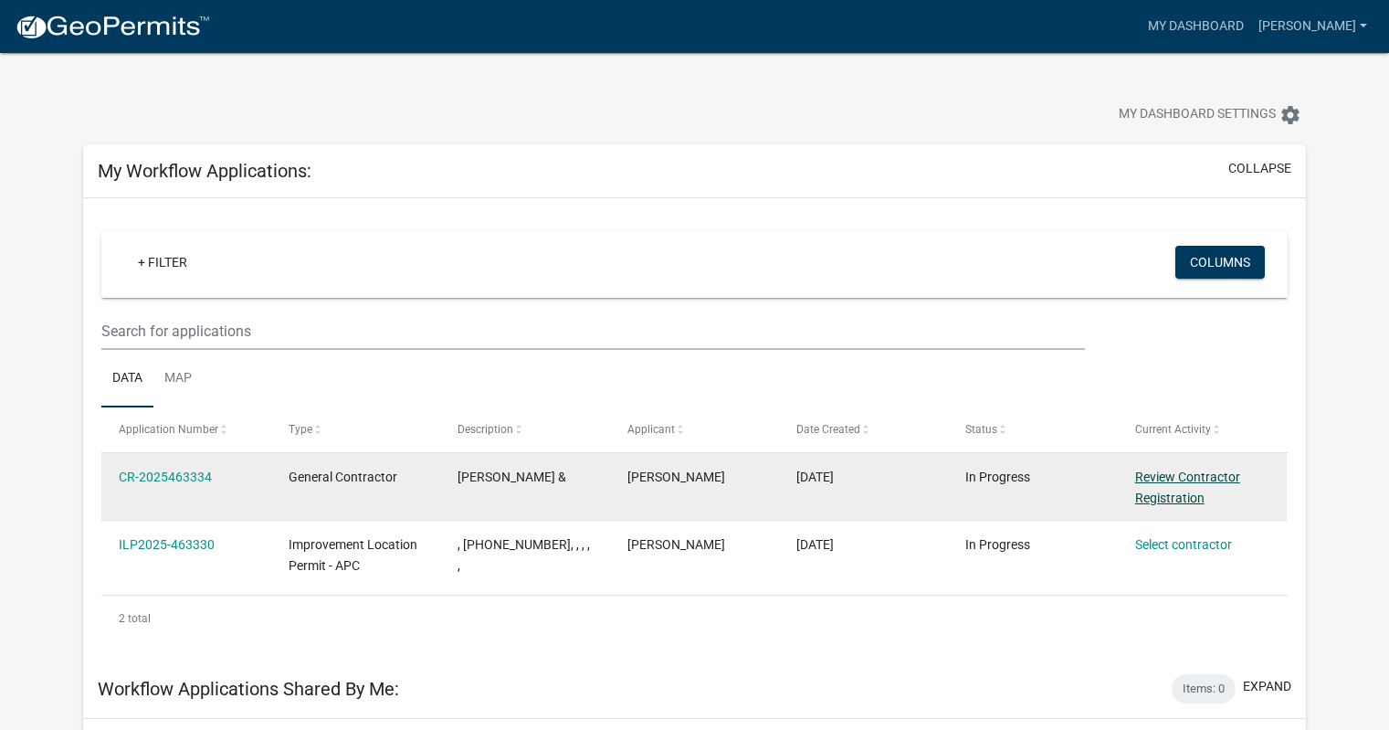
click at [1188, 475] on link "Review Contractor Registration" at bounding box center [1187, 487] width 105 height 36
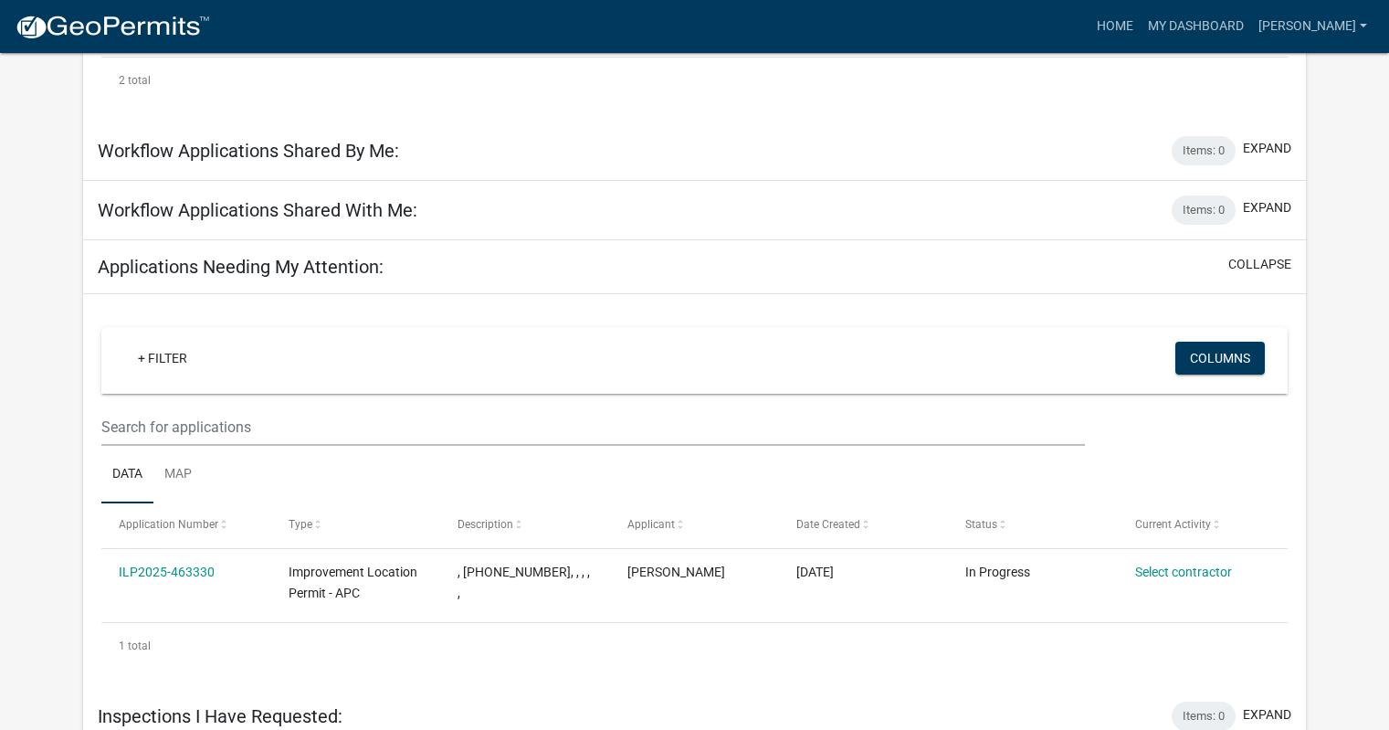
scroll to position [553, 0]
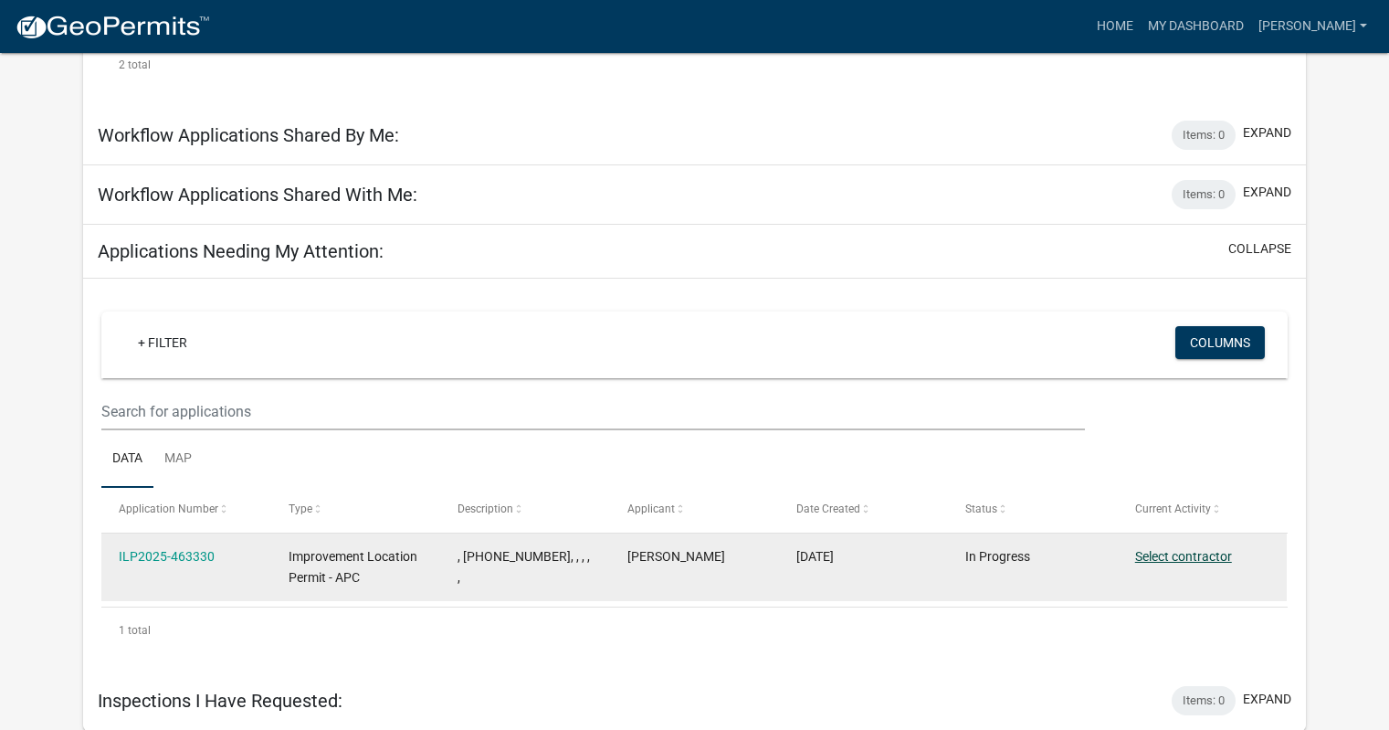
click at [1171, 558] on link "Select contractor" at bounding box center [1183, 556] width 97 height 15
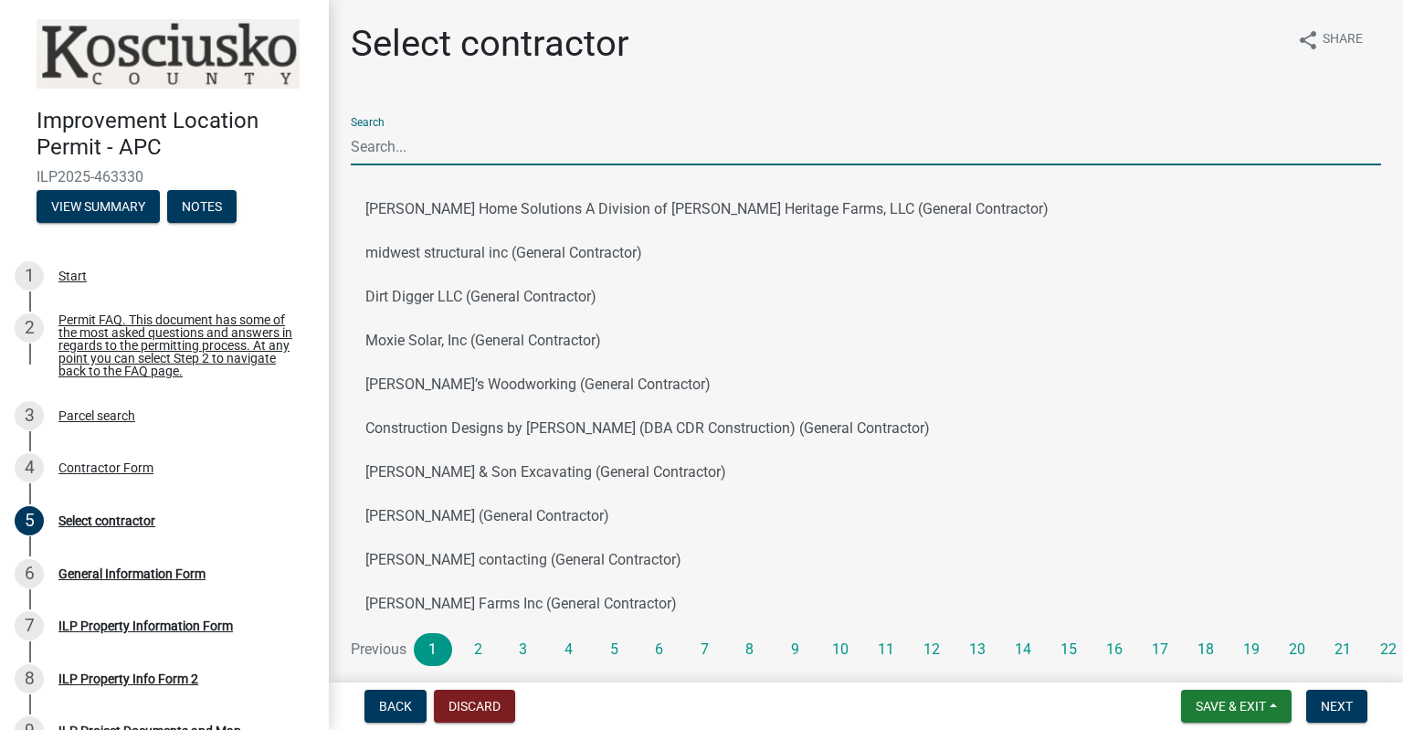
click at [487, 143] on input "Search" at bounding box center [866, 146] width 1030 height 37
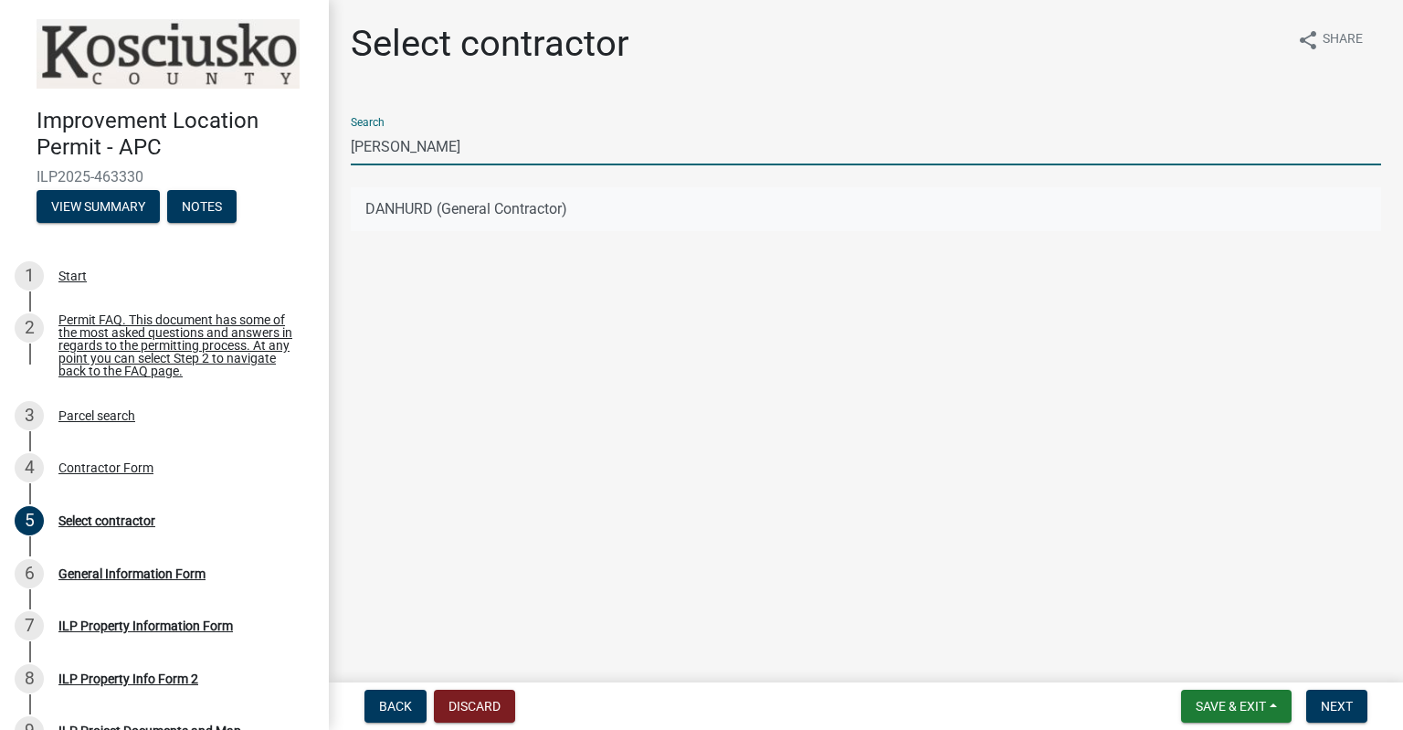
type input "[PERSON_NAME]"
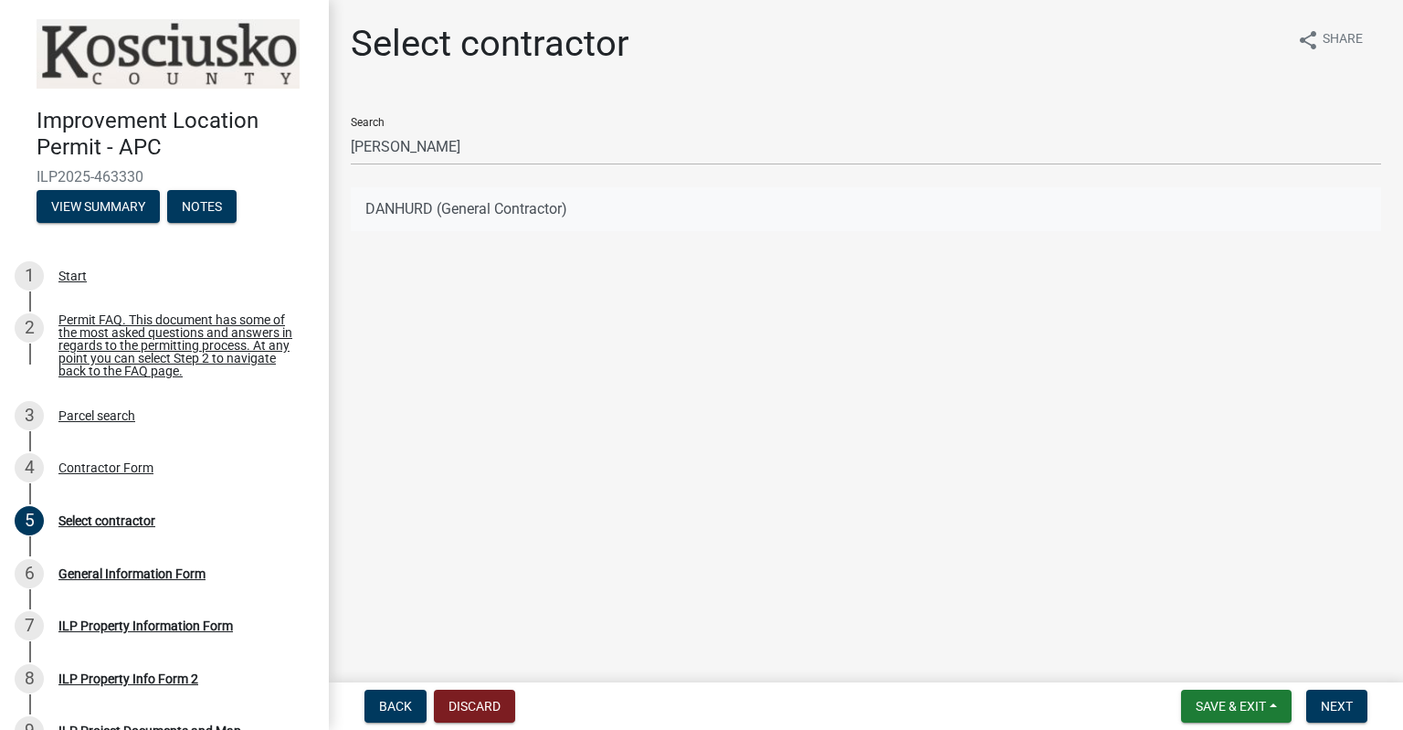
click at [409, 206] on button "DANHURD (General Contractor)" at bounding box center [866, 209] width 1030 height 44
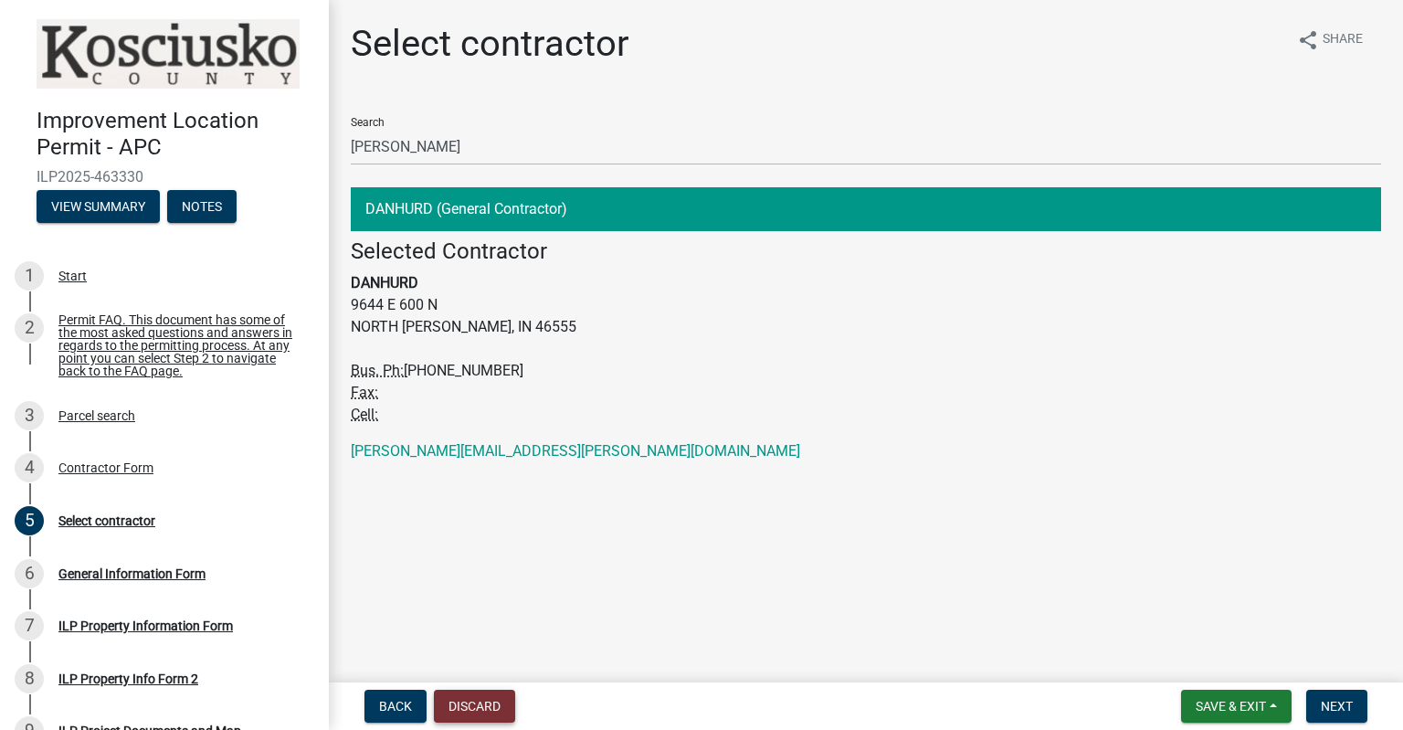
click at [482, 695] on button "Discard" at bounding box center [474, 705] width 81 height 33
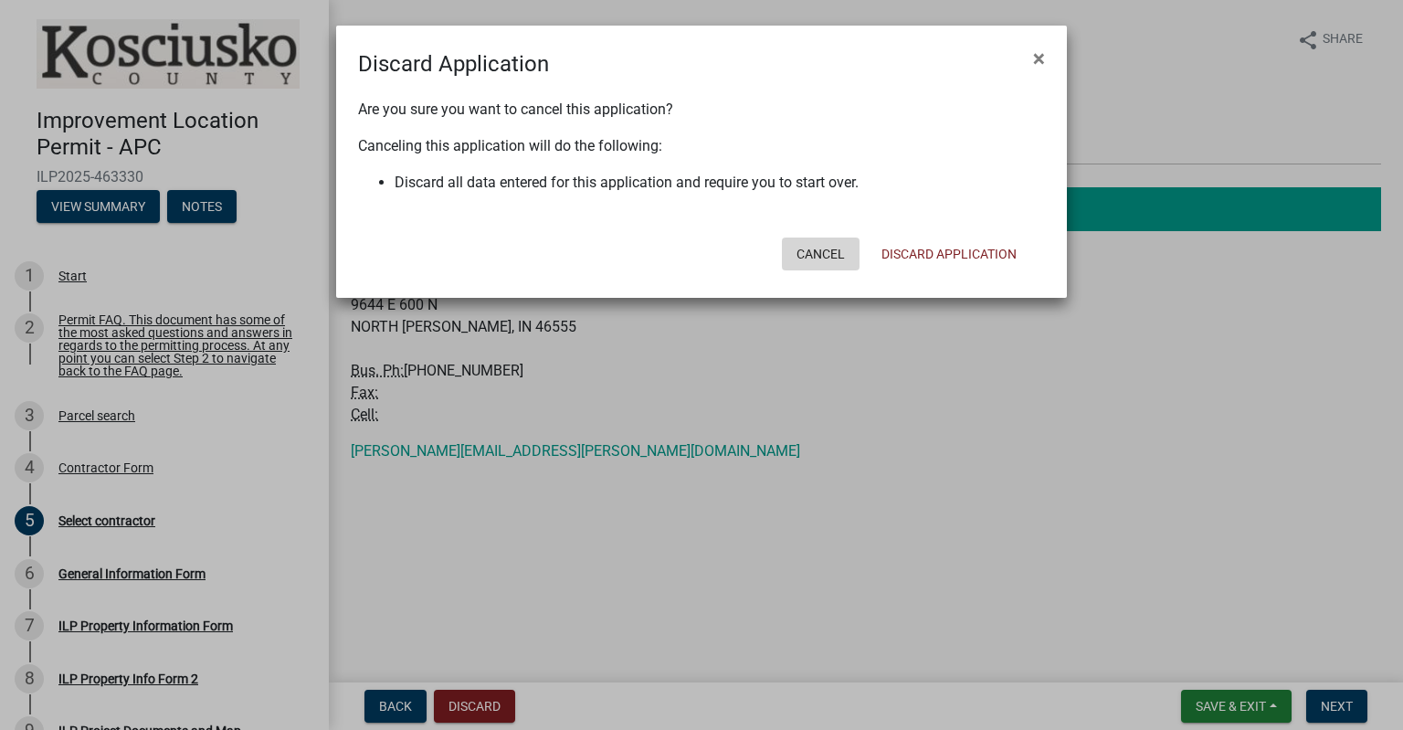
click at [811, 248] on button "Cancel" at bounding box center [821, 253] width 78 height 33
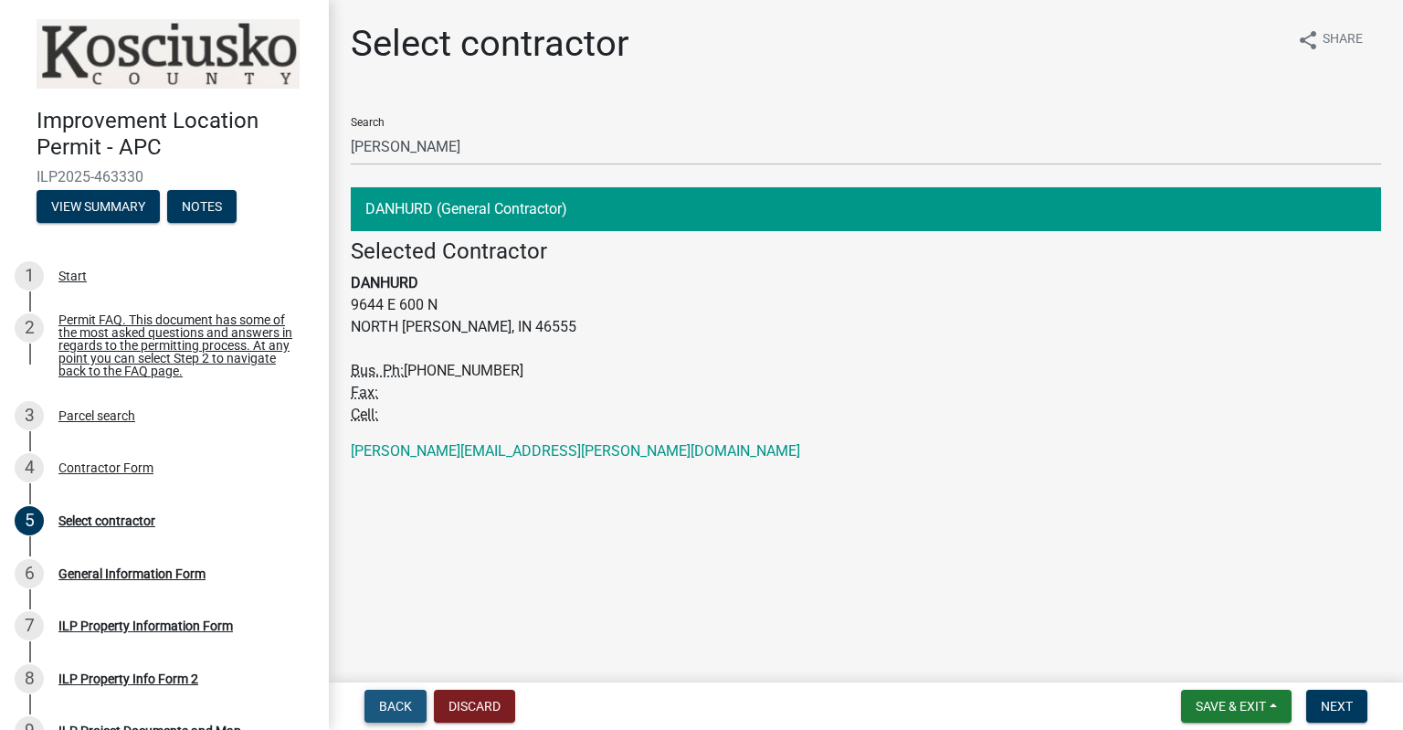
click at [387, 707] on span "Back" at bounding box center [395, 706] width 33 height 15
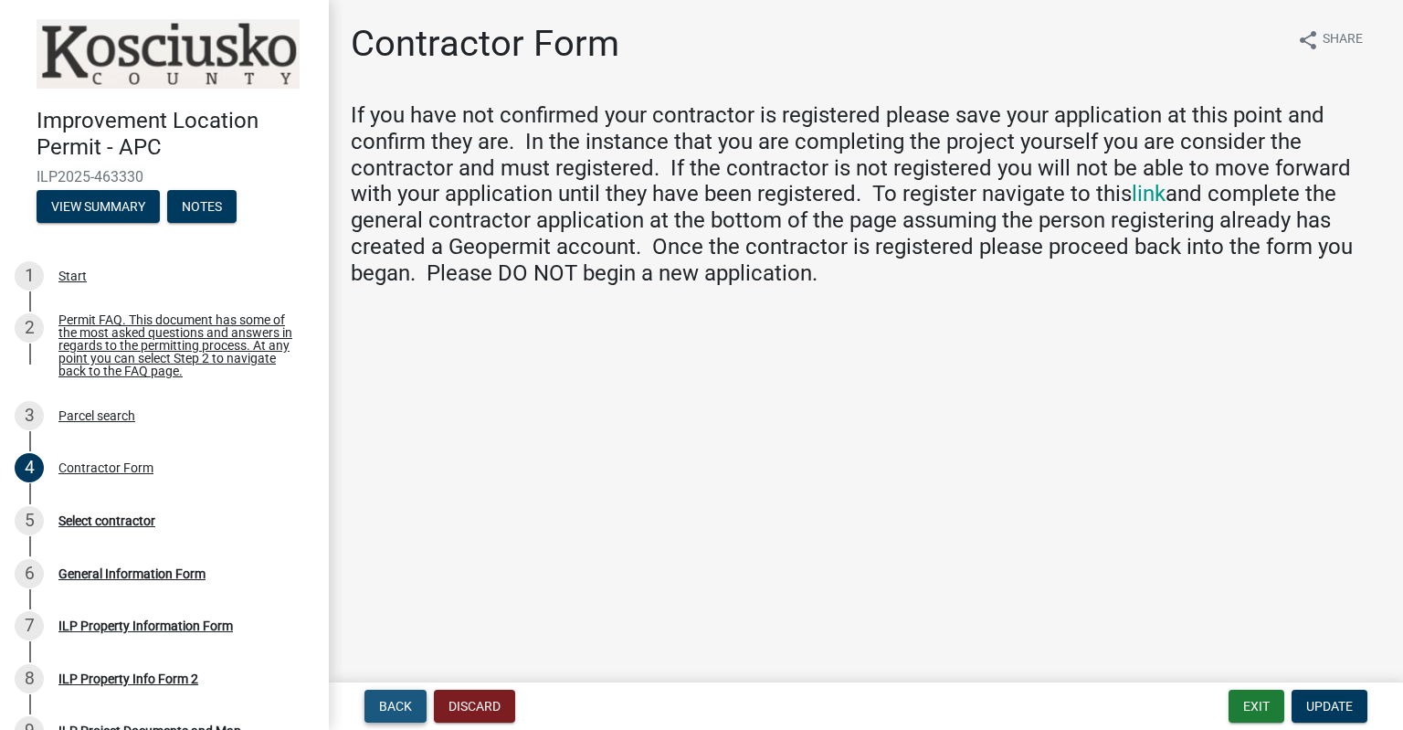
click at [387, 707] on span "Back" at bounding box center [395, 706] width 33 height 15
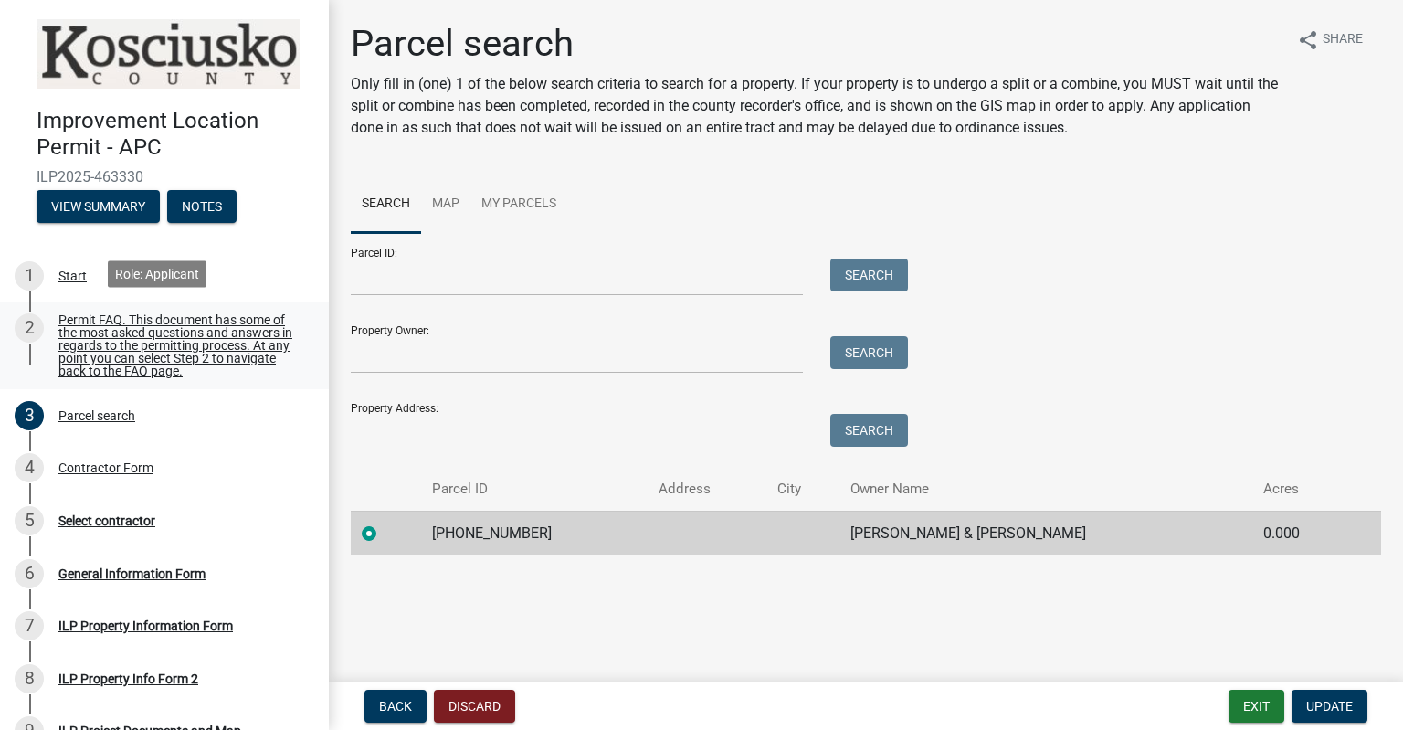
click at [183, 331] on div "Permit FAQ. This document has some of the most asked questions and answers in r…" at bounding box center [178, 345] width 241 height 64
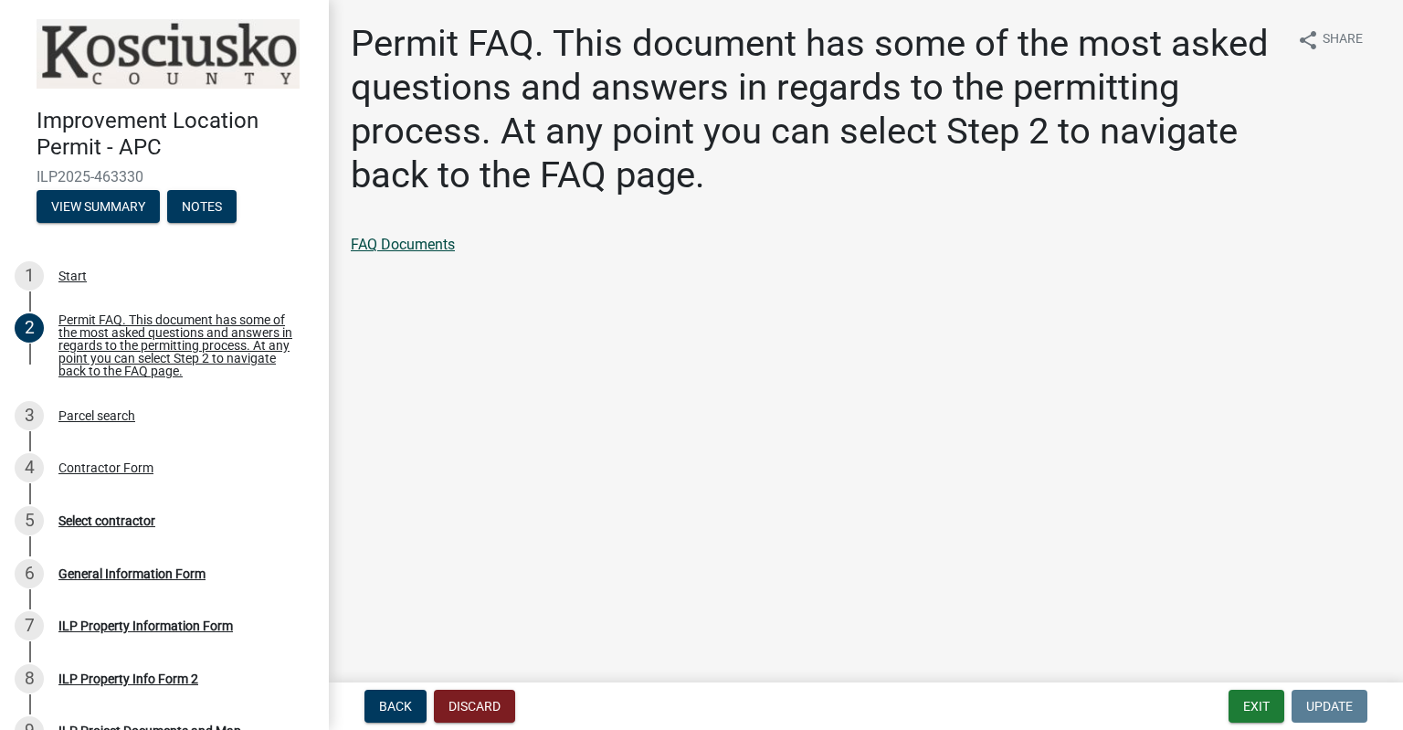
click at [430, 239] on link "FAQ Documents" at bounding box center [403, 244] width 104 height 17
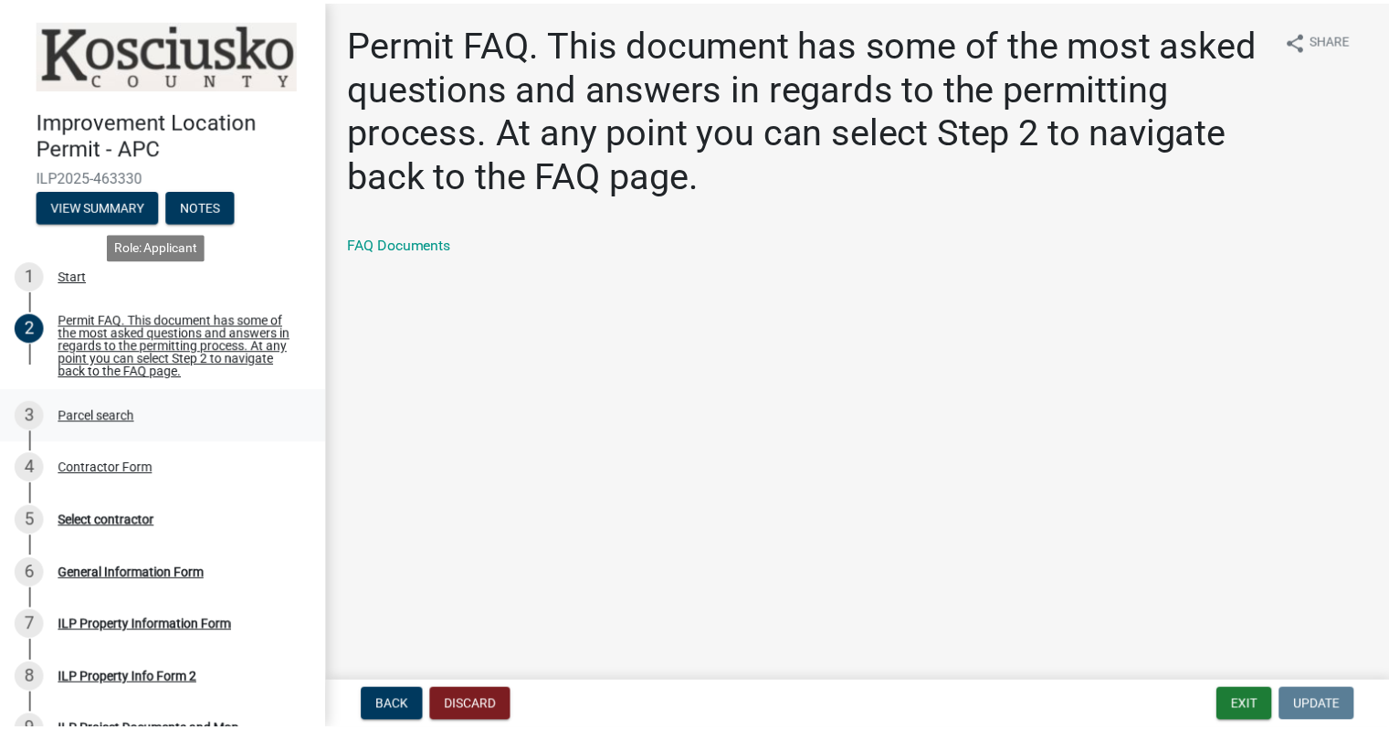
scroll to position [91, 0]
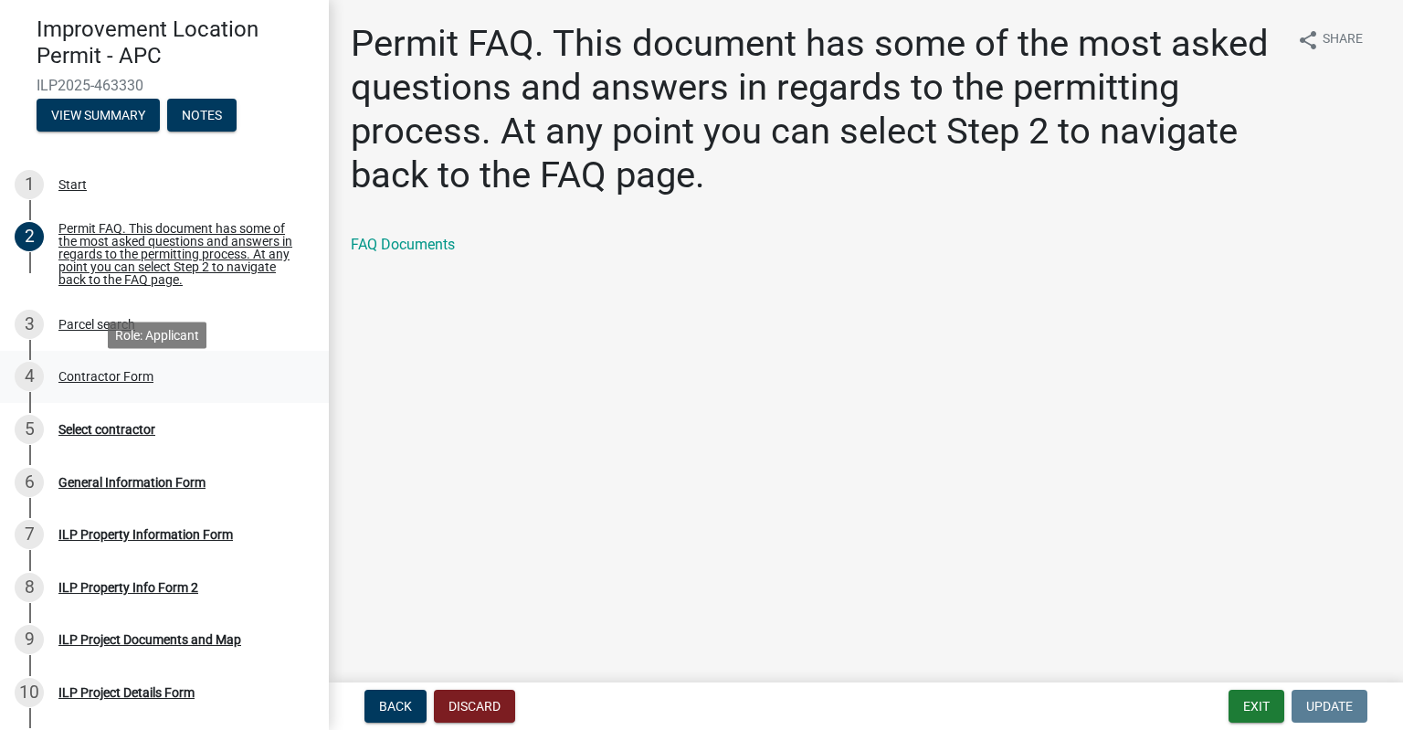
click at [113, 383] on div "Contractor Form" at bounding box center [105, 376] width 95 height 13
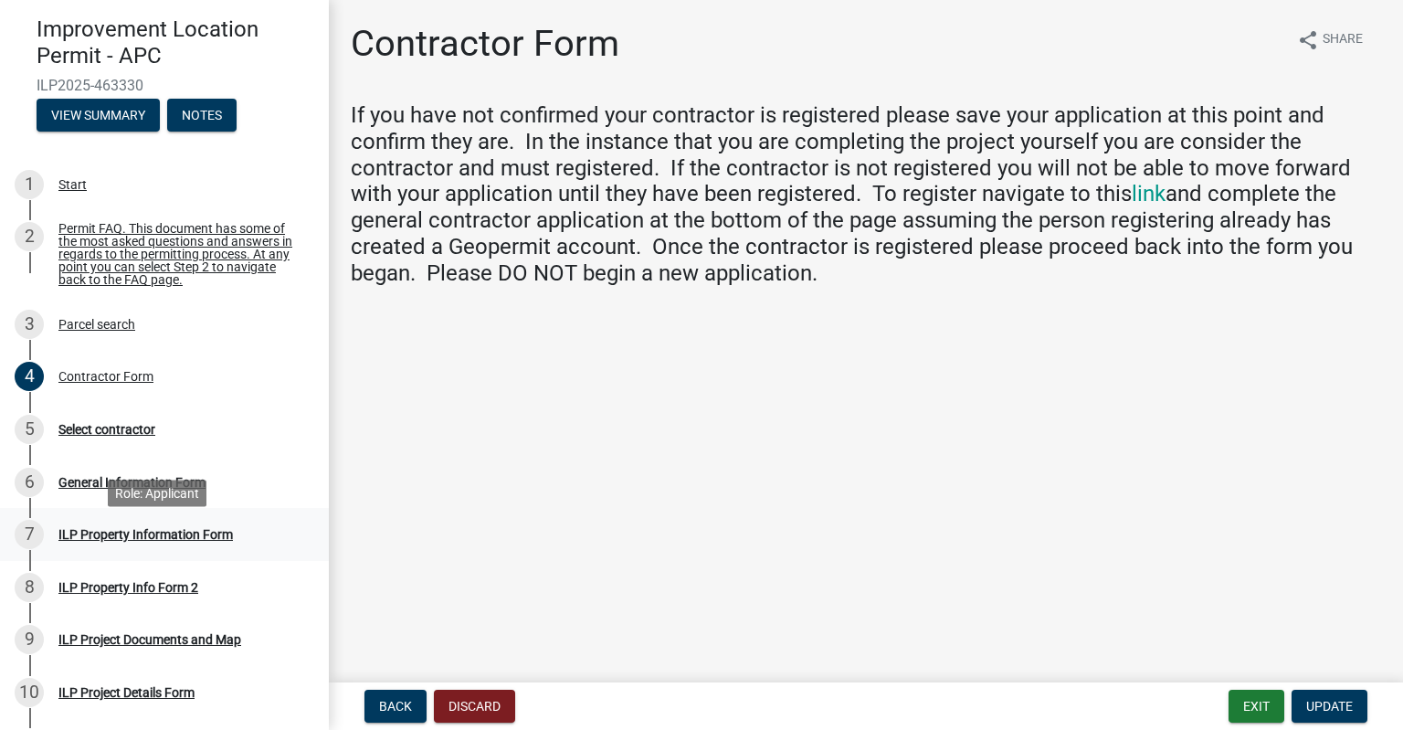
click at [122, 541] on div "ILP Property Information Form" at bounding box center [145, 534] width 174 height 13
click at [102, 488] on div "General Information Form" at bounding box center [131, 482] width 147 height 13
click at [1245, 707] on button "Exit" at bounding box center [1256, 705] width 56 height 33
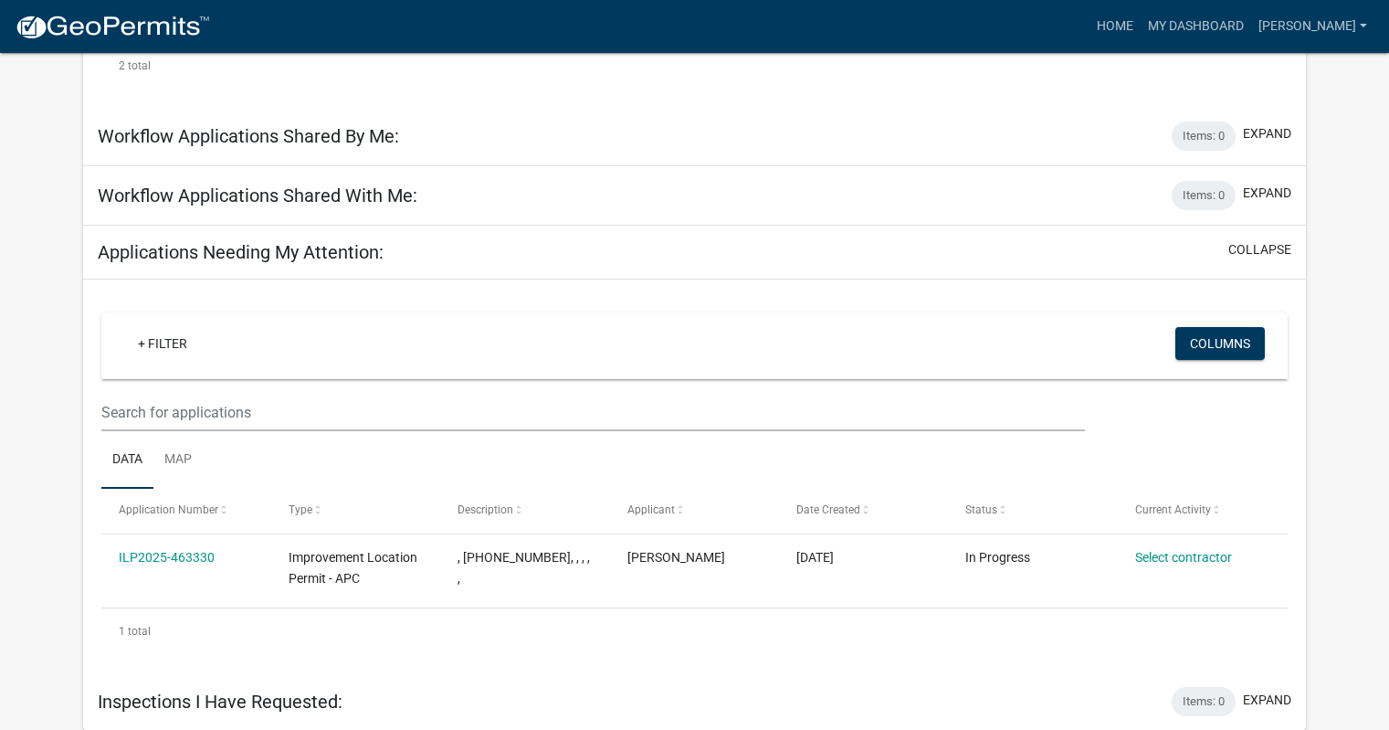
scroll to position [553, 0]
click at [1141, 26] on link "Home" at bounding box center [1114, 26] width 51 height 35
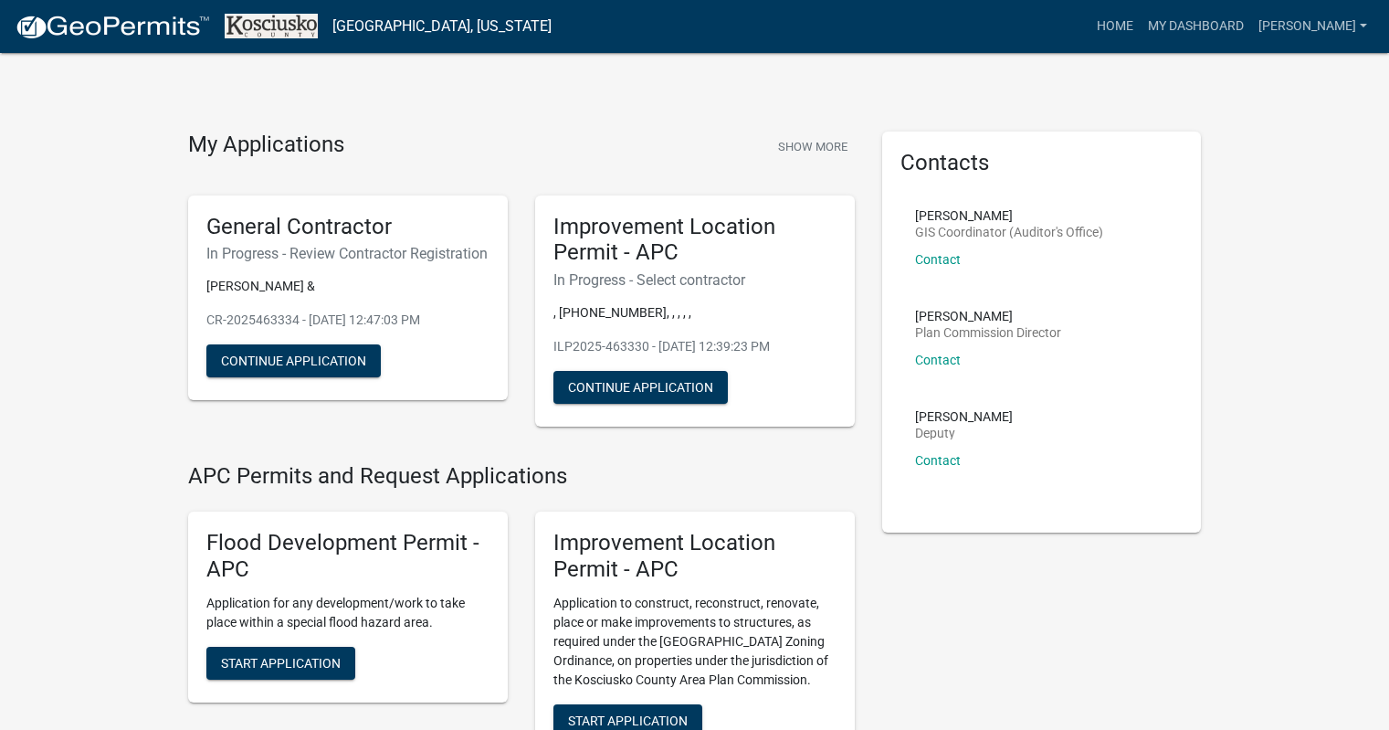
drag, startPoint x: 1248, startPoint y: 0, endPoint x: 838, endPoint y: 60, distance: 414.4
click at [144, 19] on img at bounding box center [112, 27] width 195 height 27
